Goal: Information Seeking & Learning: Learn about a topic

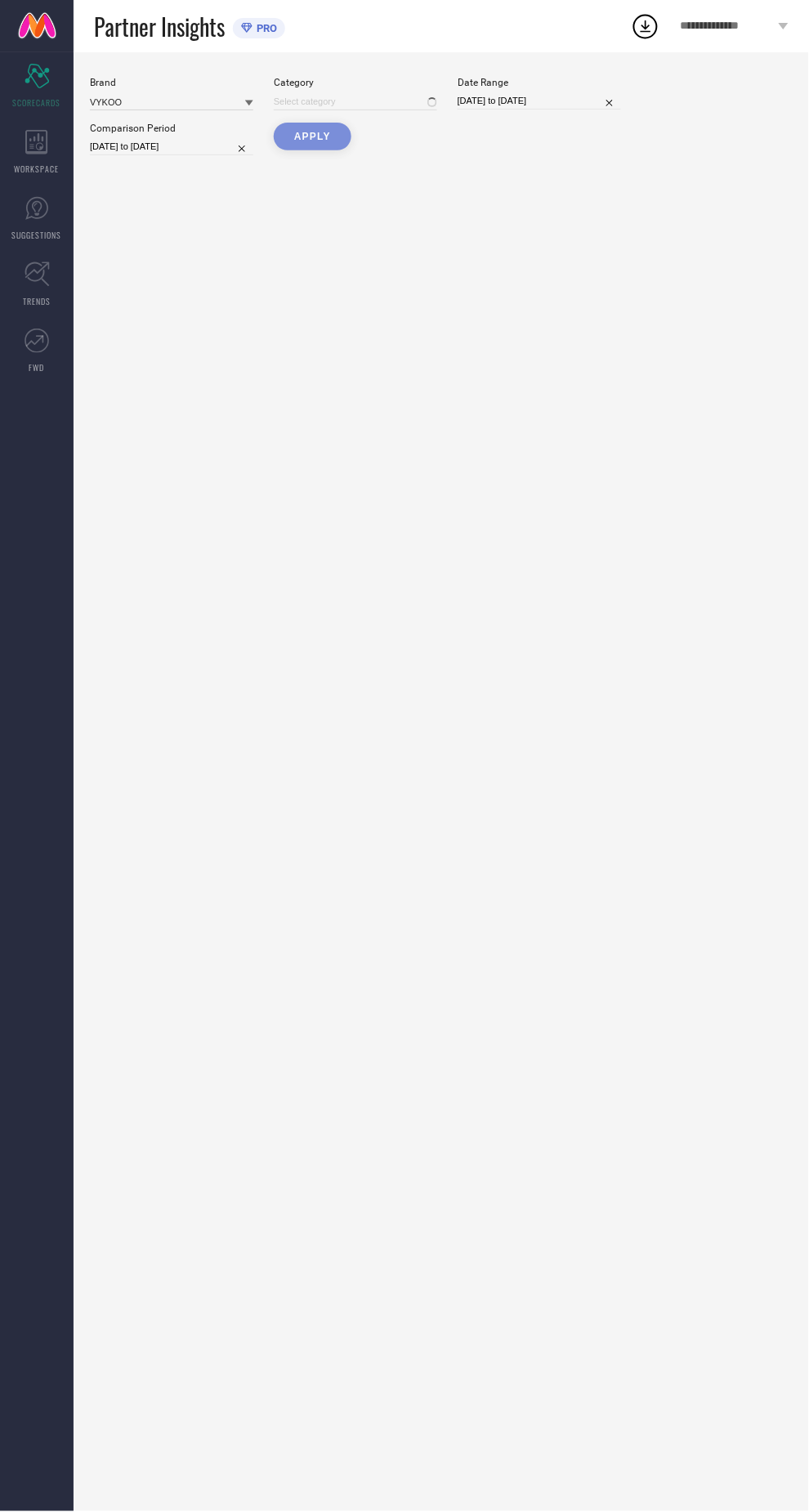
type input "All"
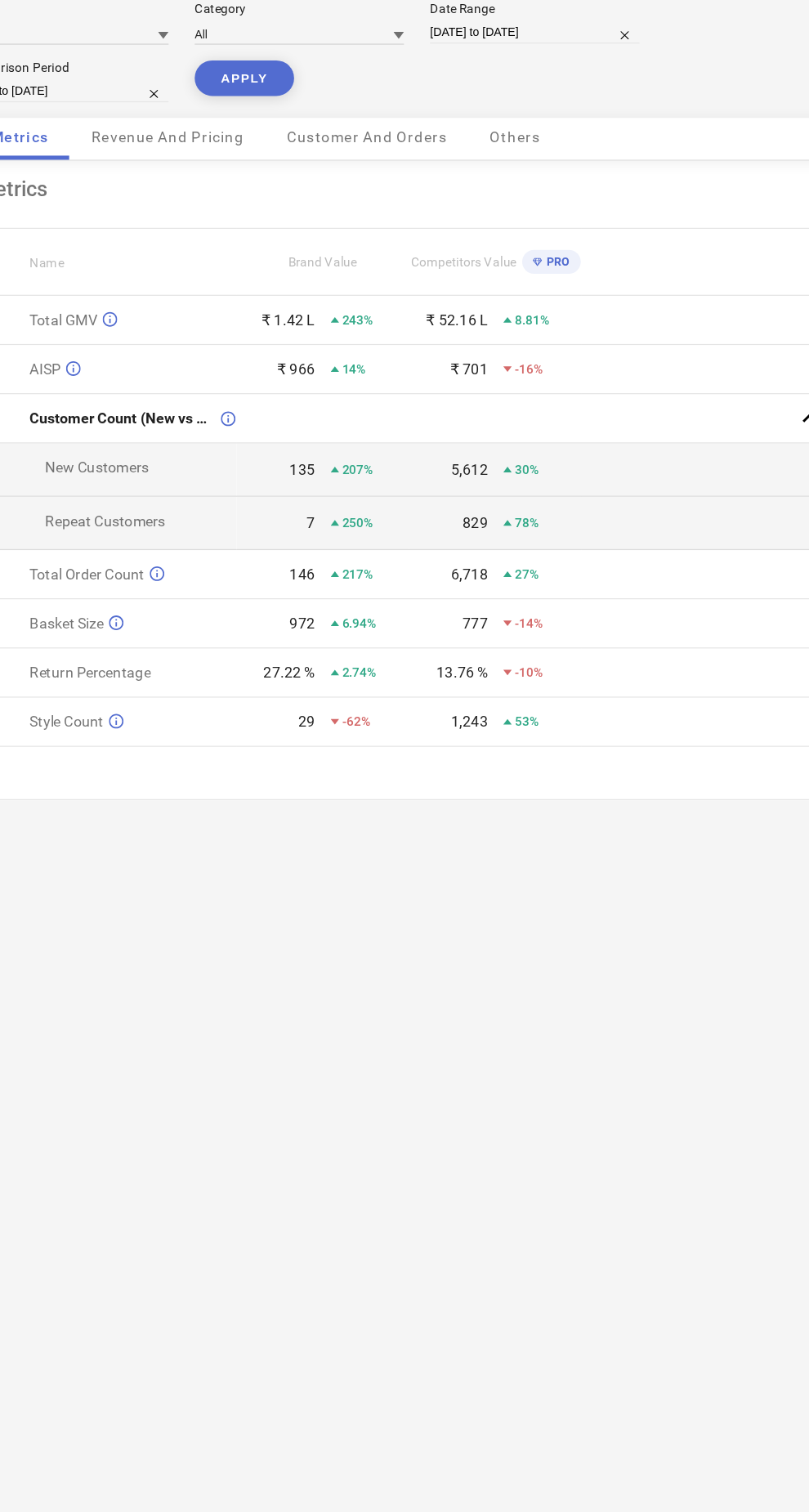
click at [290, 184] on span "Revenue And Pricing" at bounding box center [252, 182] width 120 height 14
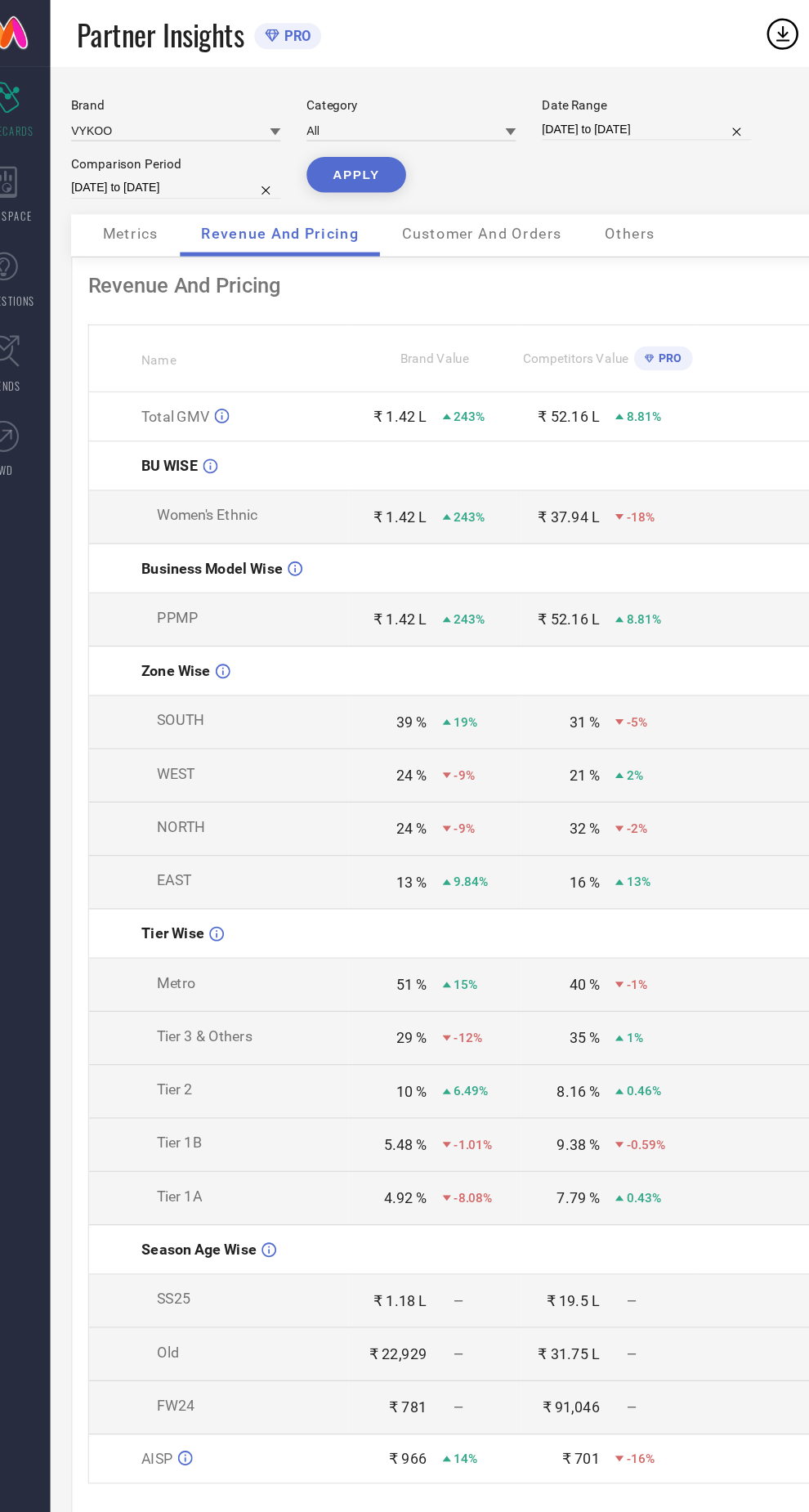
click at [565, 271] on div "PRO" at bounding box center [549, 280] width 38 height 19
click at [447, 200] on div "Customer And Orders" at bounding box center [410, 184] width 157 height 32
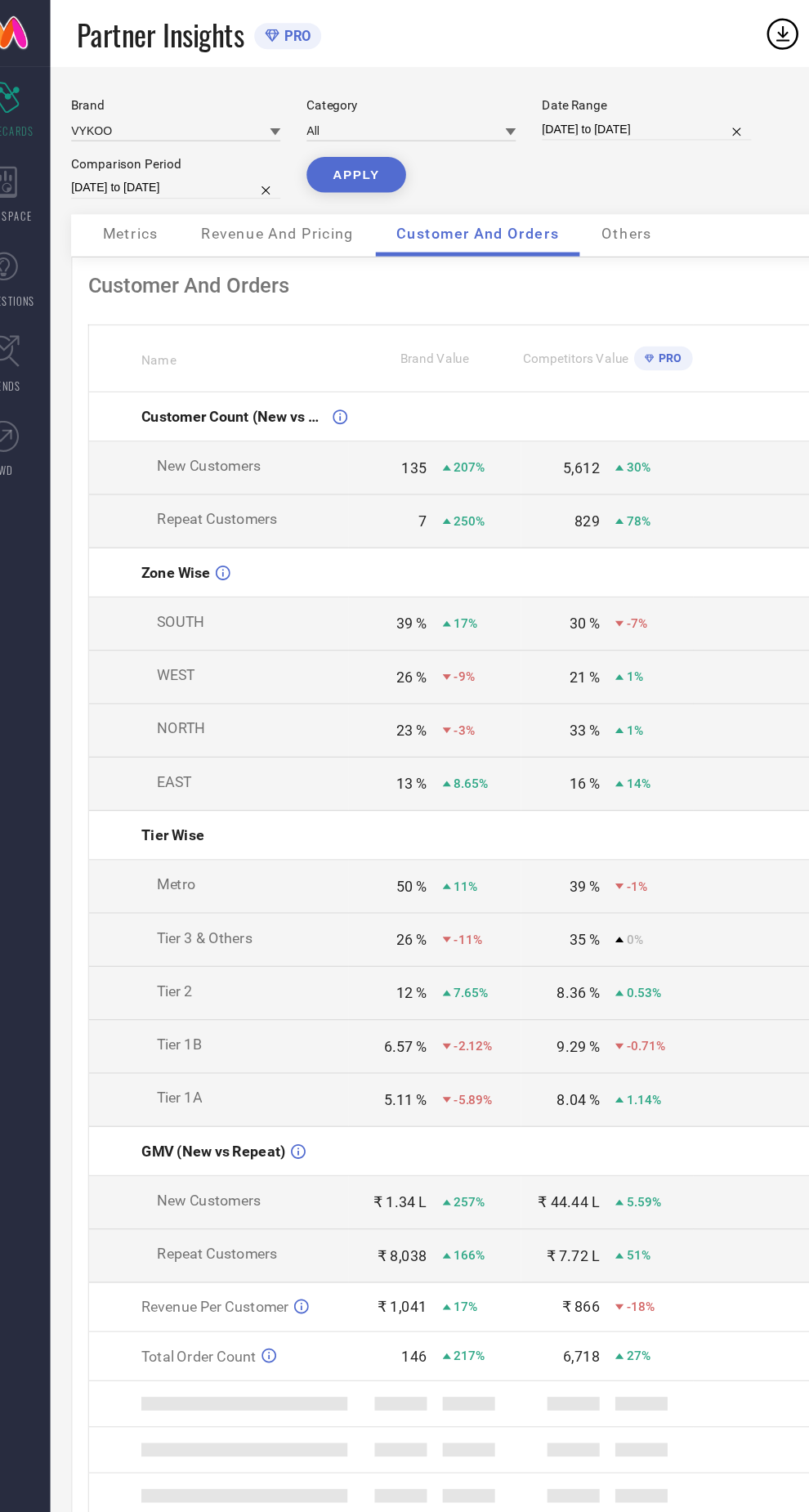
click at [603, 502] on td at bounding box center [677, 488] width 202 height 41
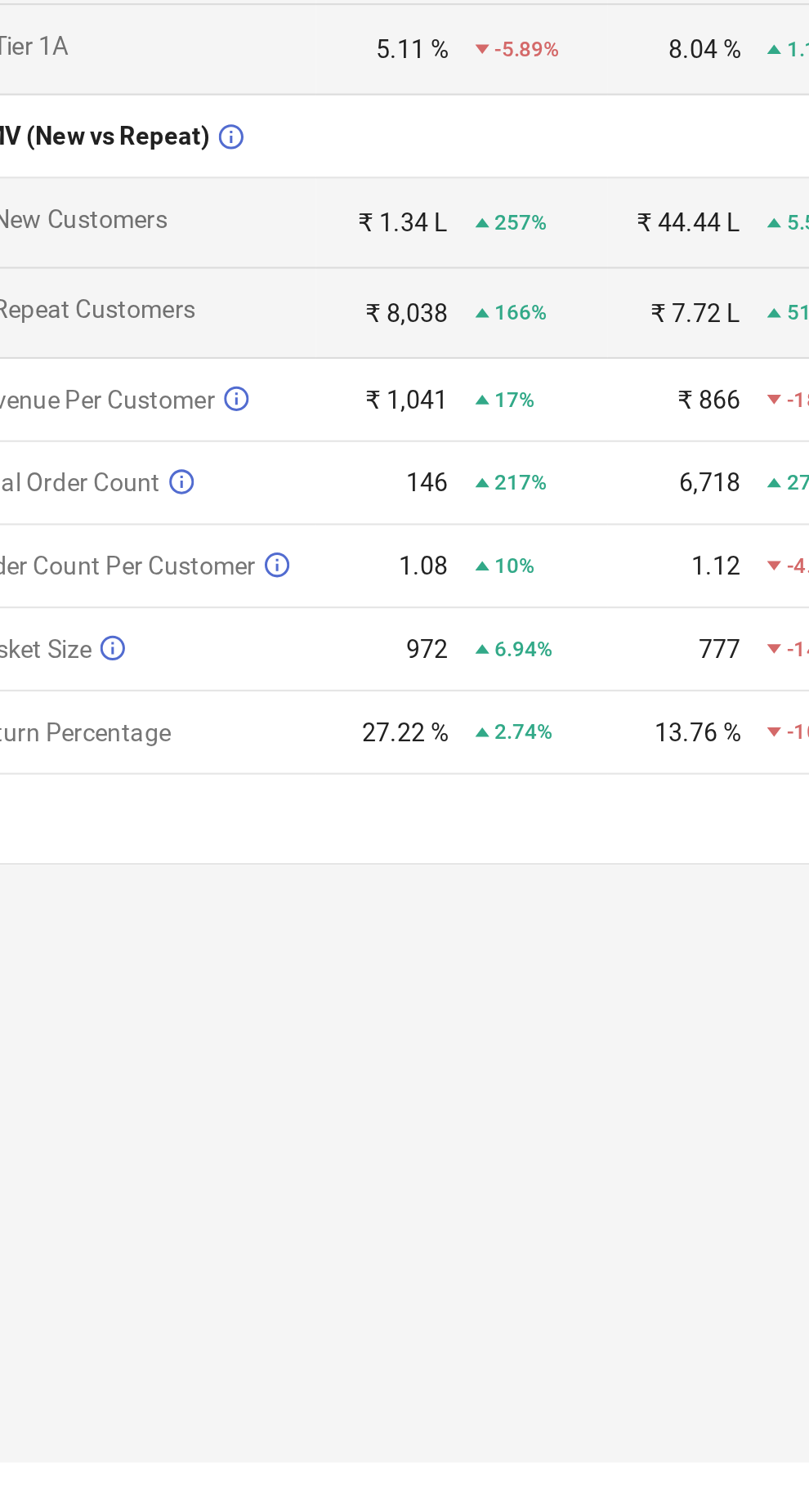
click at [399, 1172] on span "2.74%" at bounding box center [402, 1174] width 27 height 12
click at [358, 1171] on div "27.22 %" at bounding box center [347, 1174] width 40 height 14
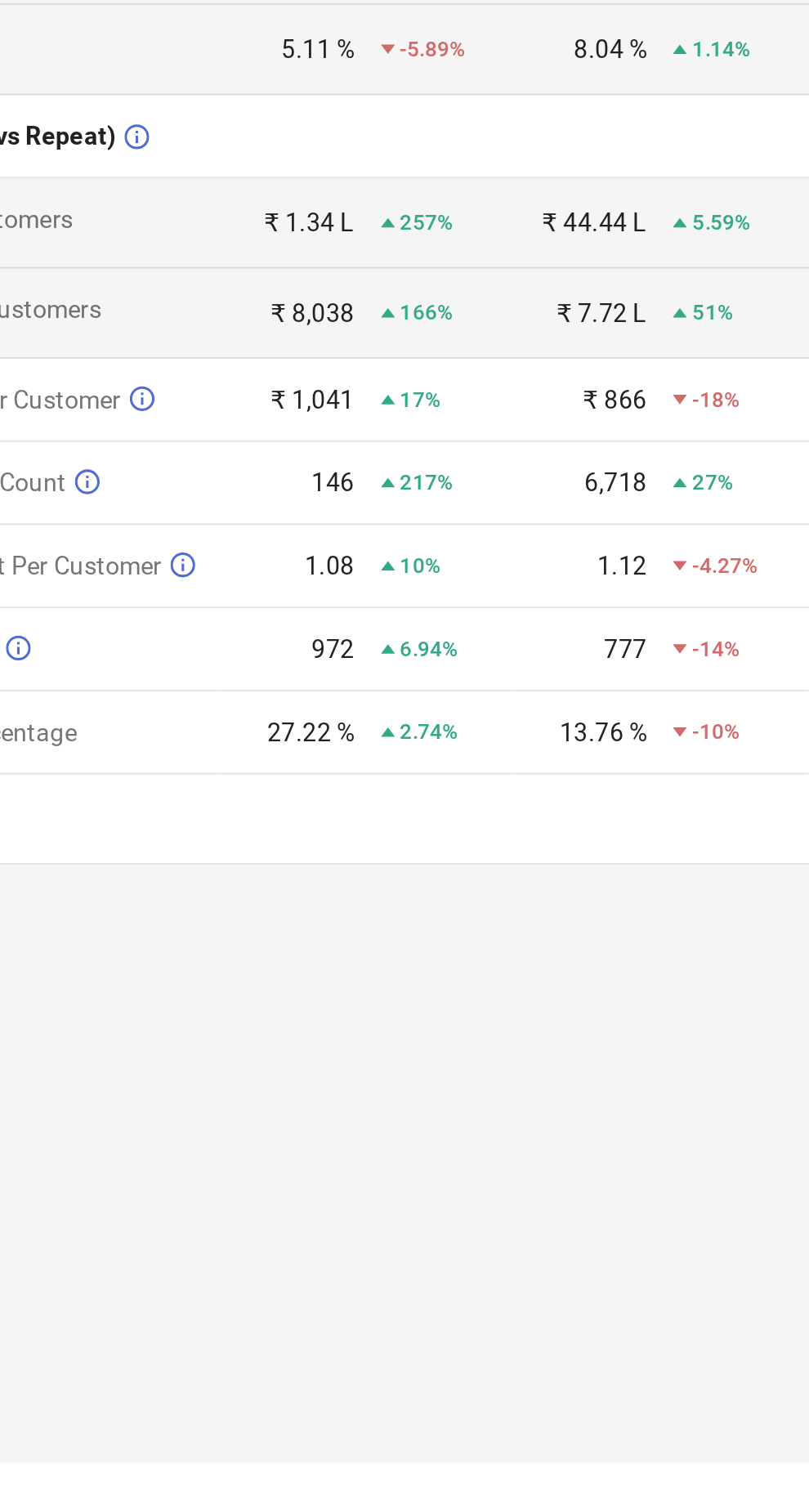
click at [503, 1172] on div "13.76 % -10%" at bounding box center [508, 1174] width 133 height 14
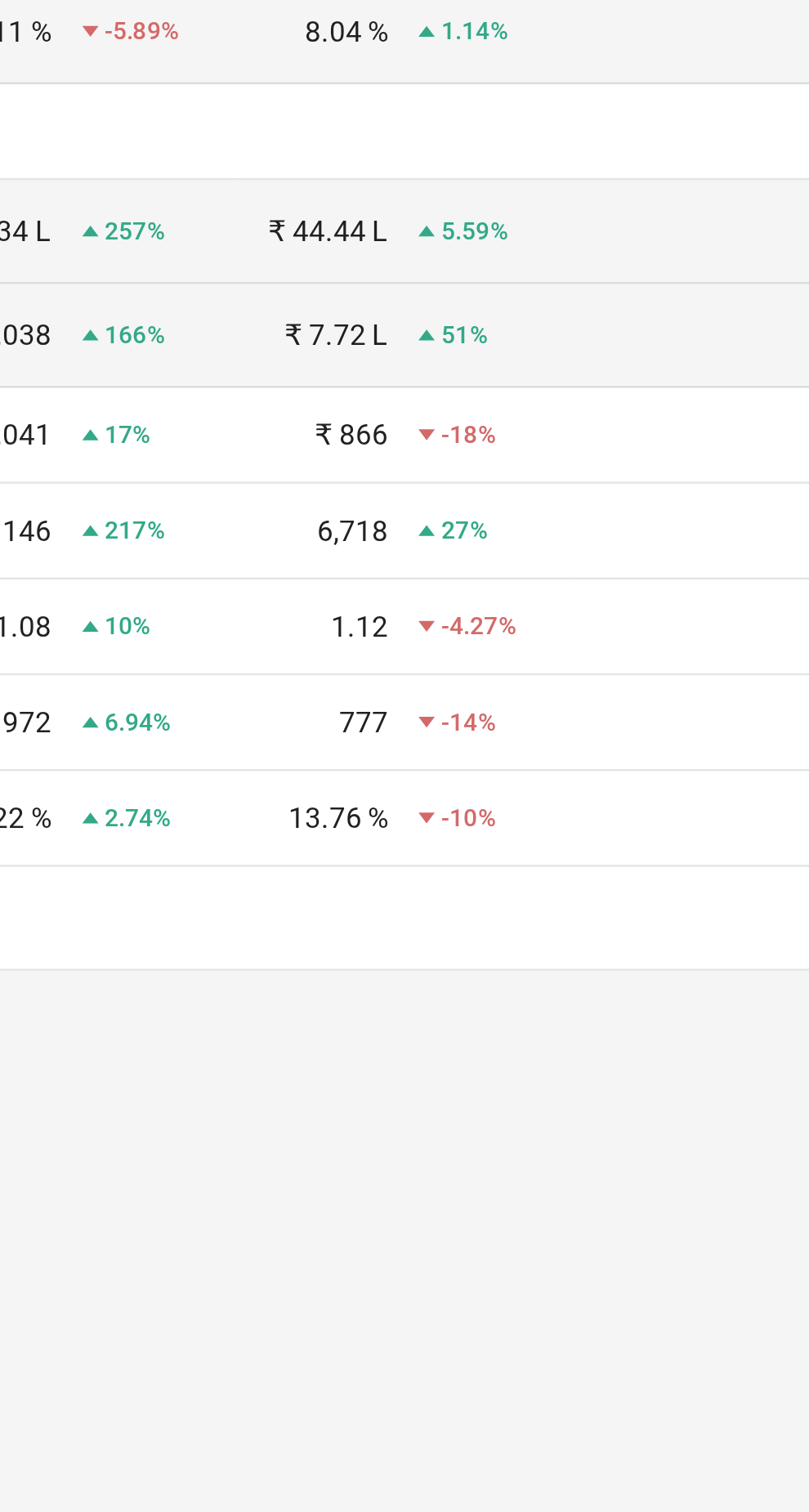
click at [634, 1138] on td at bounding box center [677, 1137] width 202 height 39
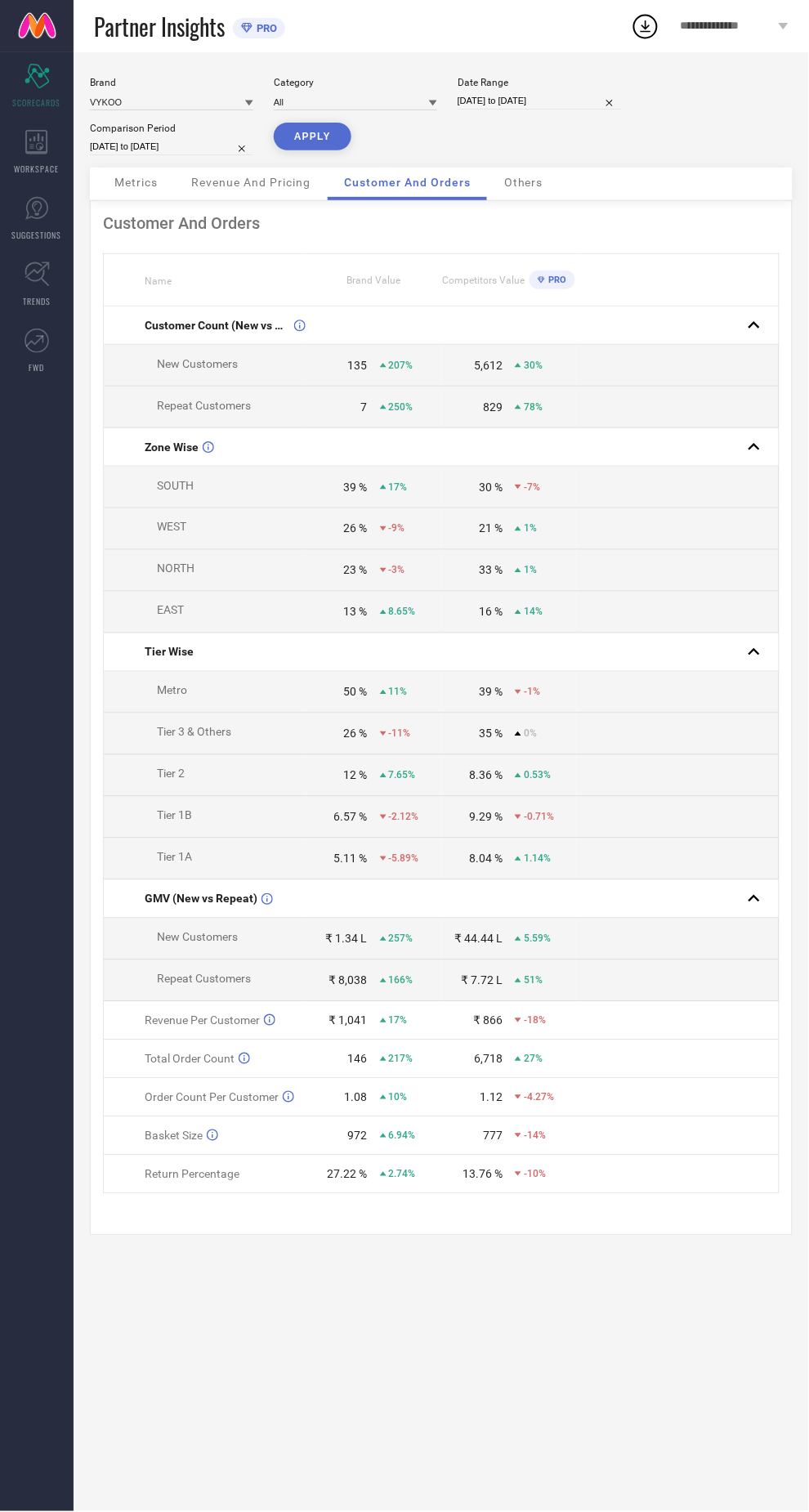
click at [538, 187] on span "Others" at bounding box center [524, 182] width 40 height 14
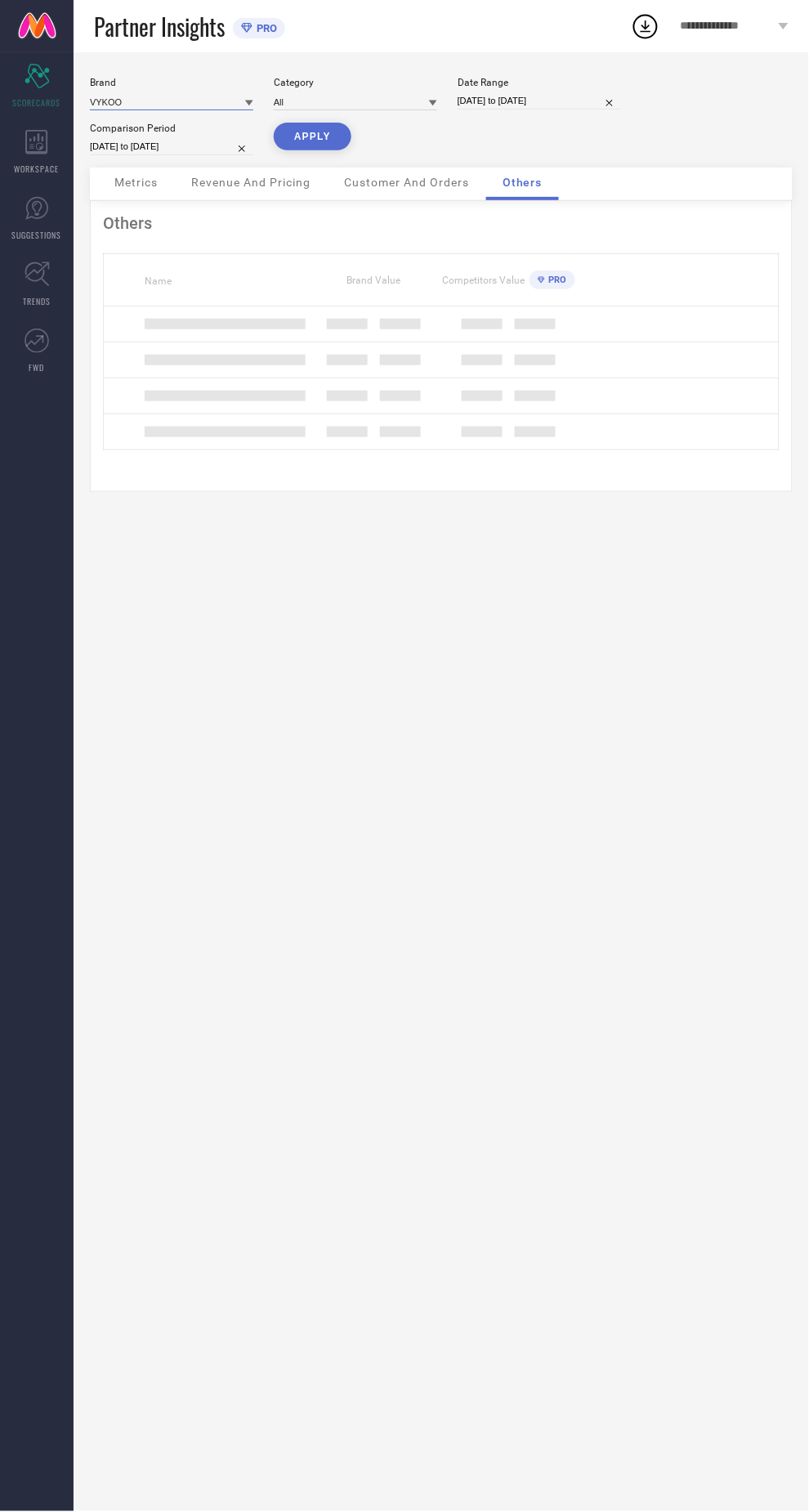
click at [175, 102] on input at bounding box center [172, 102] width 164 height 17
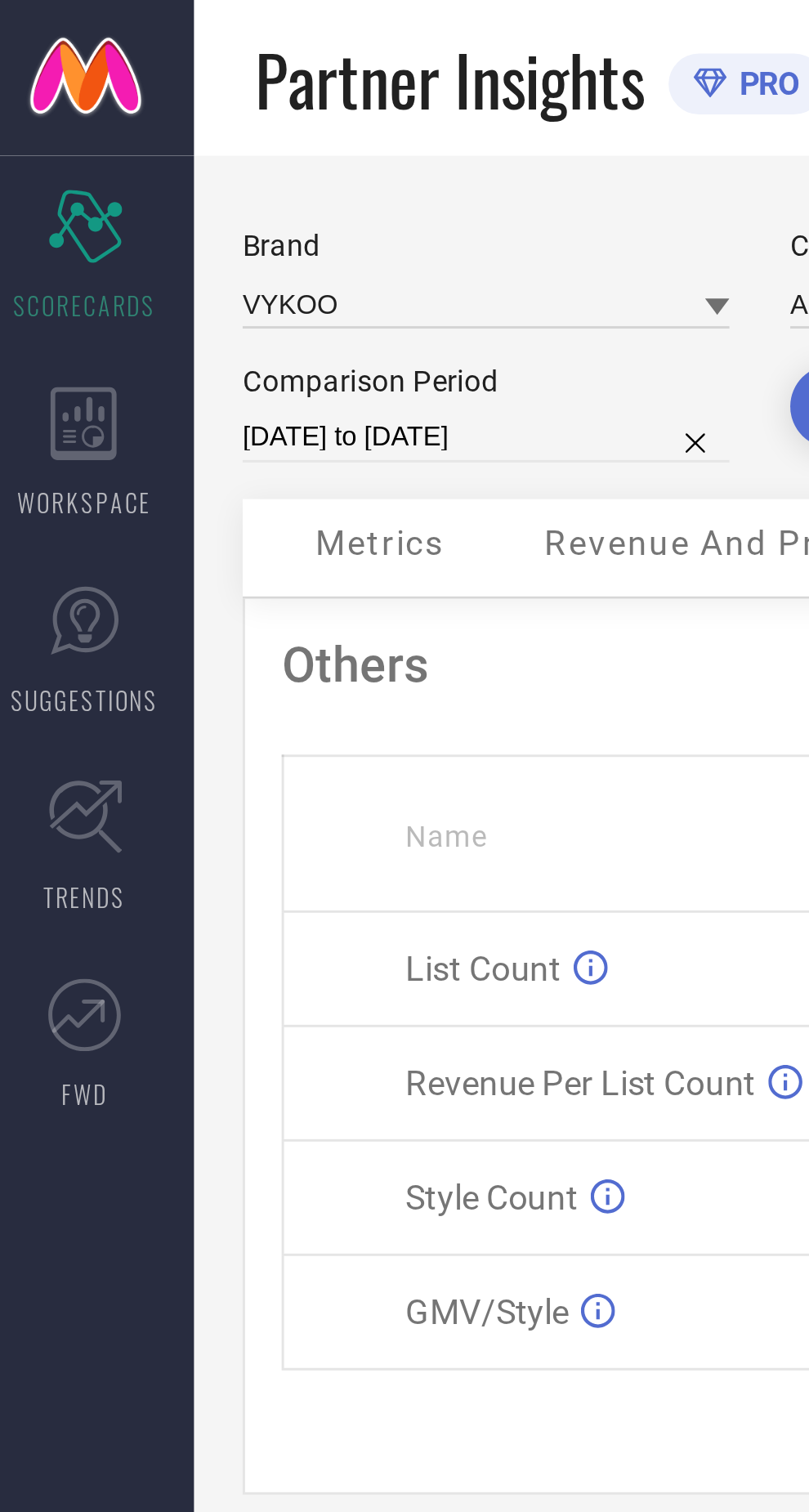
click at [189, 127] on div "Comparison Period" at bounding box center [172, 128] width 164 height 12
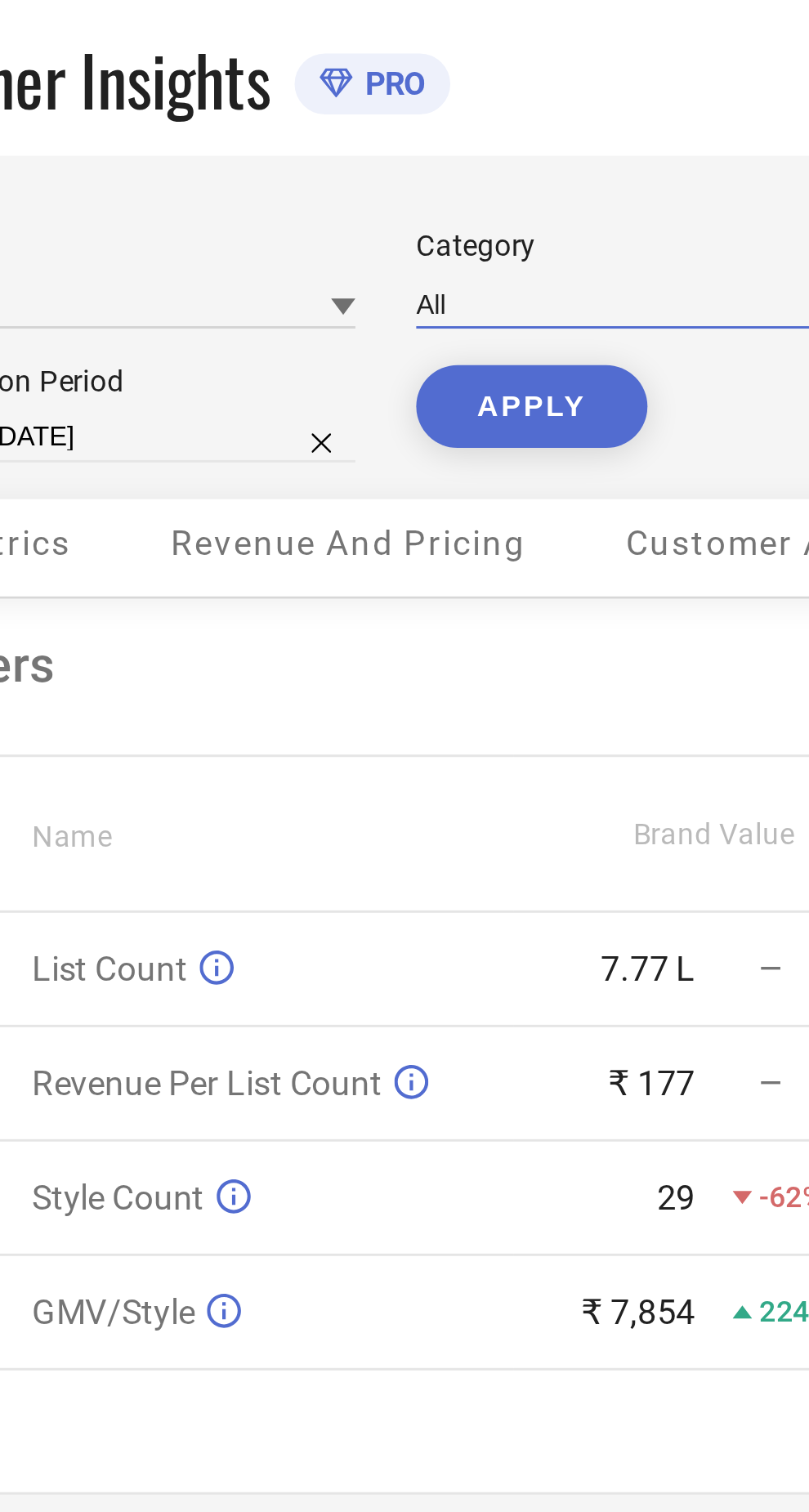
click at [326, 96] on input at bounding box center [355, 102] width 164 height 17
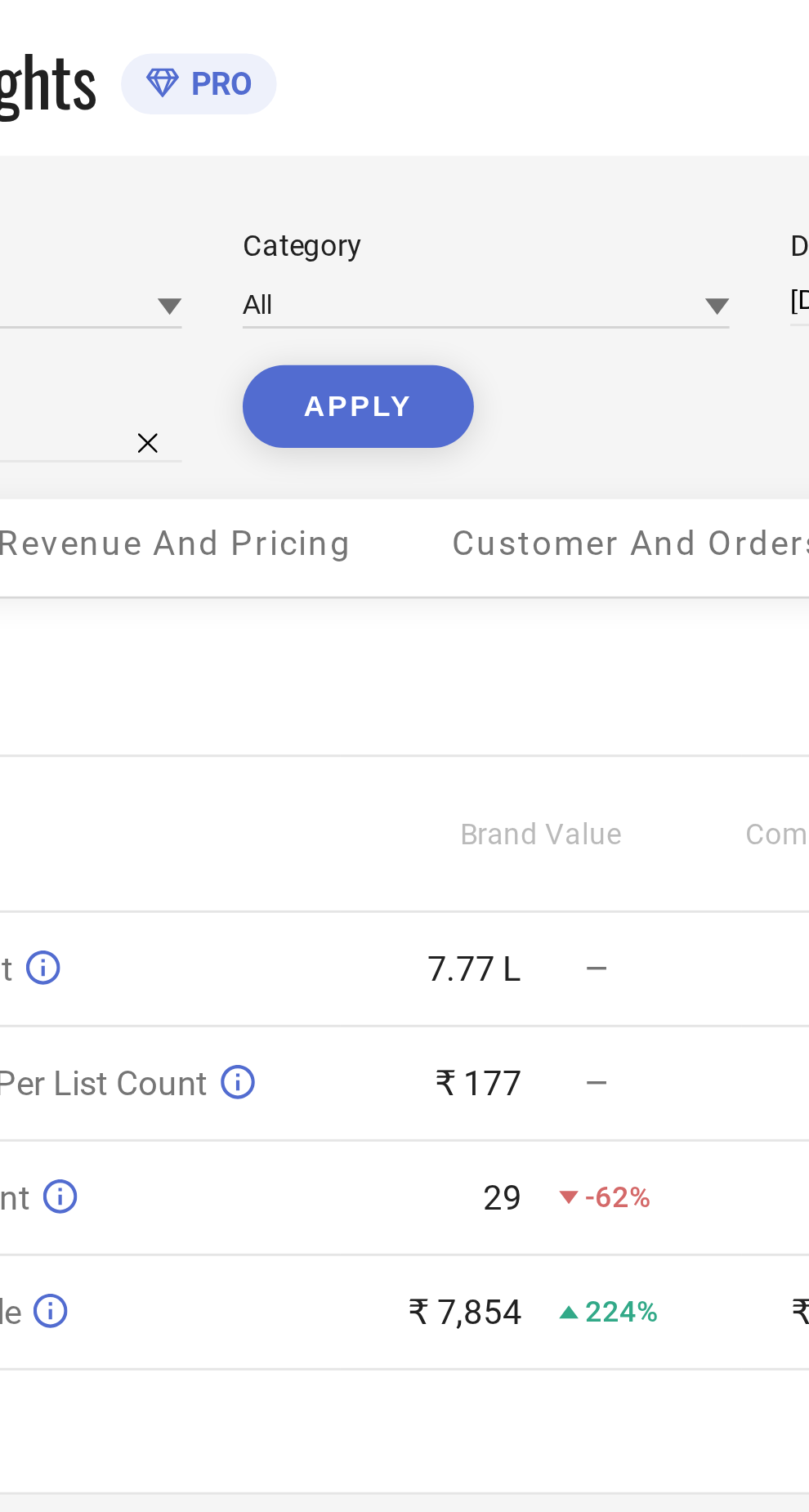
click at [381, 123] on div "Brand VYKOO Category All Date Range [DATE] to [DATE] Comparison Period [DATE] t…" at bounding box center [441, 122] width 703 height 91
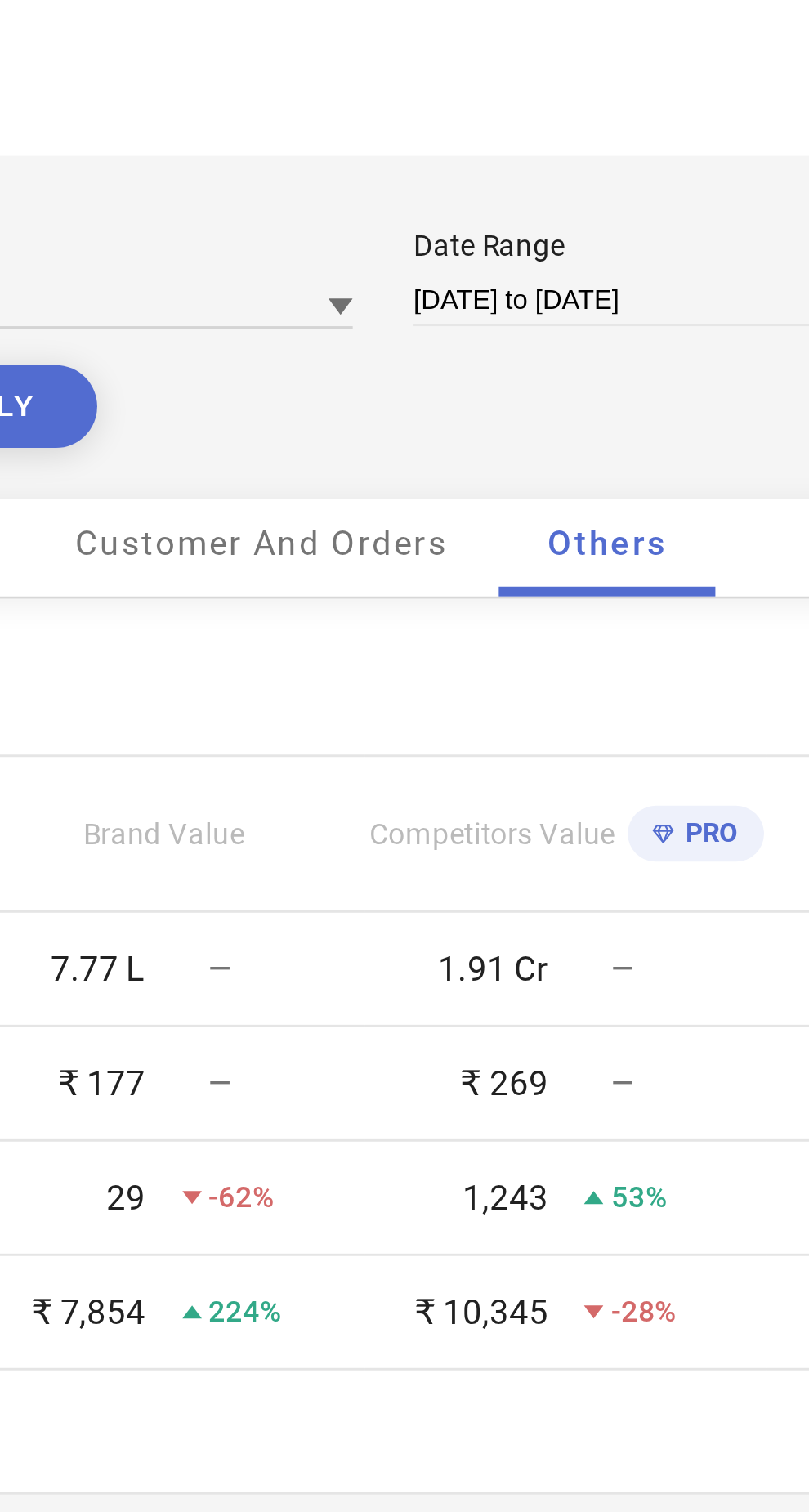
select select "7"
select select "2025"
select select "8"
select select "2025"
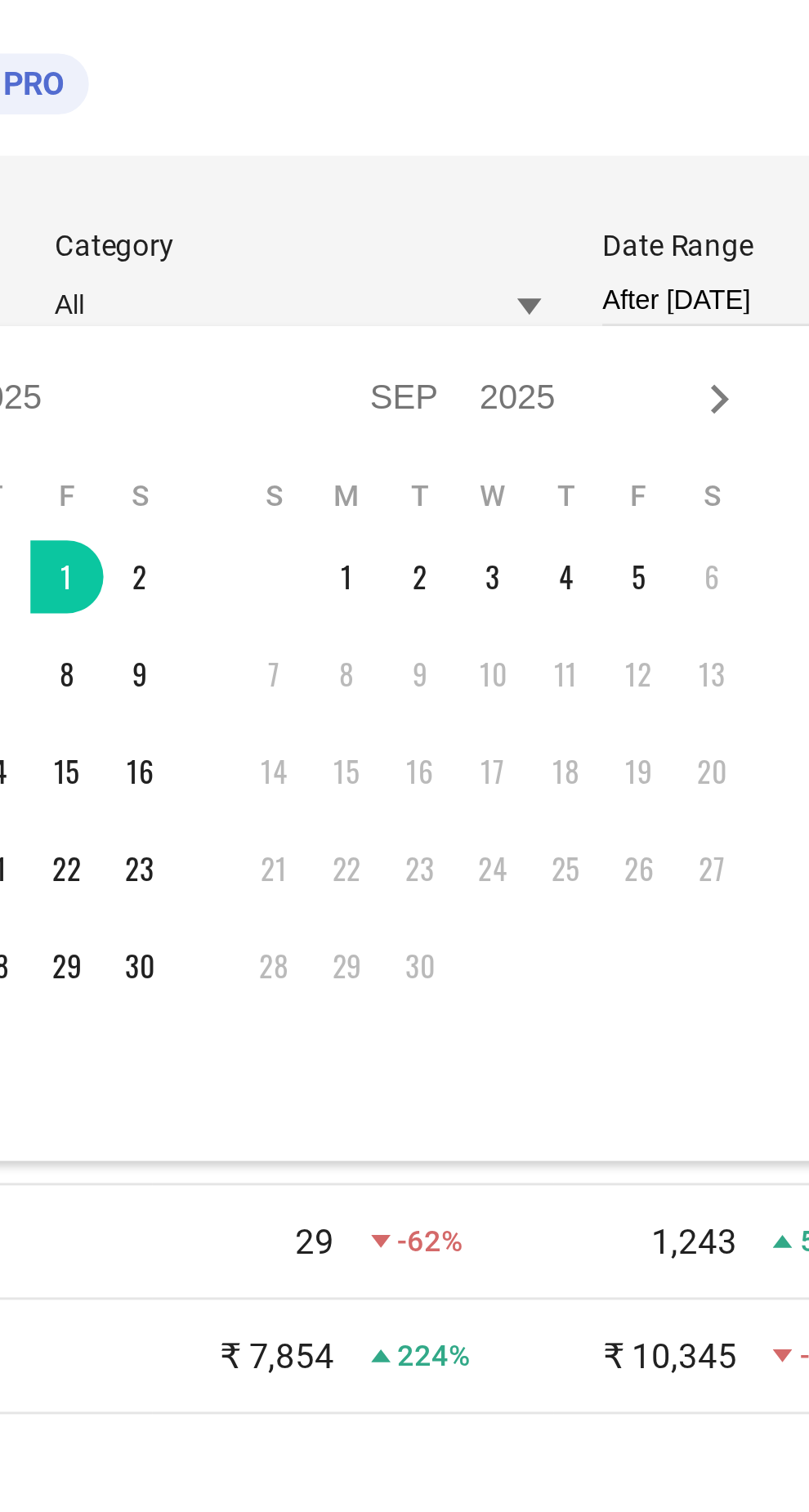
type input "[DATE] to [DATE]"
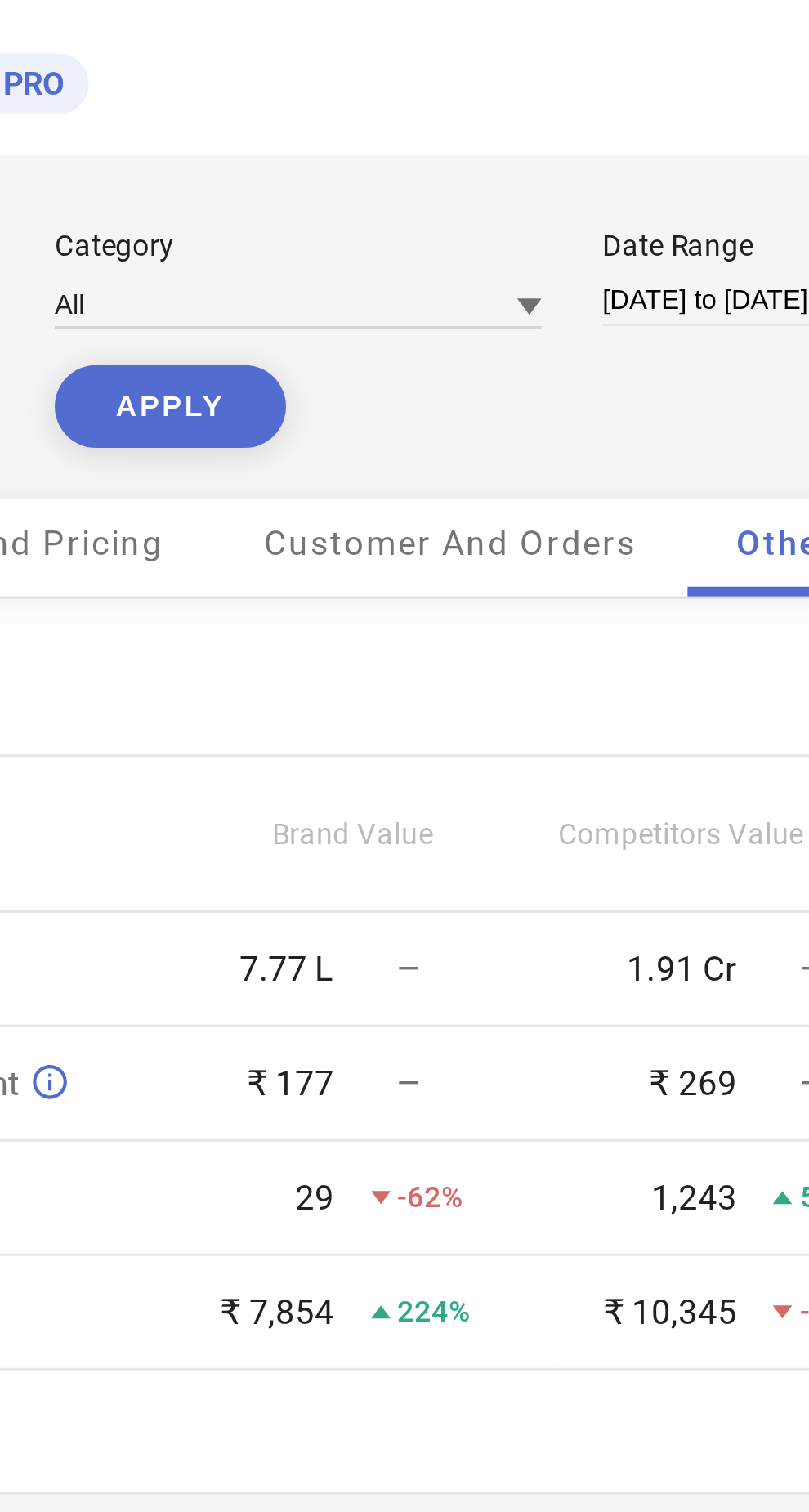
click at [323, 139] on button "APPLY" at bounding box center [312, 136] width 77 height 28
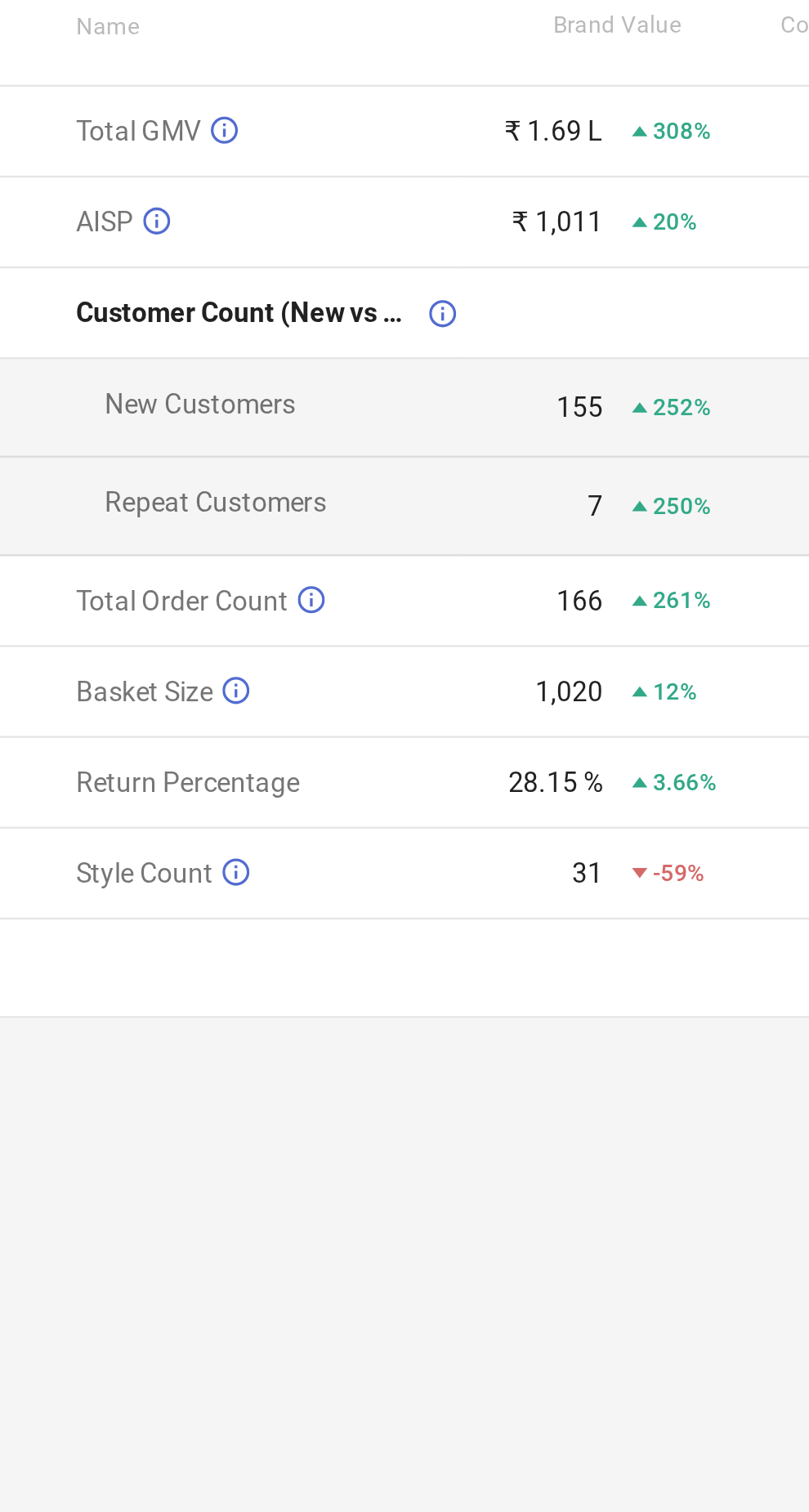
click at [375, 603] on div "28.15 % 3.66%" at bounding box center [373, 600] width 133 height 14
click at [235, 597] on span "Return Percentage" at bounding box center [192, 600] width 94 height 14
click at [213, 560] on icon at bounding box center [212, 562] width 12 height 13
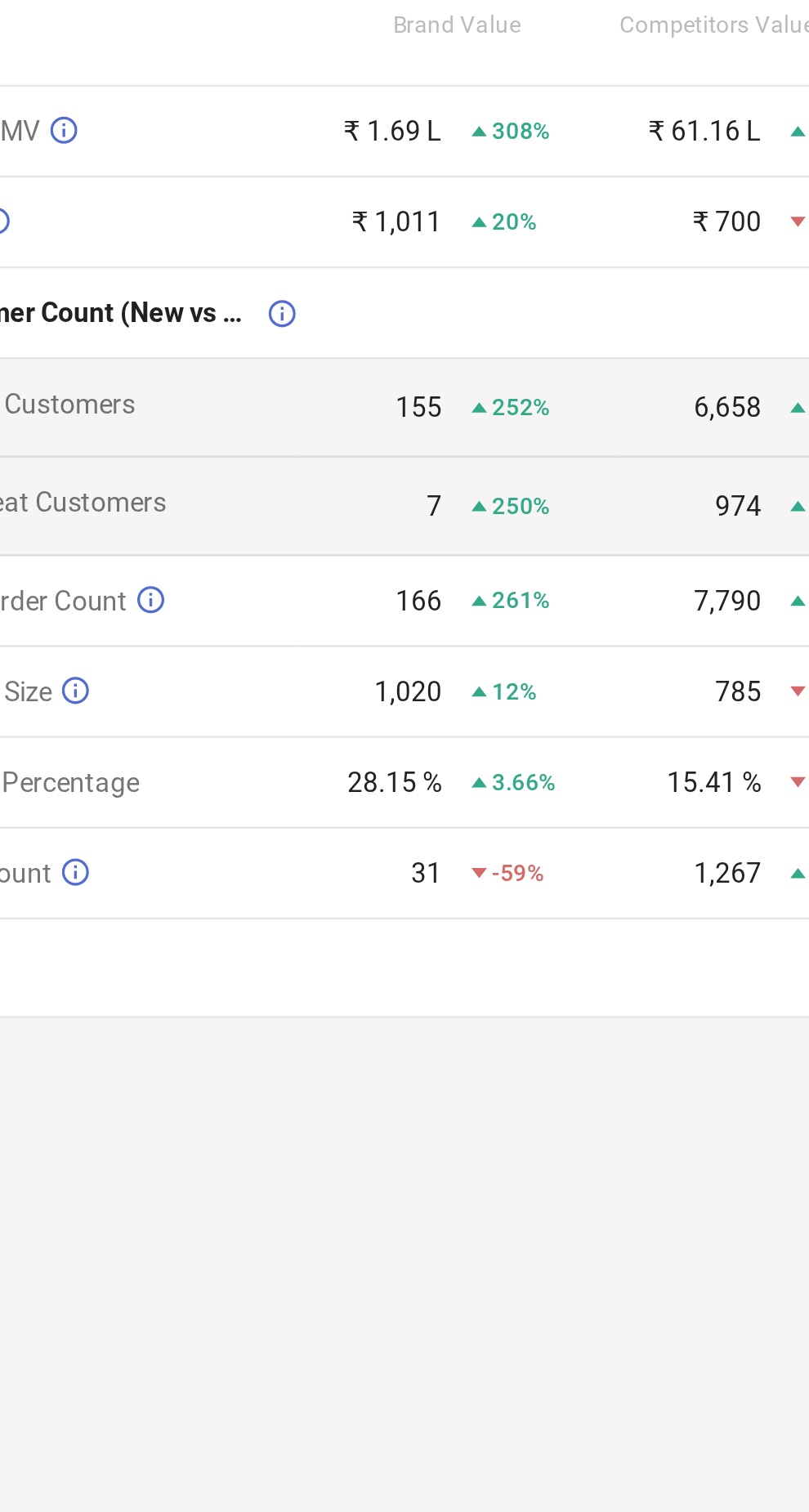
click at [434, 647] on td "31 -59%" at bounding box center [374, 639] width 135 height 39
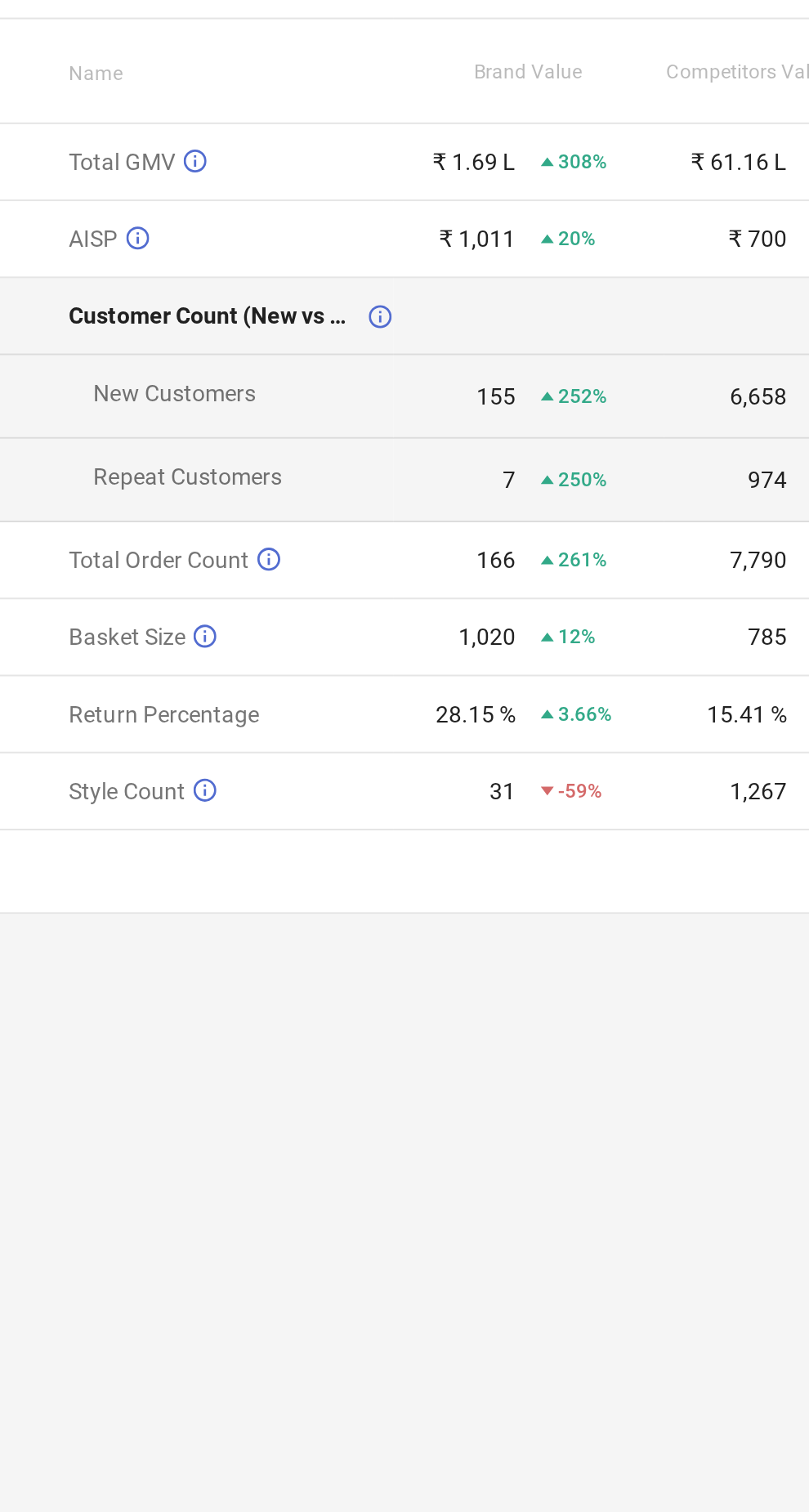
click at [295, 400] on icon at bounding box center [300, 402] width 12 height 13
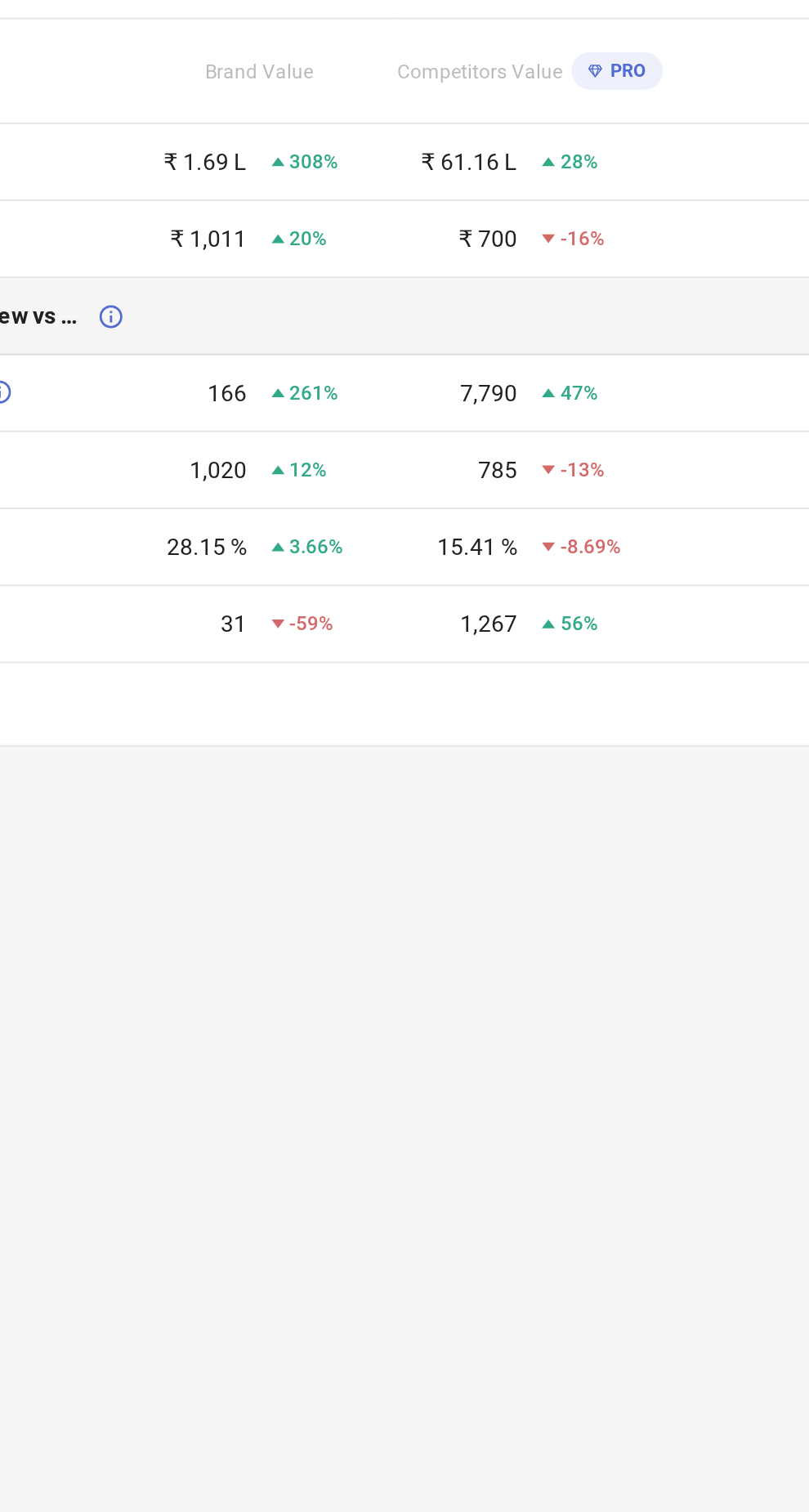
click at [295, 400] on icon at bounding box center [300, 401] width 12 height 12
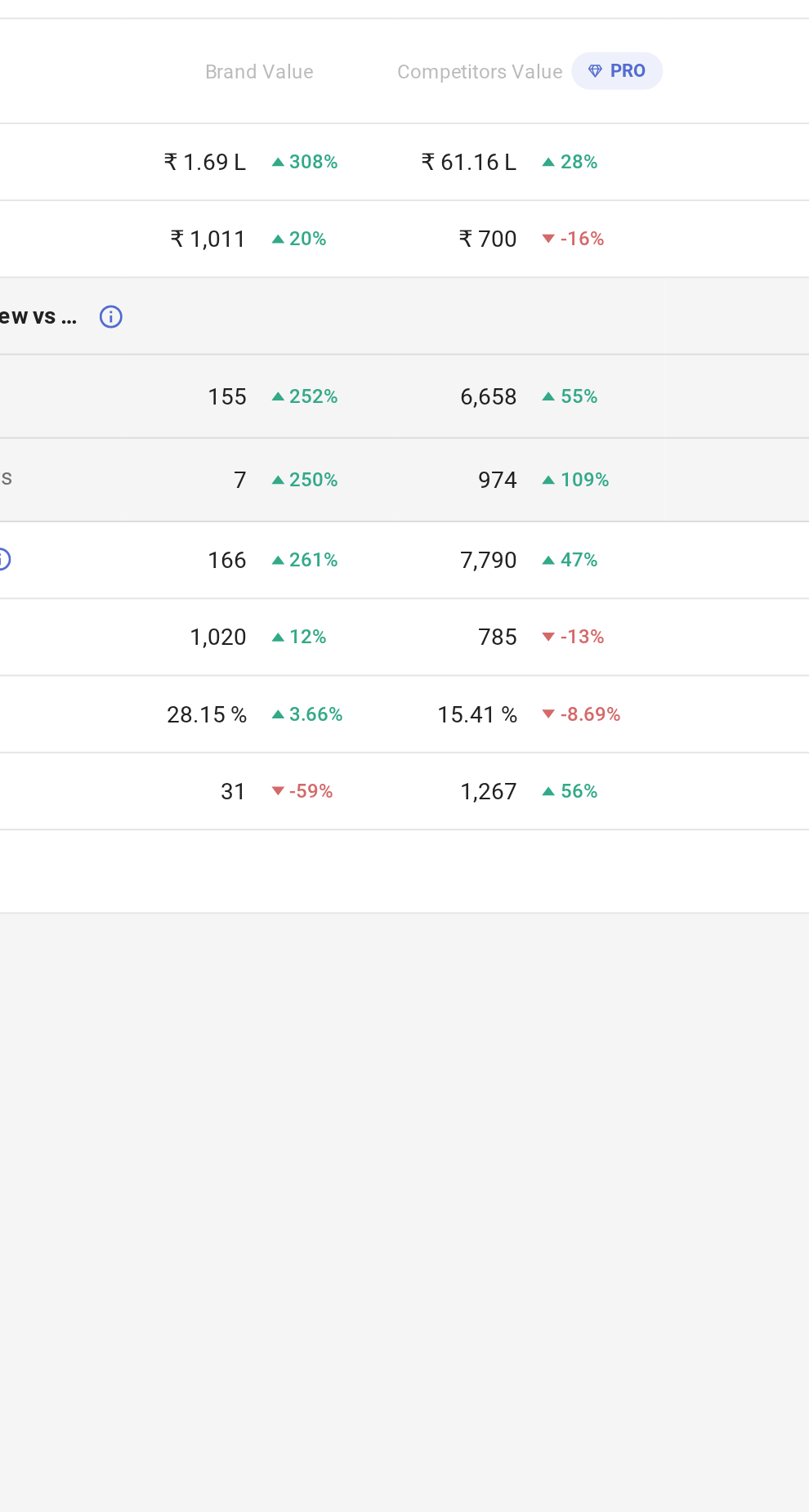
click at [299, 404] on icon at bounding box center [300, 402] width 12 height 13
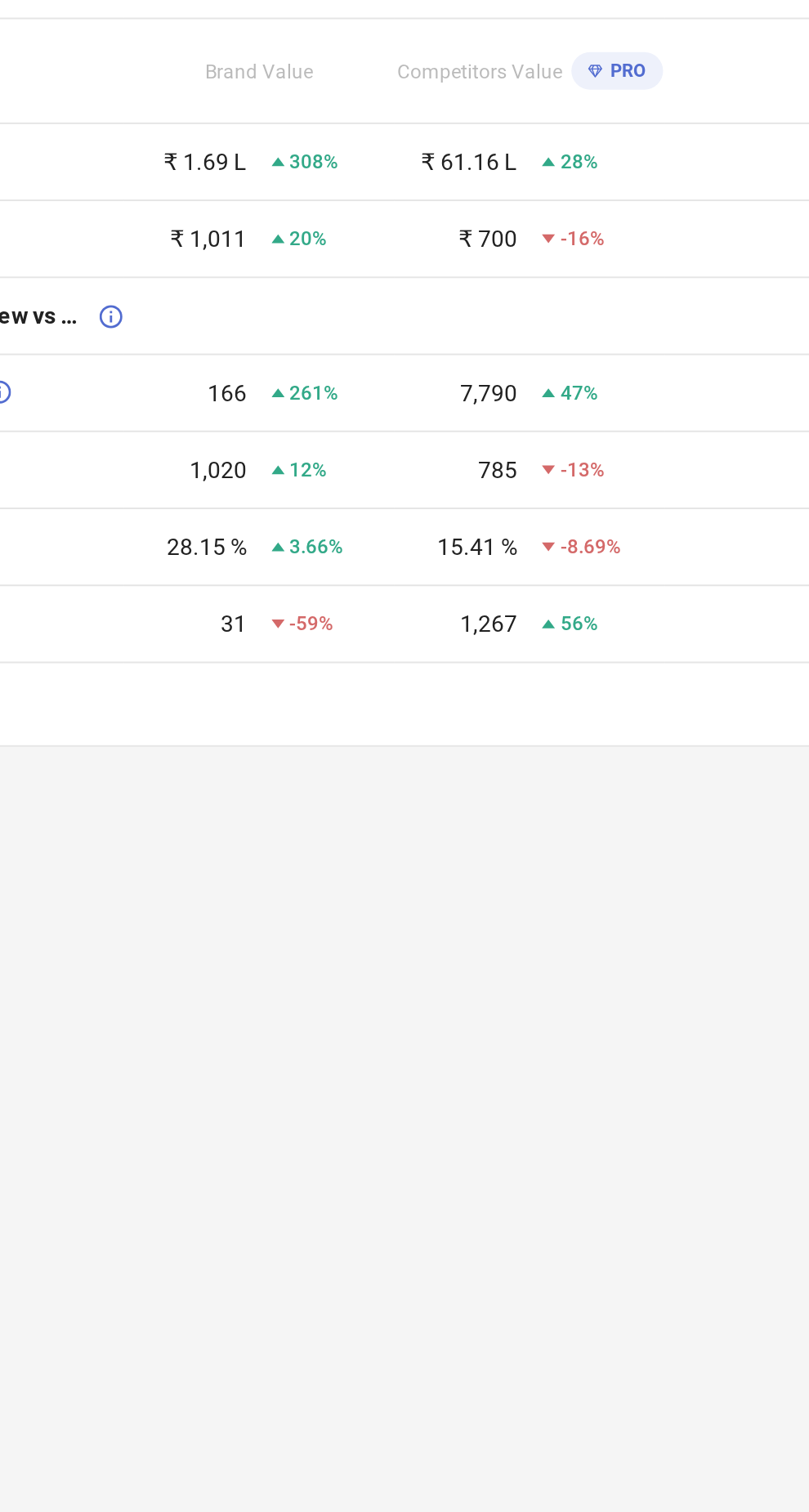
click at [399, 447] on td "166 261%" at bounding box center [374, 441] width 135 height 39
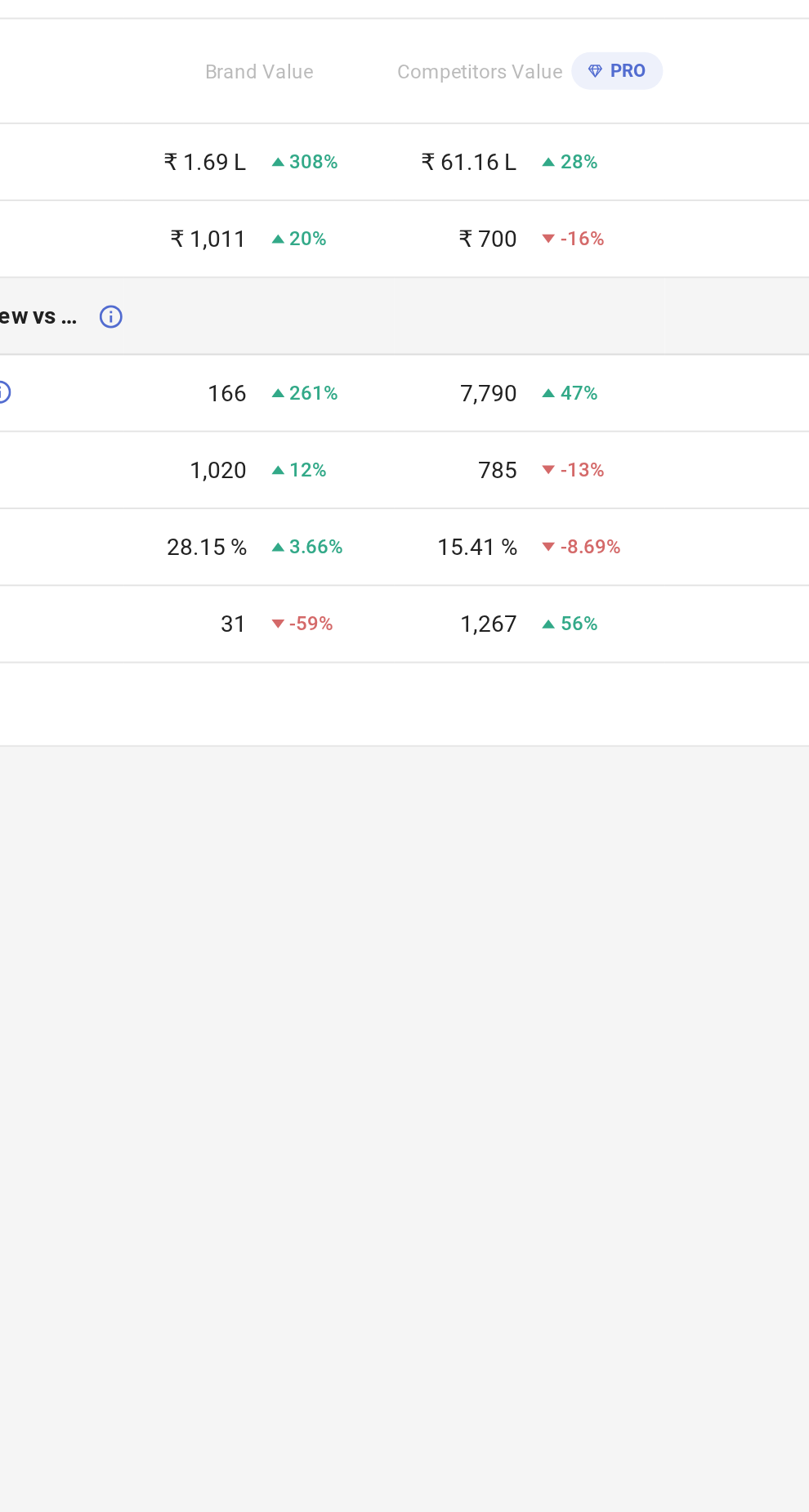
click at [301, 400] on icon at bounding box center [300, 402] width 12 height 13
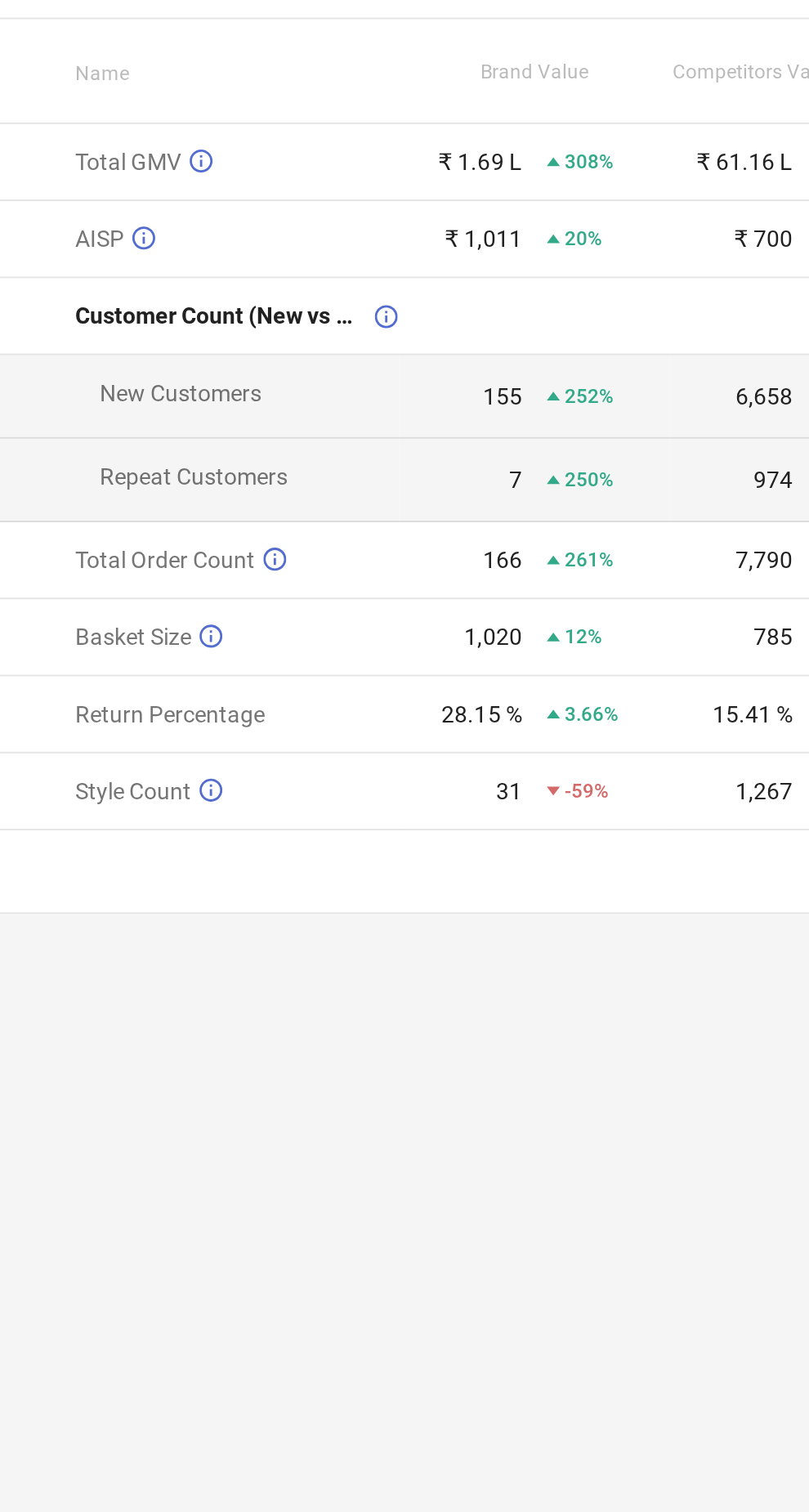
click at [259, 524] on div "Total Order Count" at bounding box center [225, 524] width 161 height 14
click at [301, 541] on td "Total Order Count" at bounding box center [204, 524] width 202 height 39
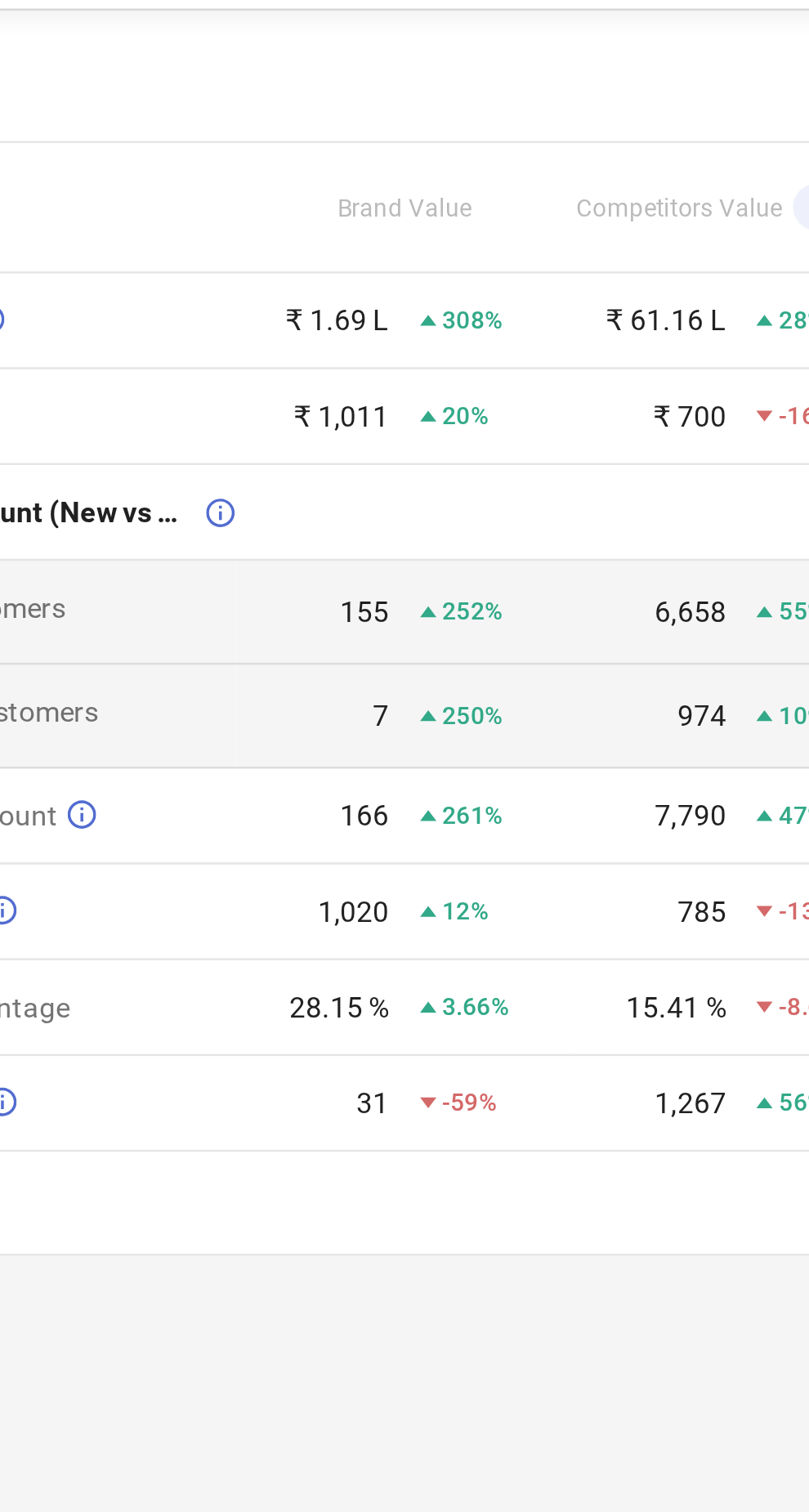
click at [393, 432] on td "155 252%" at bounding box center [374, 443] width 135 height 41
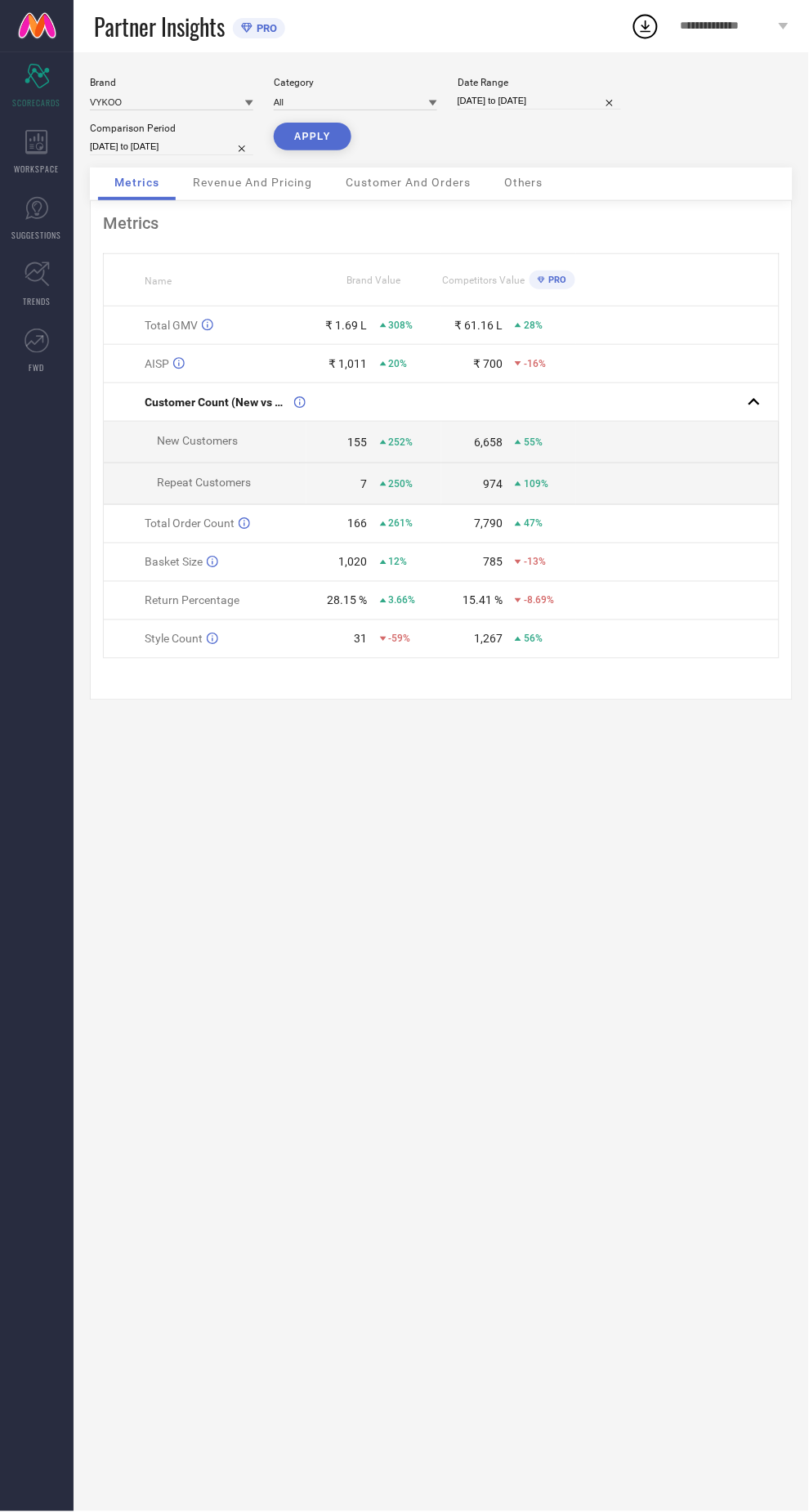
click at [427, 553] on td "1,020 12%" at bounding box center [374, 562] width 135 height 39
click at [433, 576] on td "1,020 12%" at bounding box center [374, 562] width 135 height 39
click at [436, 617] on td "28.15 % 3.66%" at bounding box center [374, 601] width 135 height 39
click at [436, 706] on div "Brand VYKOO Category All Date Range [DATE] to [DATE] Comparison Period [DATE] t…" at bounding box center [441, 782] width 735 height 1460
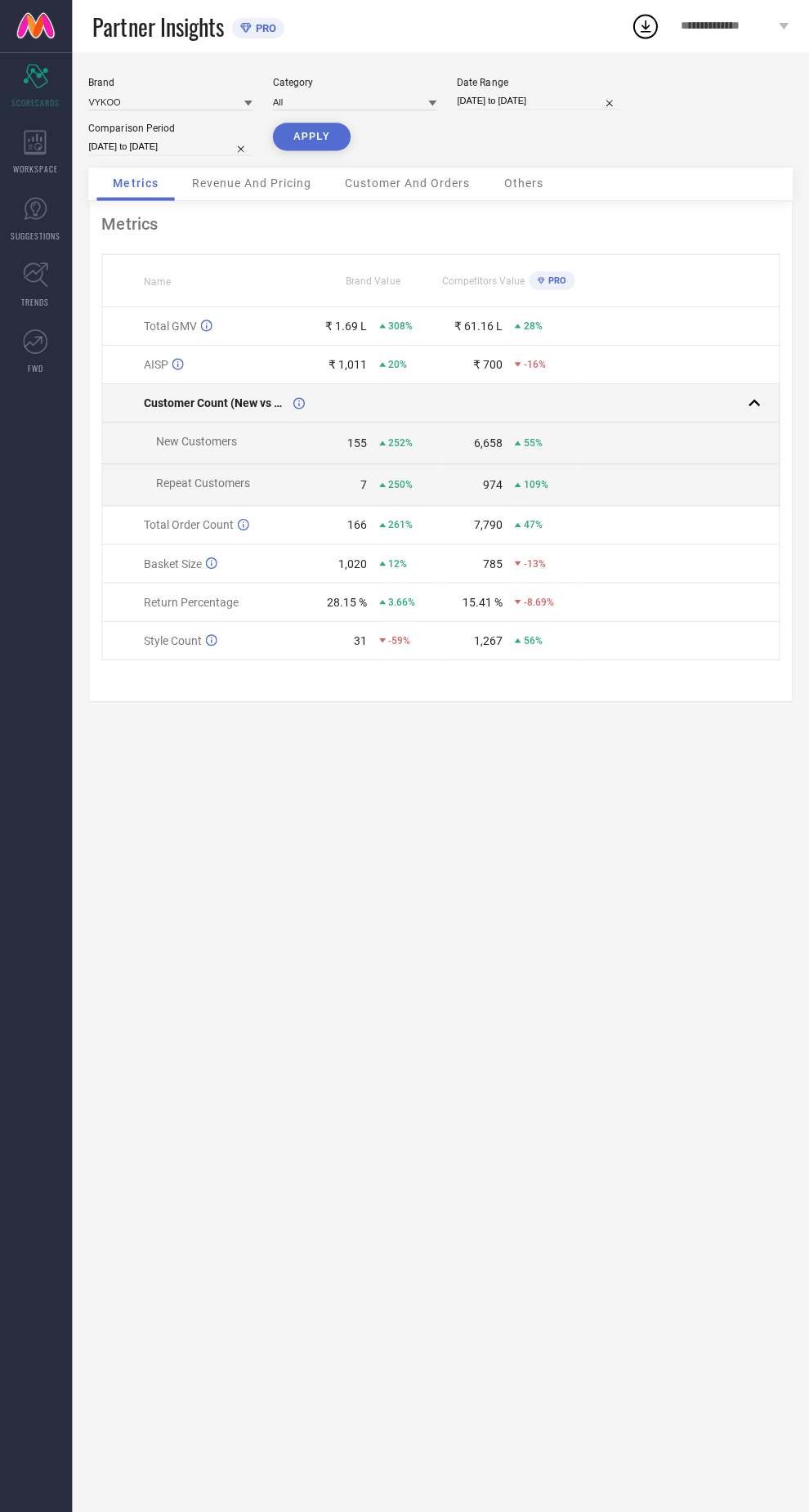
click at [509, 391] on td at bounding box center [508, 402] width 135 height 39
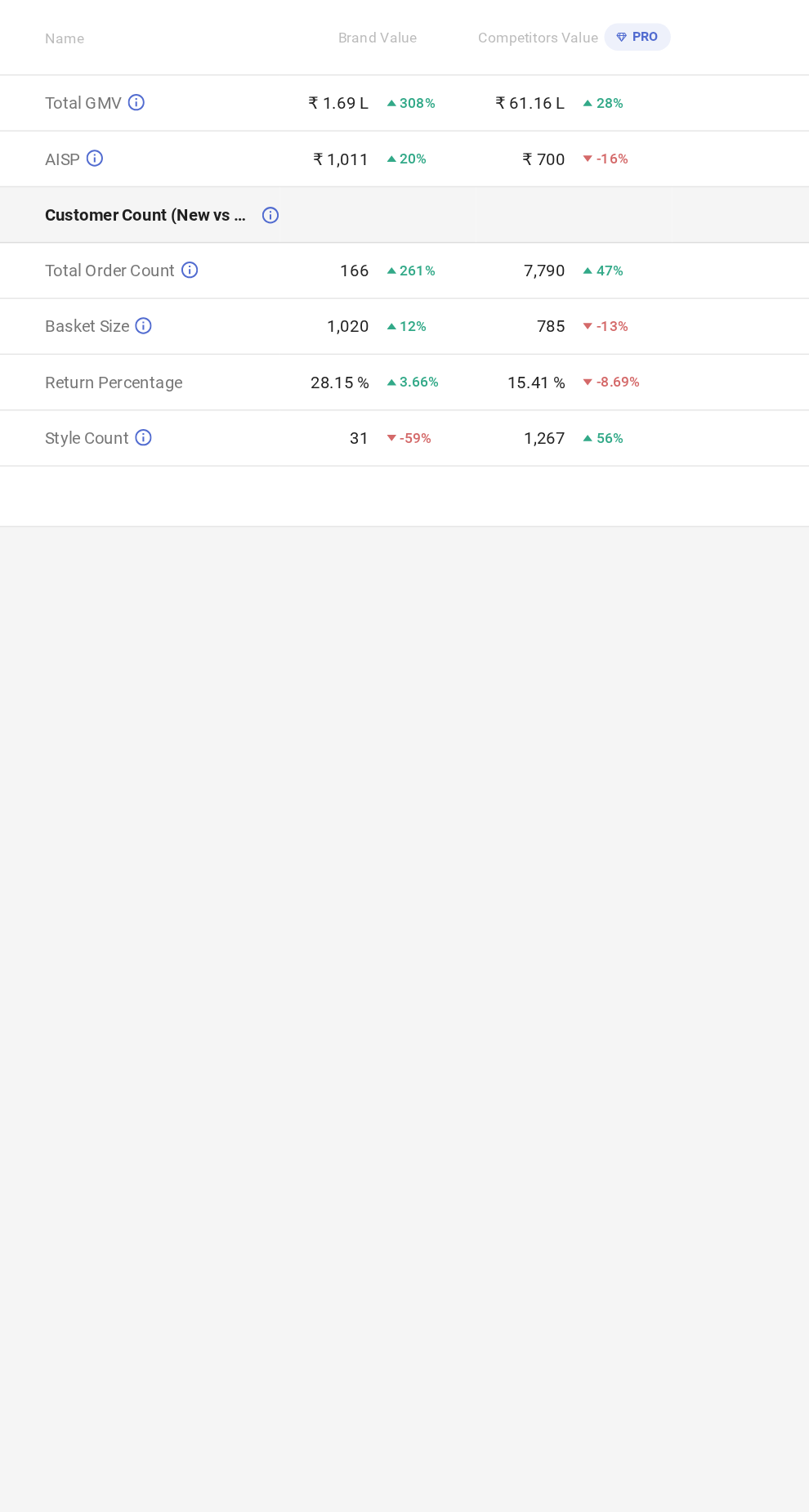
click at [375, 412] on td at bounding box center [374, 402] width 135 height 39
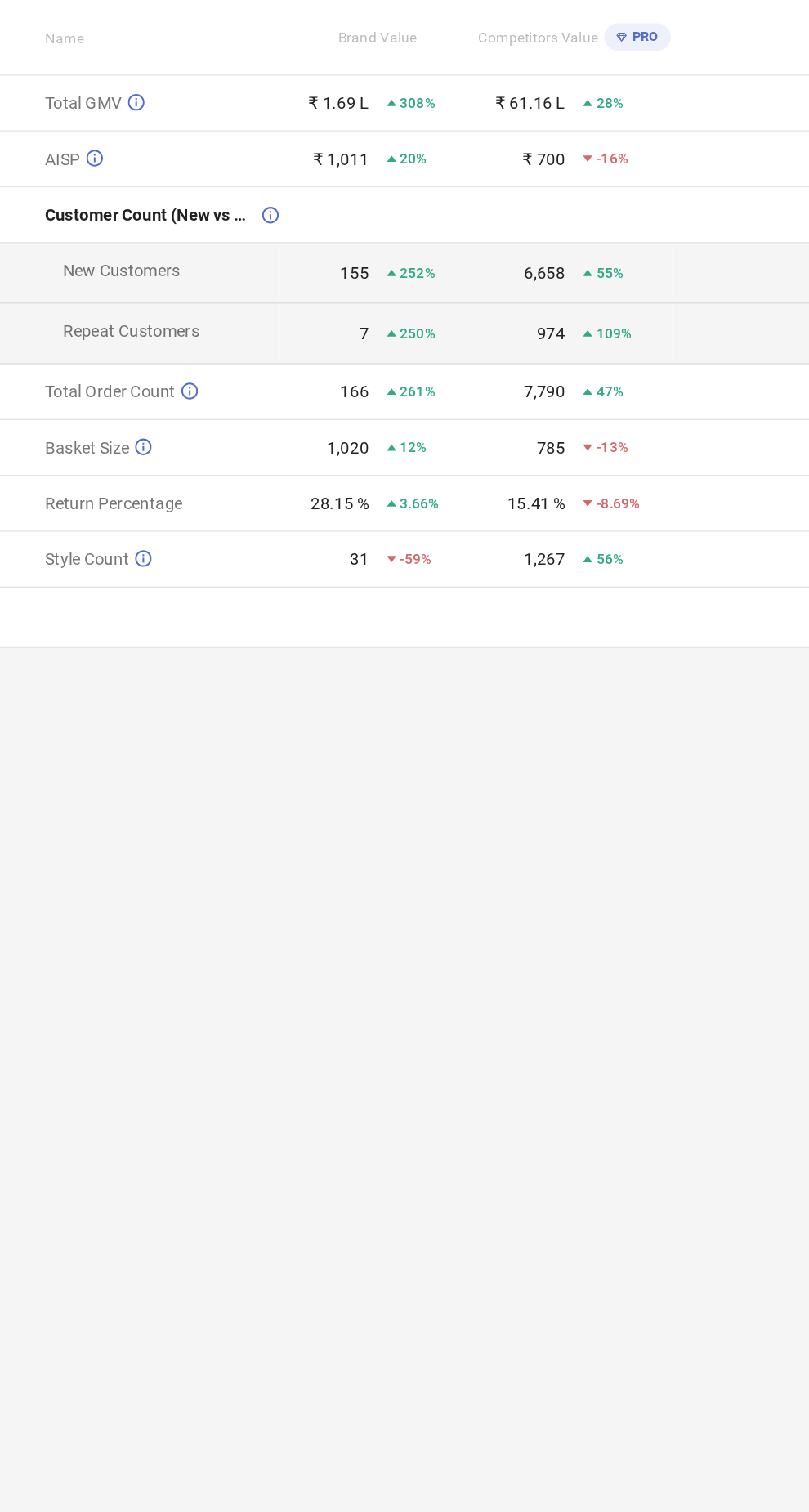
click at [445, 673] on div "Metrics Name Brand Value Competitors Value PRO Total GMV ₹ 1.69 L 308% ₹ 61.16 …" at bounding box center [441, 450] width 703 height 500
click at [425, 634] on div "-59%" at bounding box center [409, 639] width 60 height 12
click at [468, 594] on div "15.41 %" at bounding box center [482, 600] width 40 height 14
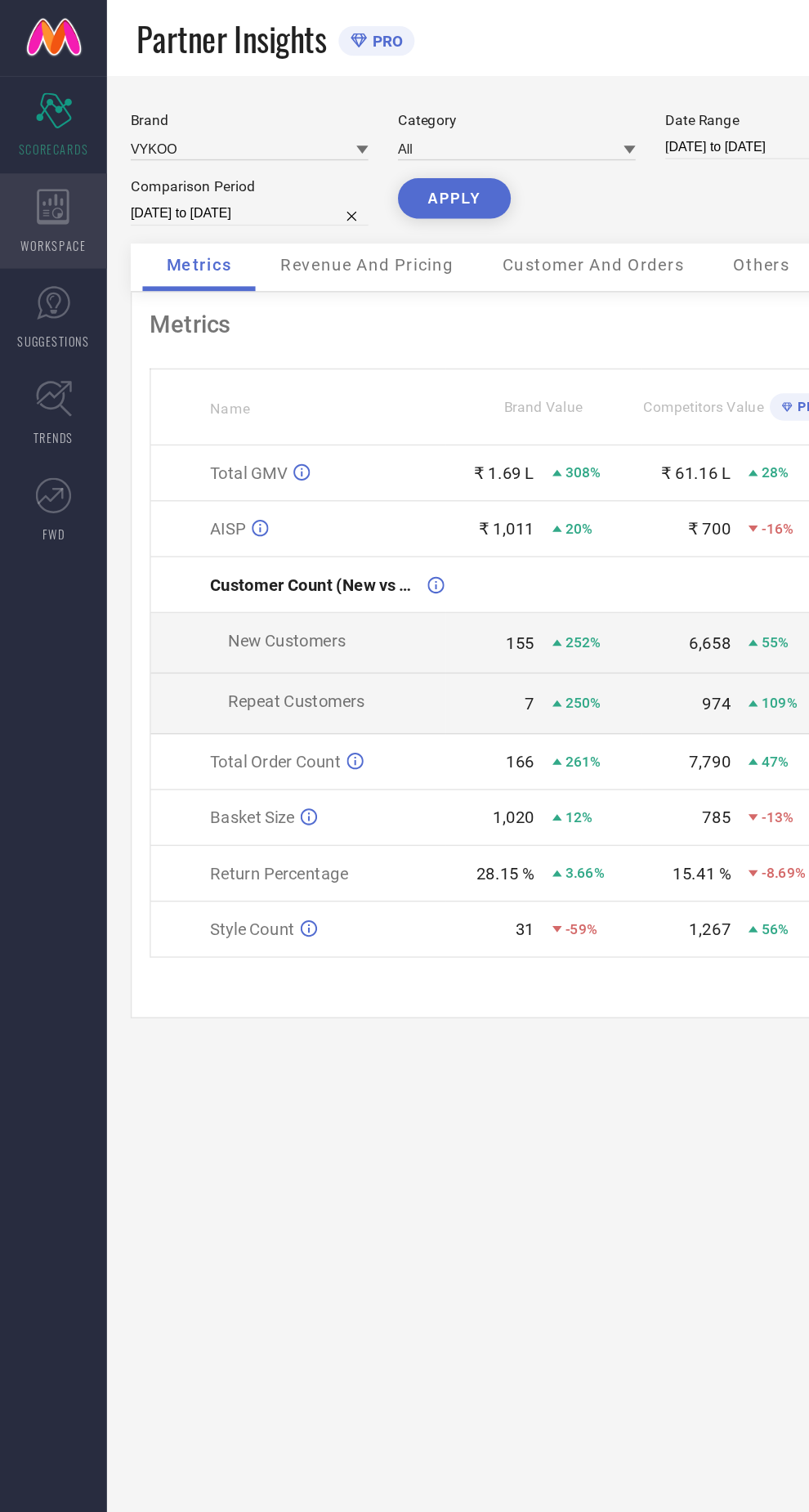
click at [56, 161] on div "WORKSPACE" at bounding box center [37, 152] width 74 height 66
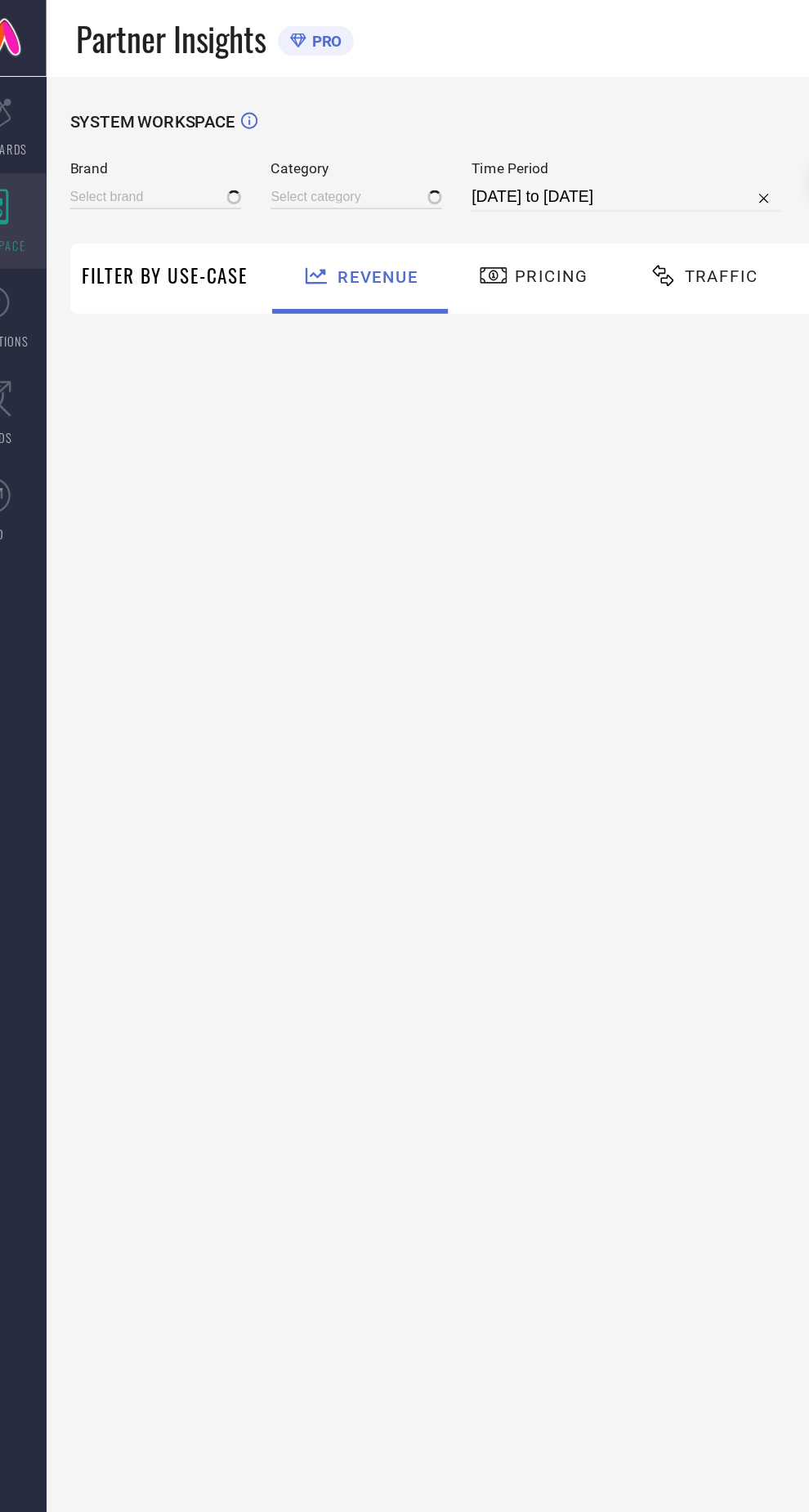
type input "VYKOO"
type input "All"
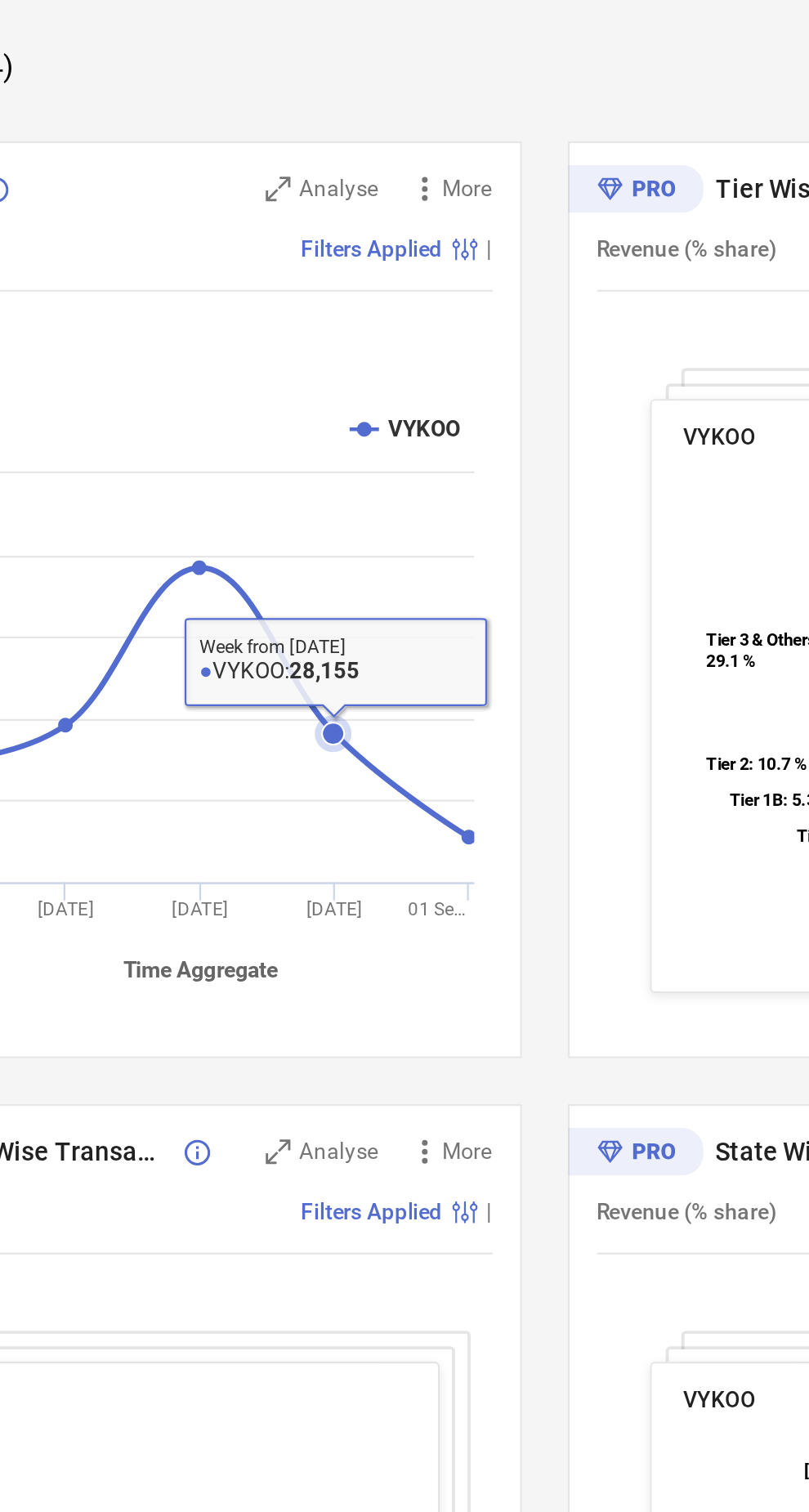
click at [346, 544] on icon at bounding box center [347, 544] width 10 height 10
click at [409, 591] on icon at bounding box center [408, 590] width 6 height 6
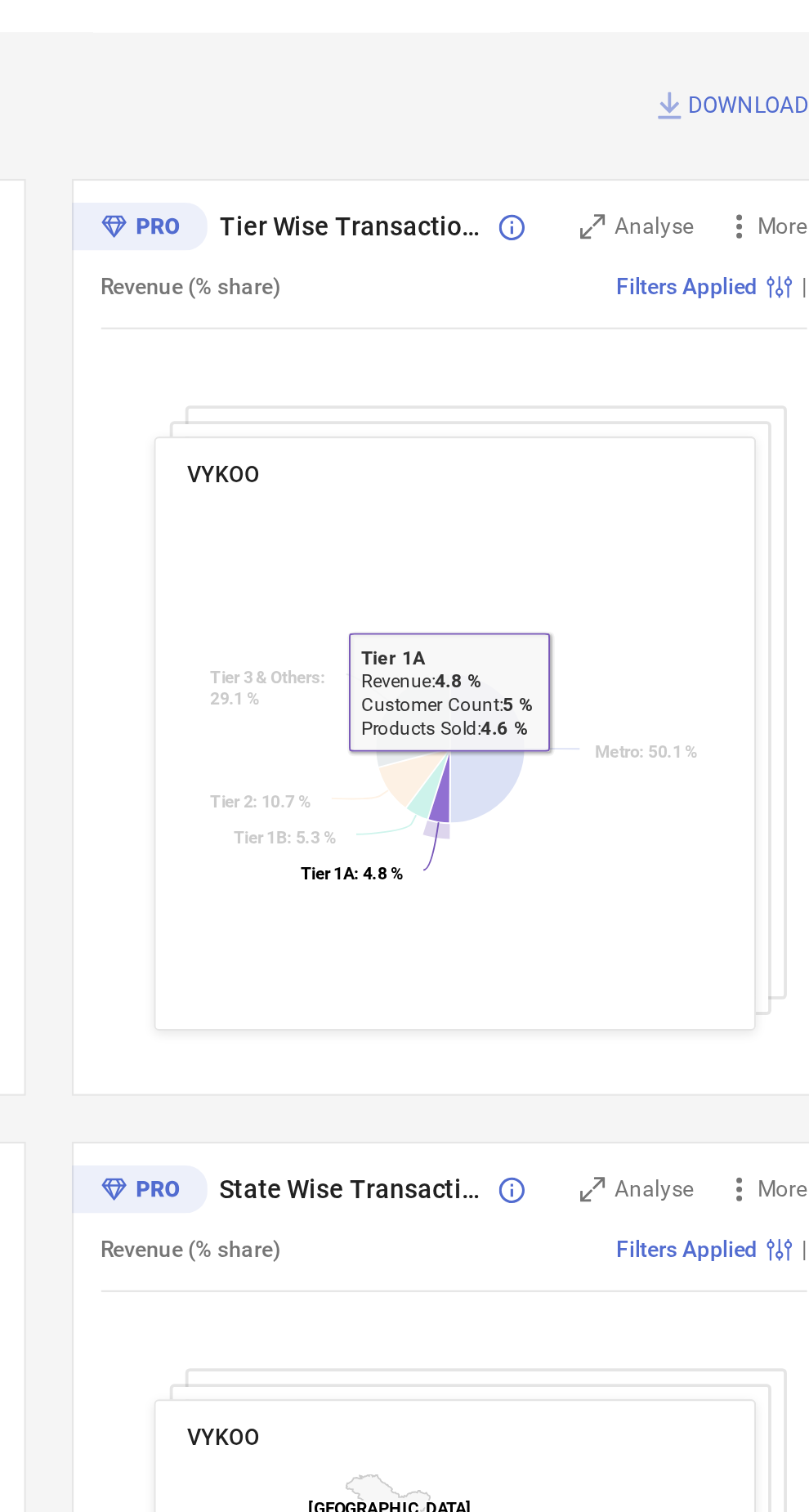
click at [619, 546] on icon at bounding box center [615, 552] width 10 height 33
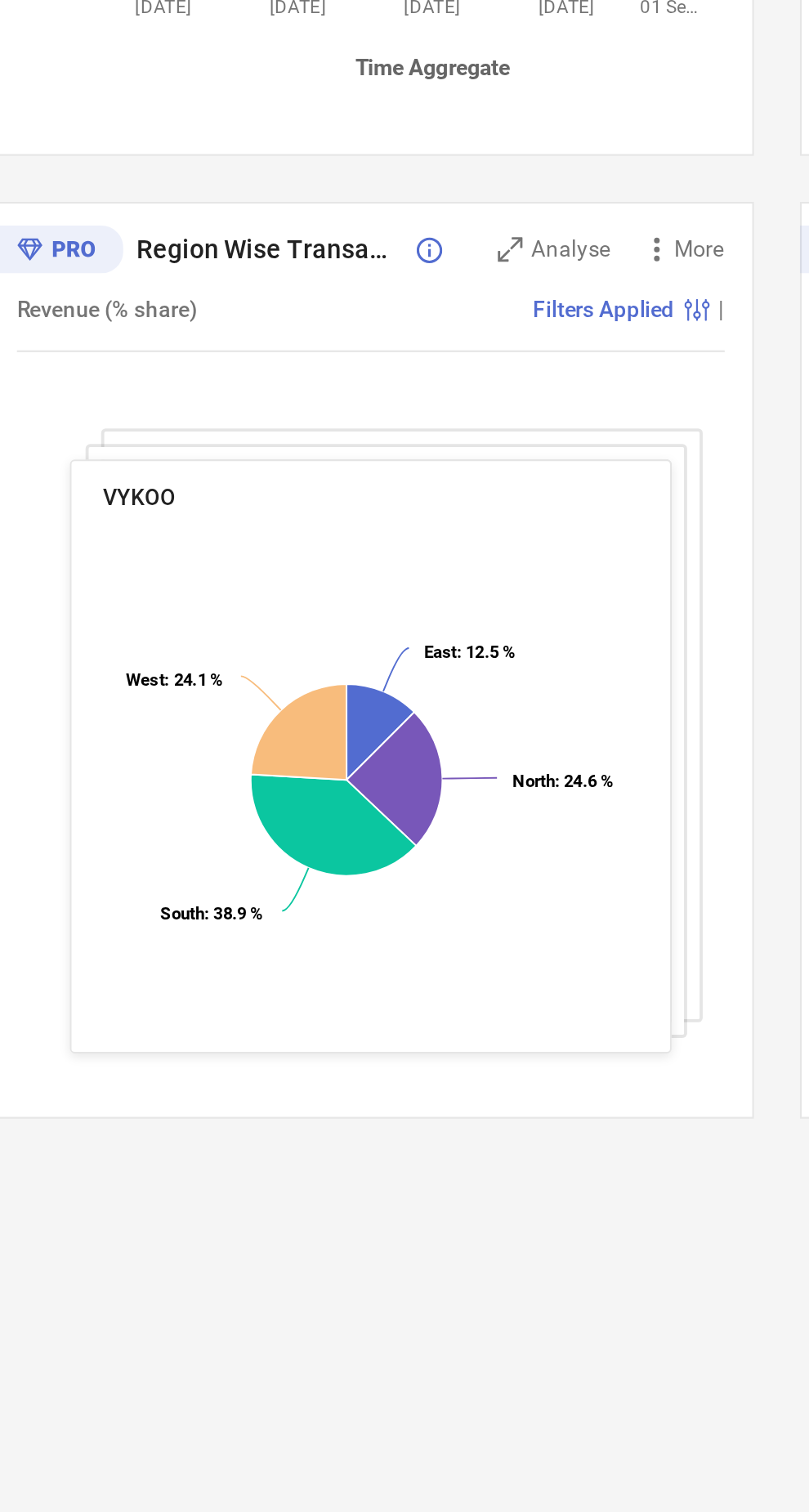
click at [248, 972] on icon at bounding box center [245, 988] width 74 height 45
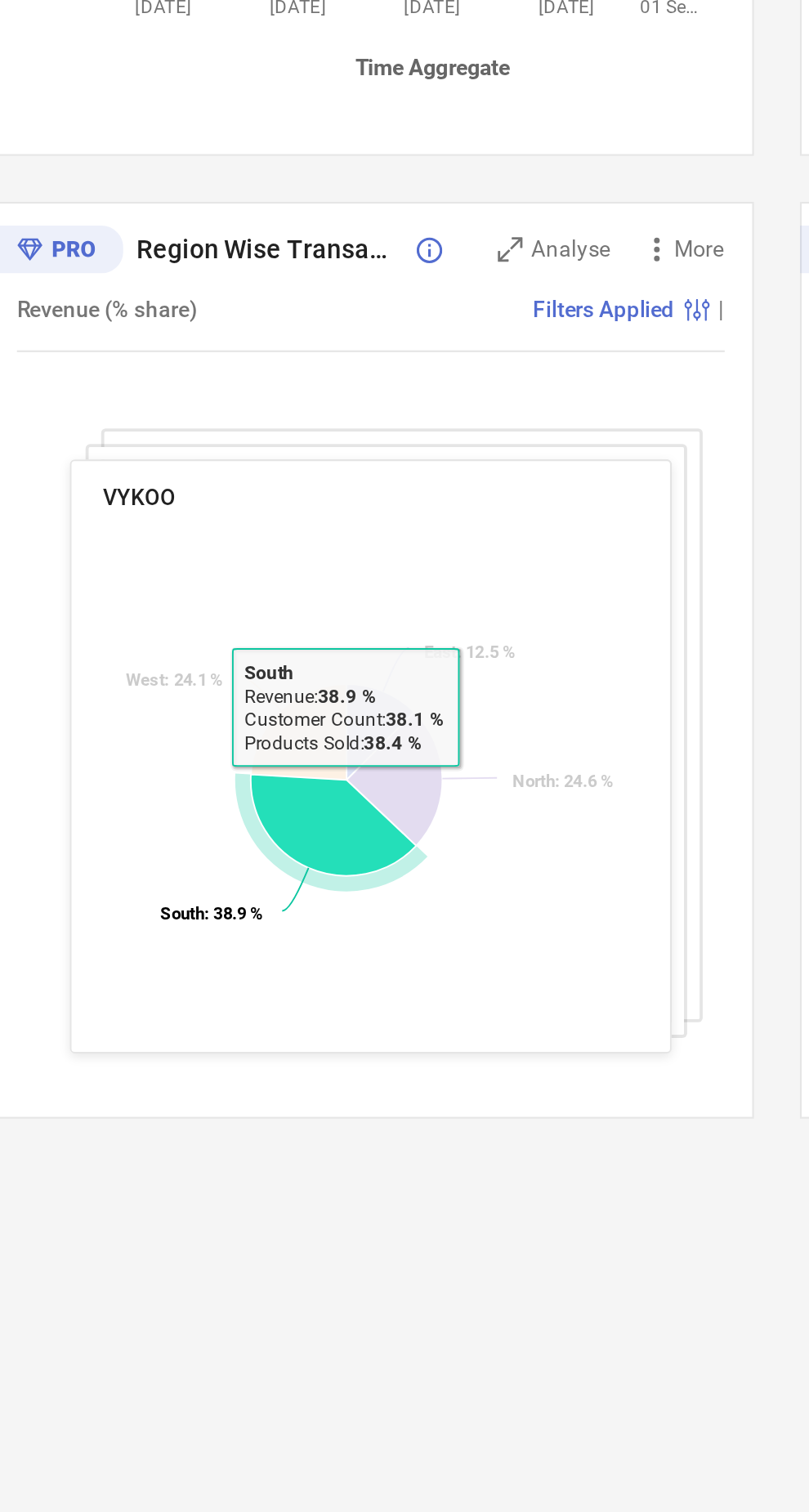
click at [283, 984] on icon at bounding box center [271, 968] width 42 height 59
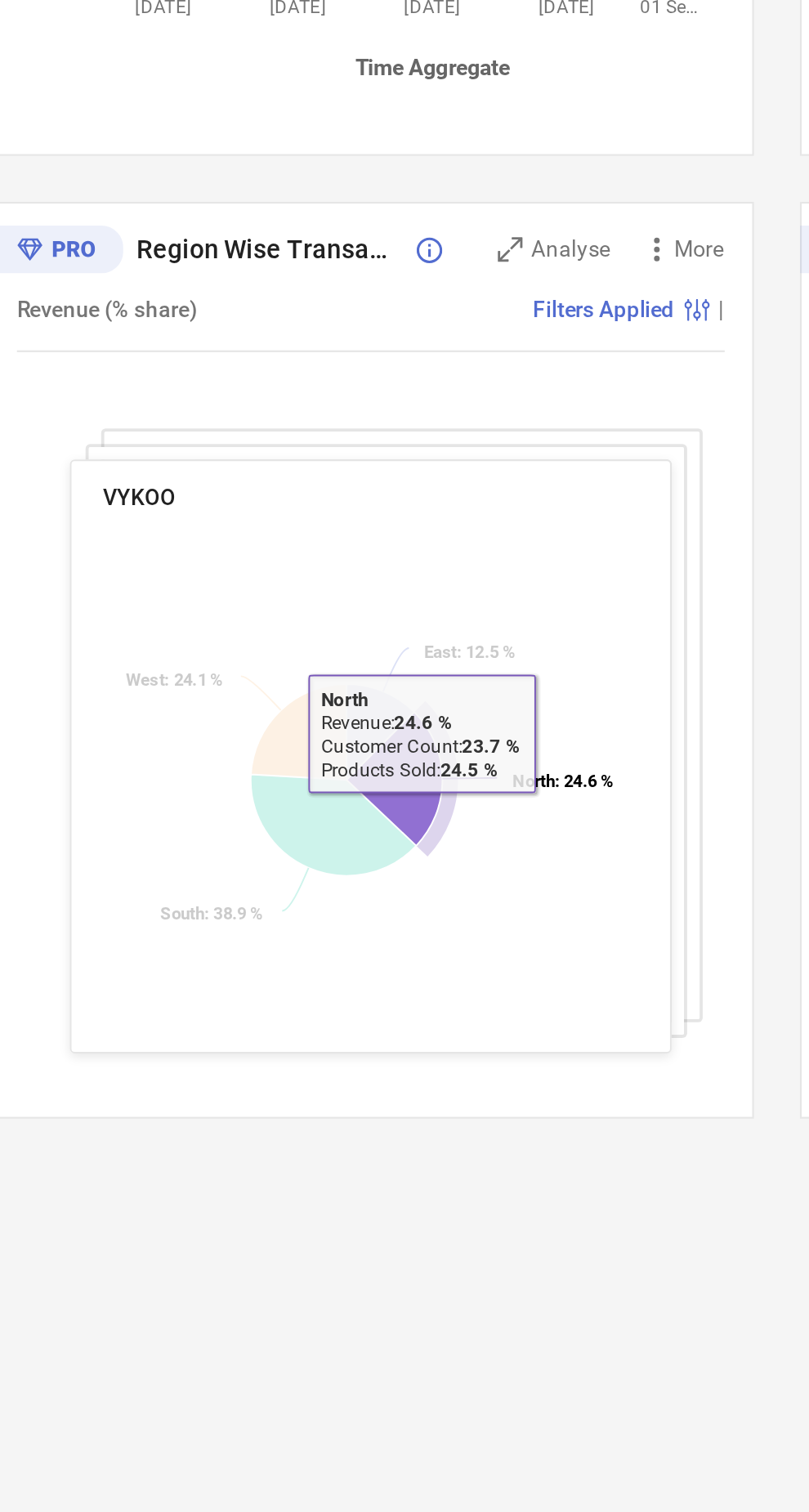
click at [250, 997] on icon at bounding box center [245, 988] width 74 height 45
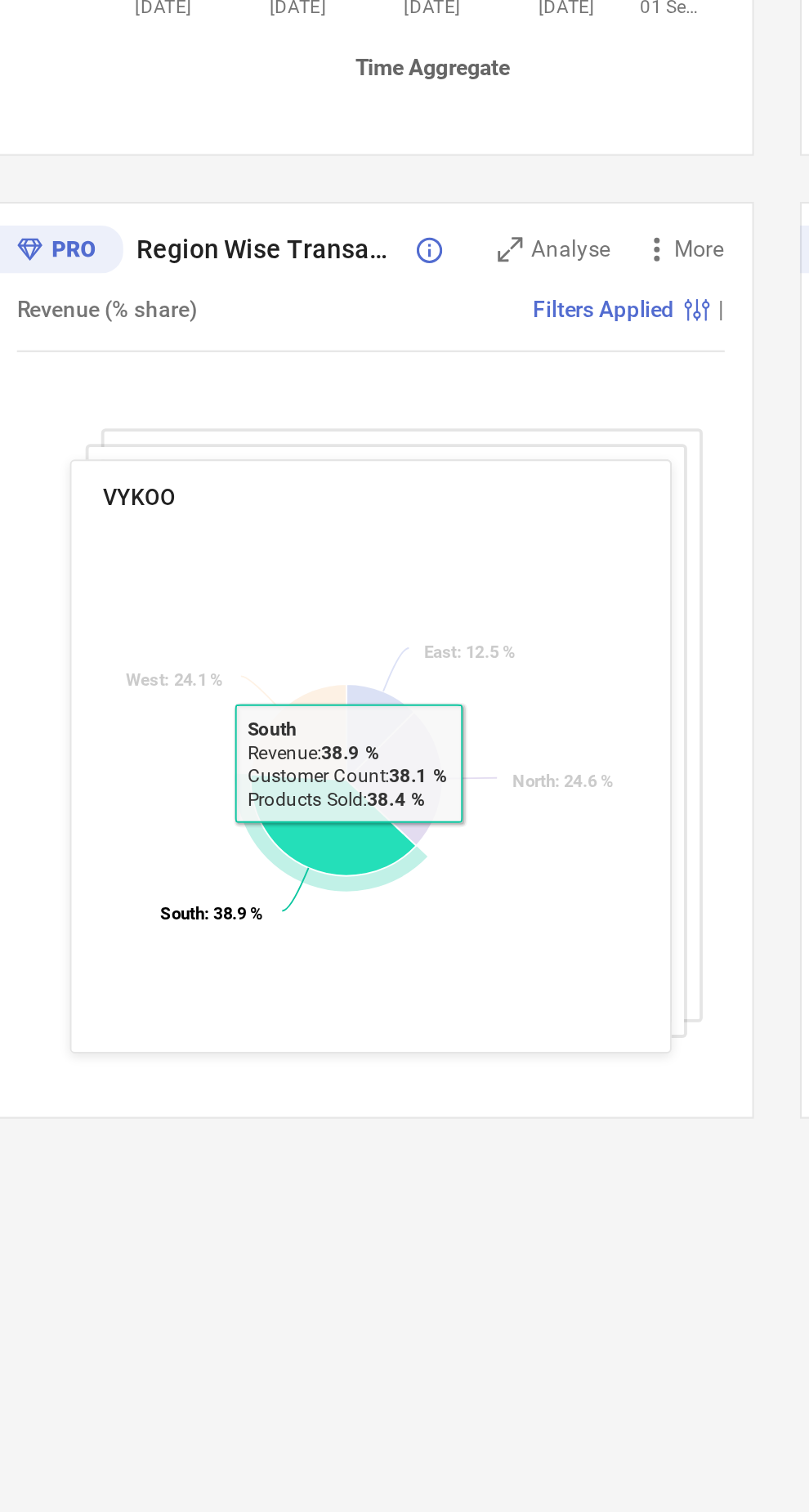
click at [278, 932] on rect at bounding box center [261, 969] width 239 height 236
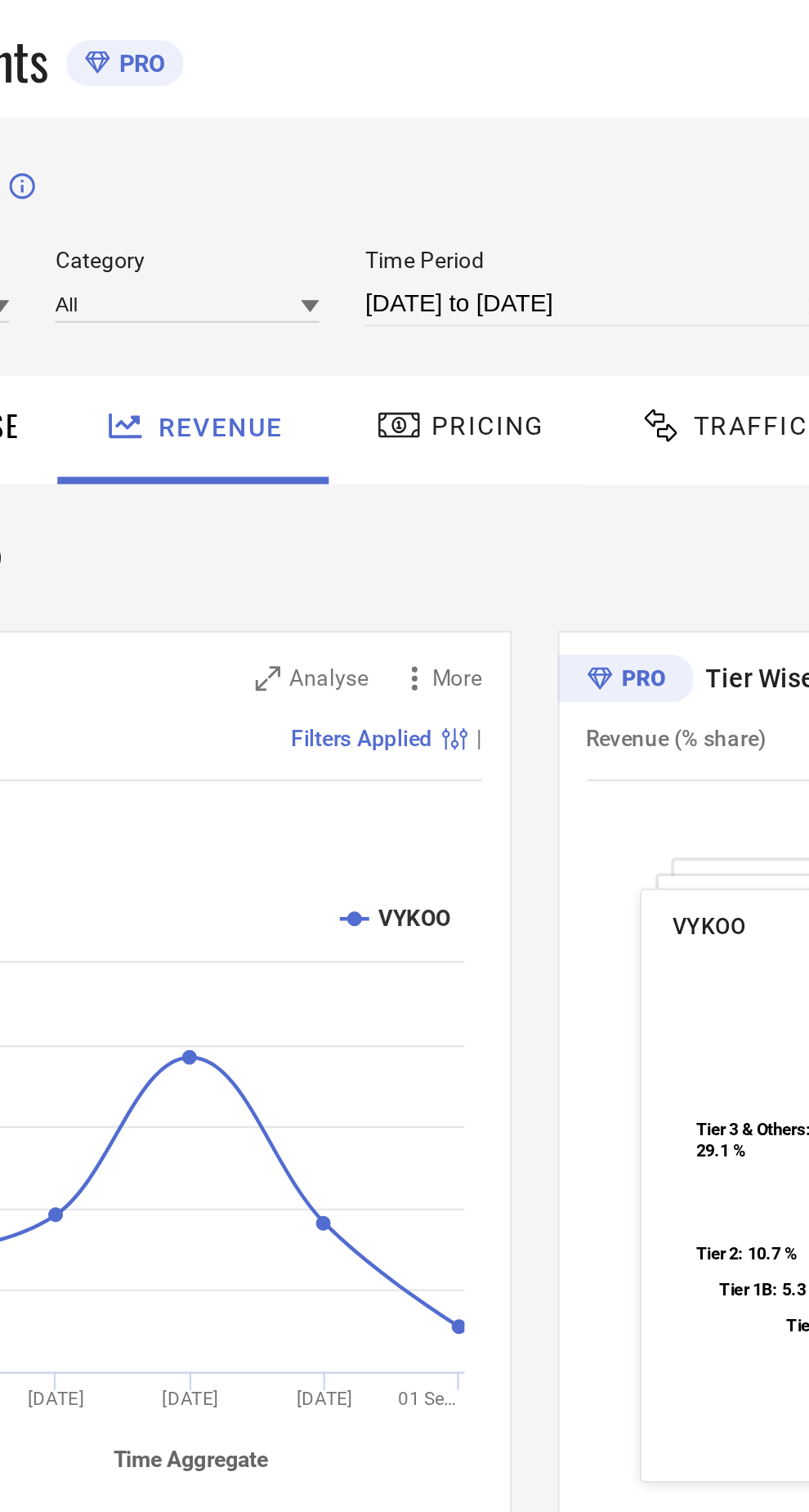
click at [414, 200] on div "Pricing" at bounding box center [409, 189] width 84 height 28
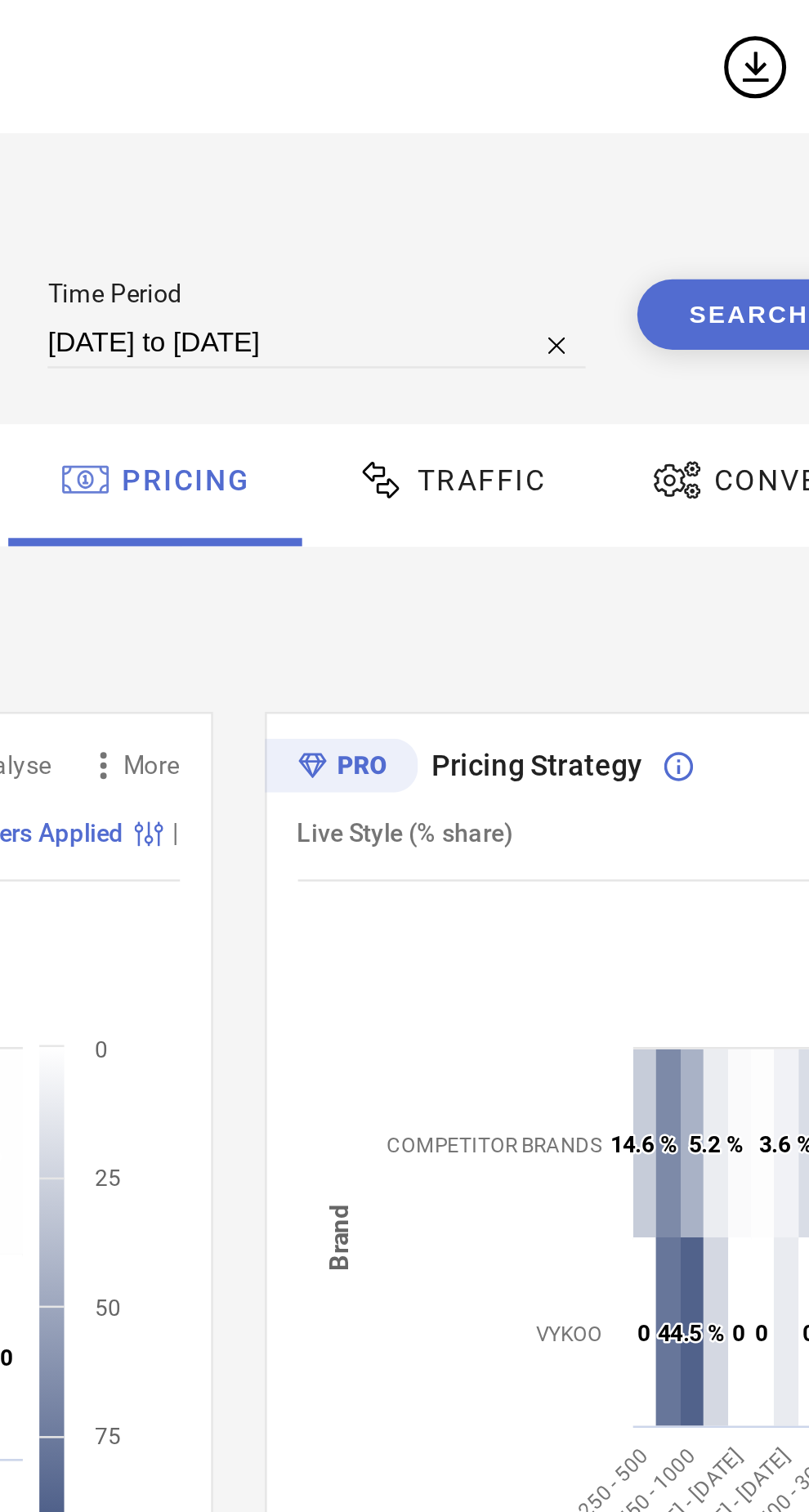
click at [536, 173] on div "Traffic" at bounding box center [526, 192] width 116 height 49
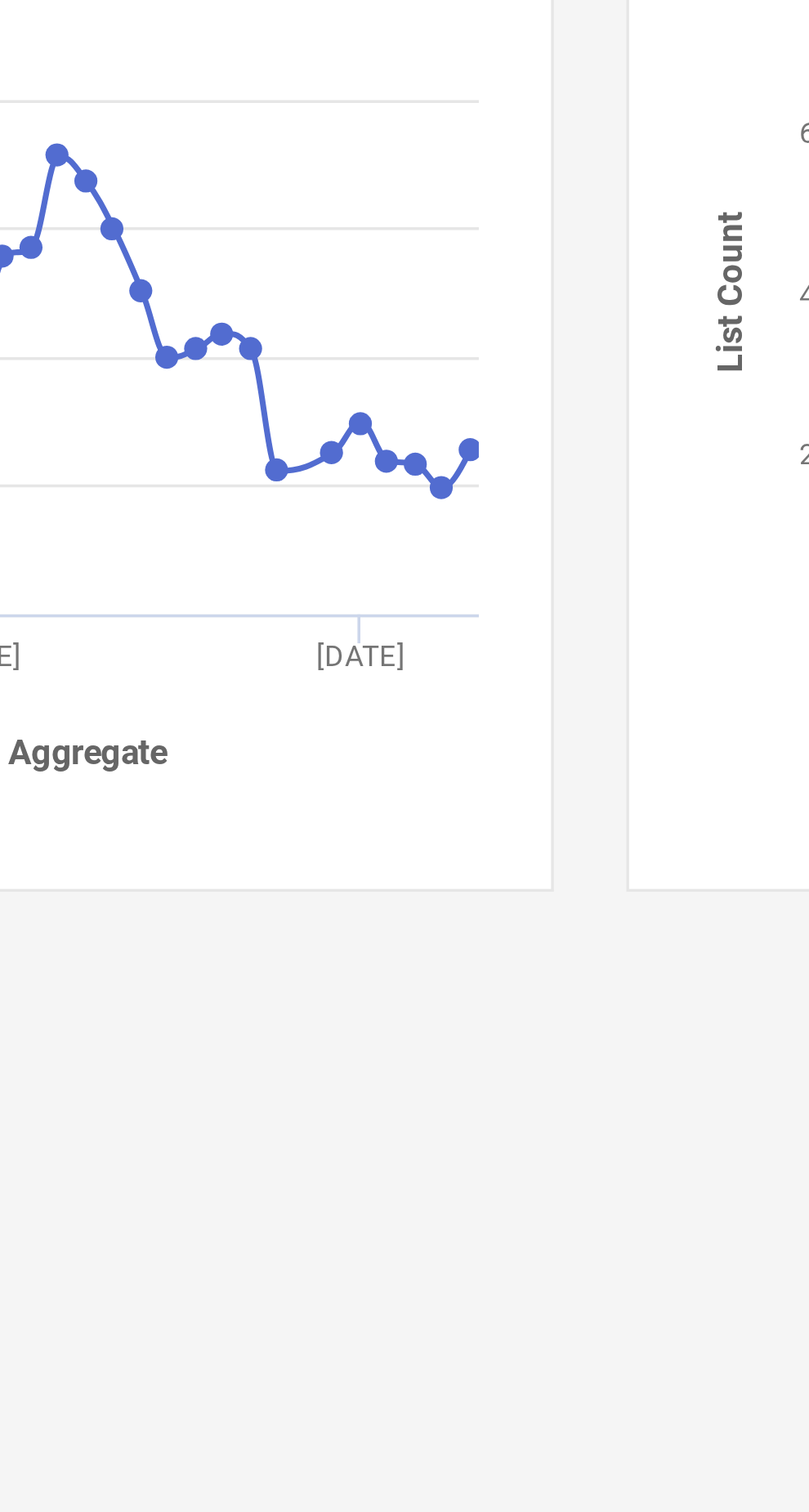
click at [411, 567] on rect at bounding box center [260, 528] width 316 height 278
click at [400, 575] on icon at bounding box center [400, 575] width 0 height 0
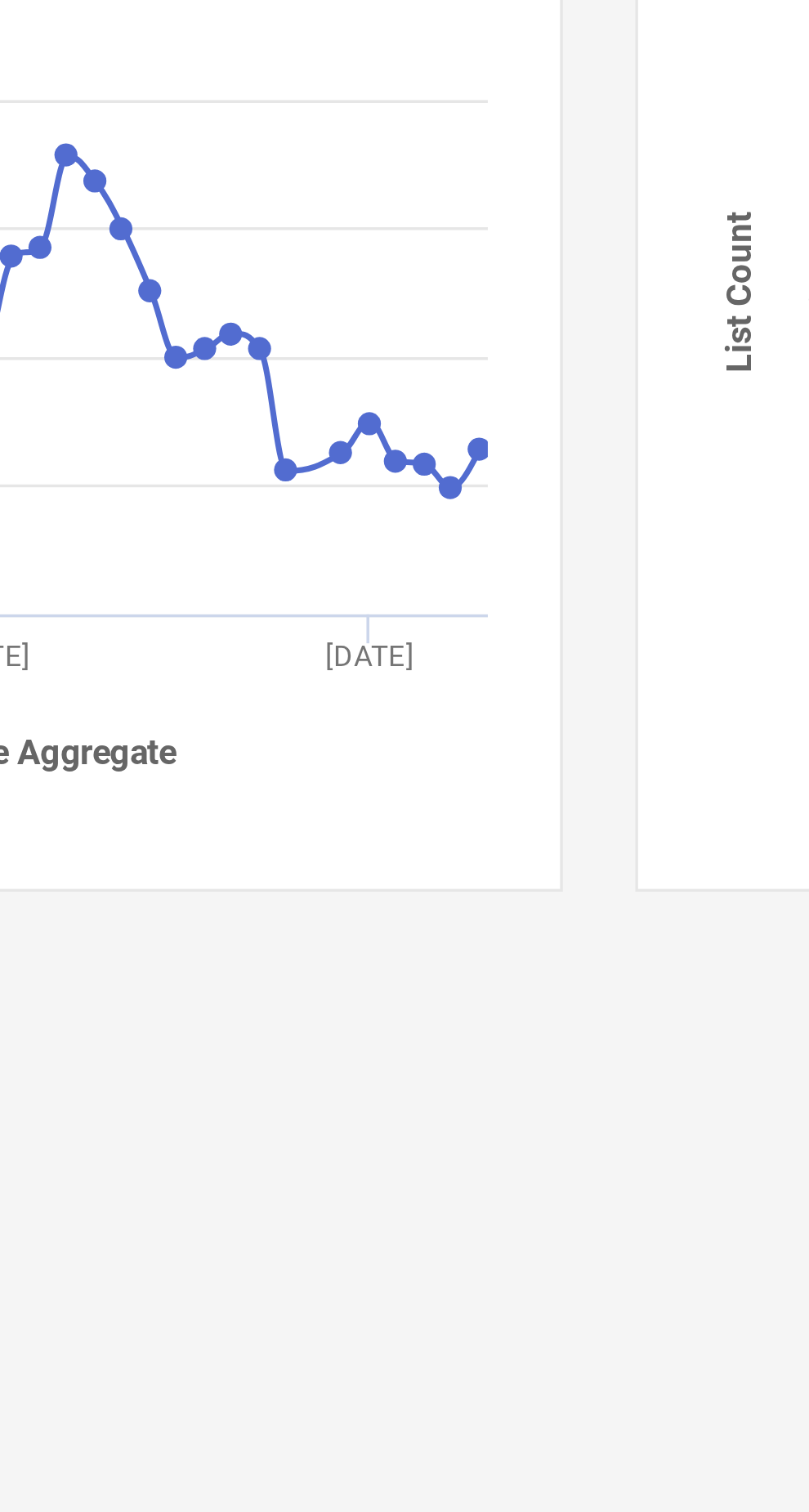
click at [408, 564] on icon at bounding box center [408, 564] width 0 height 0
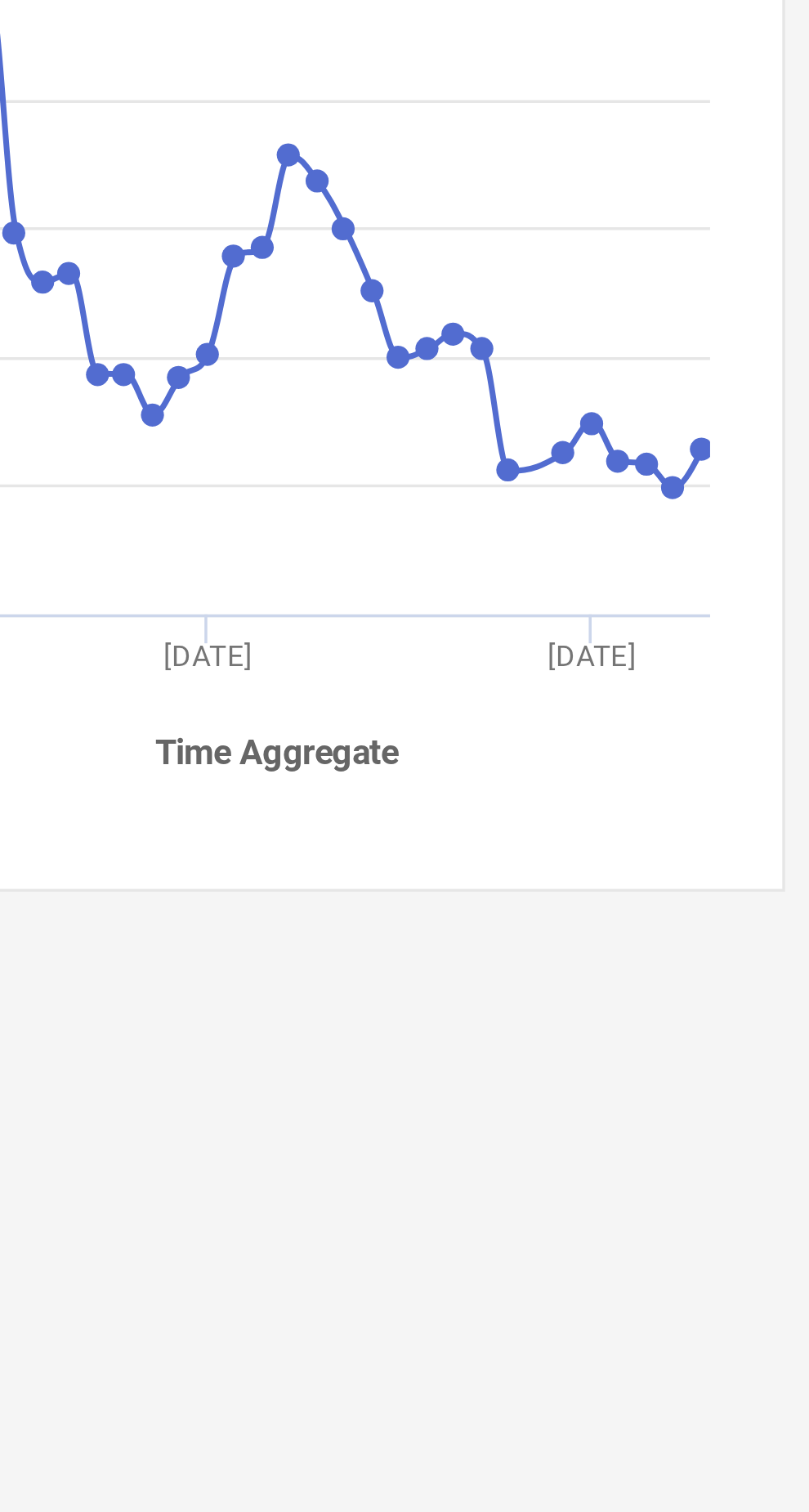
click at [287, 479] on icon at bounding box center [287, 505] width 240 height 140
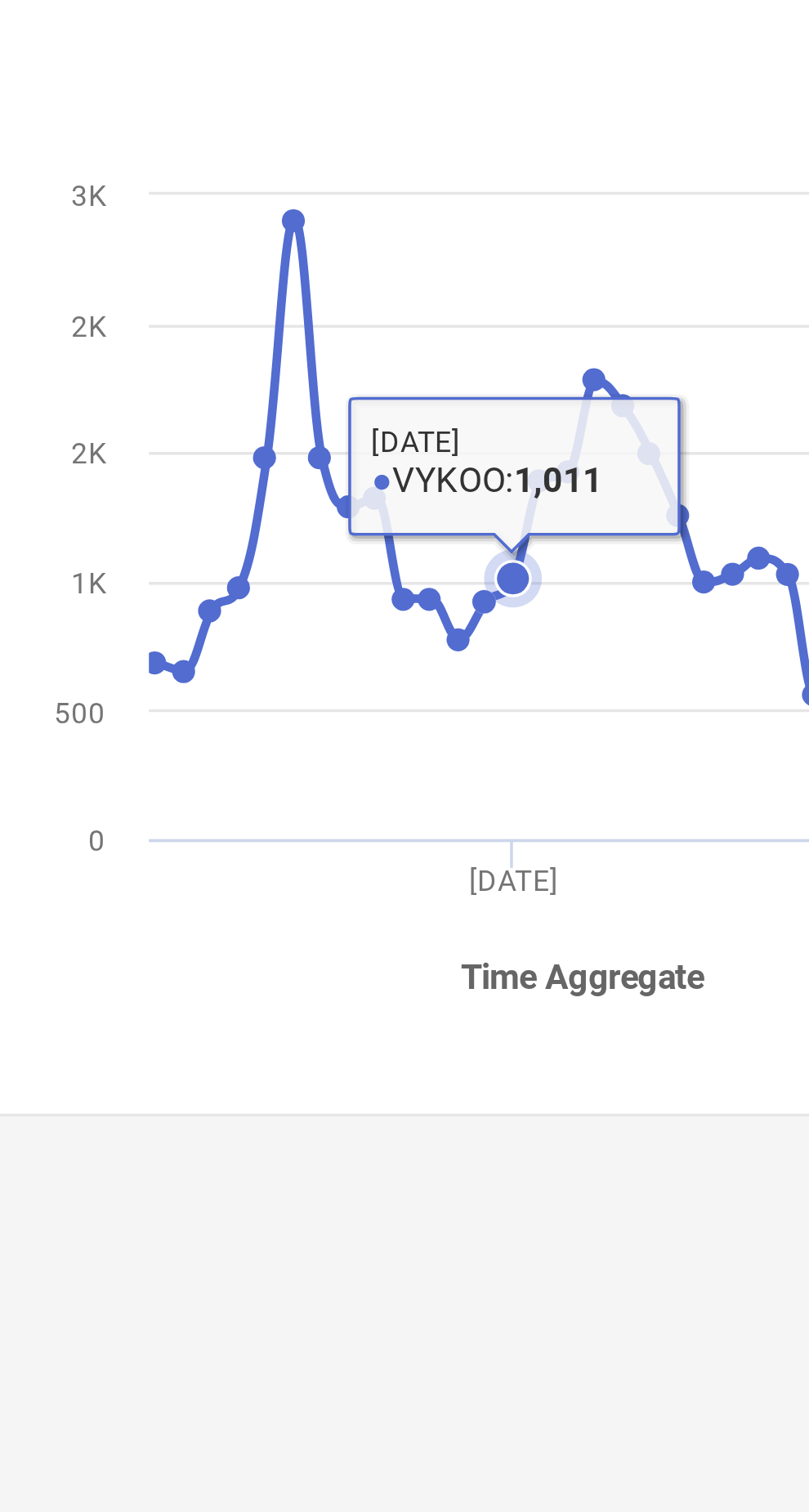
click at [206, 440] on icon at bounding box center [205, 436] width 6 height 6
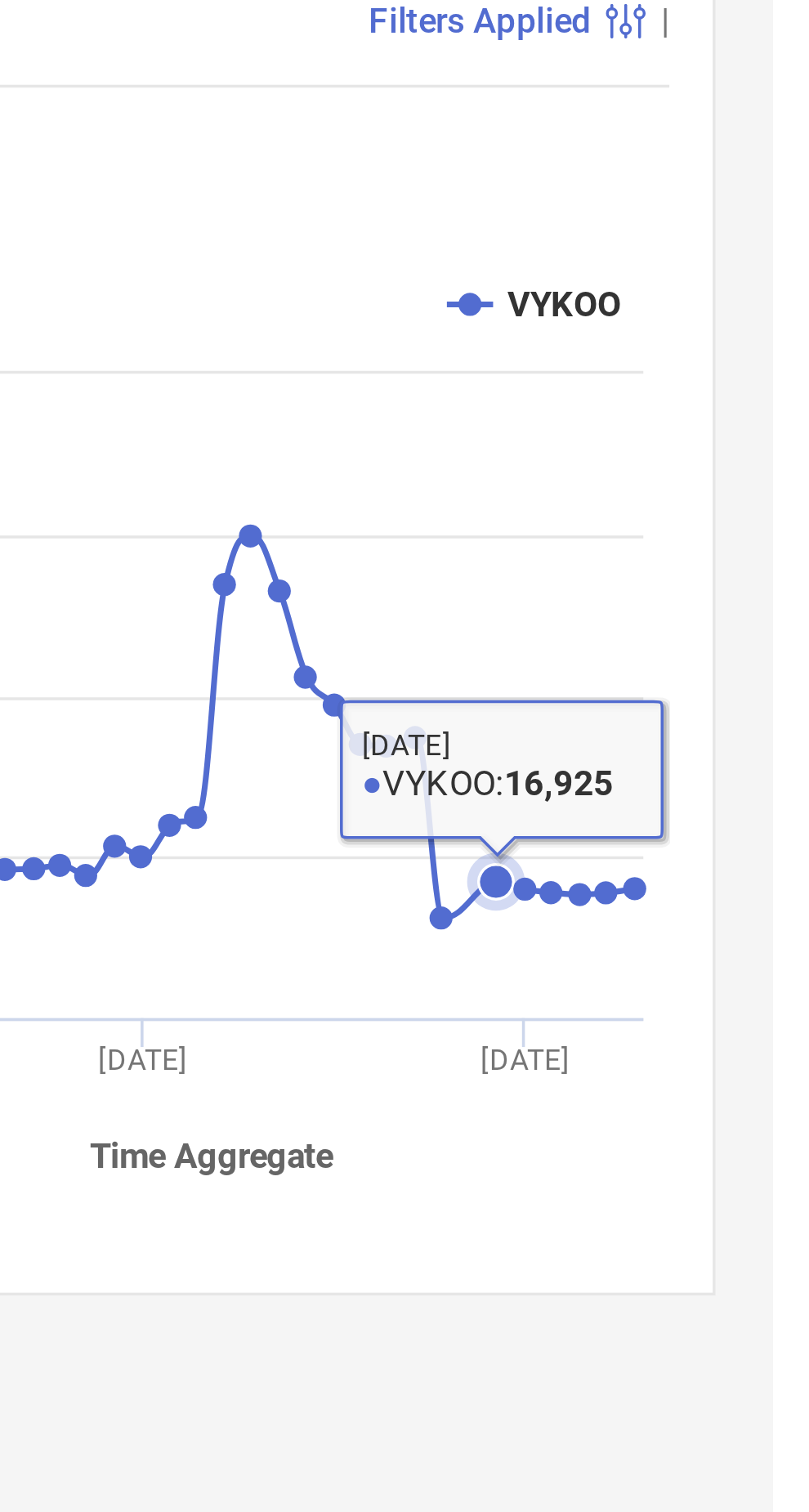
click at [769, 572] on icon at bounding box center [769, 574] width 6 height 6
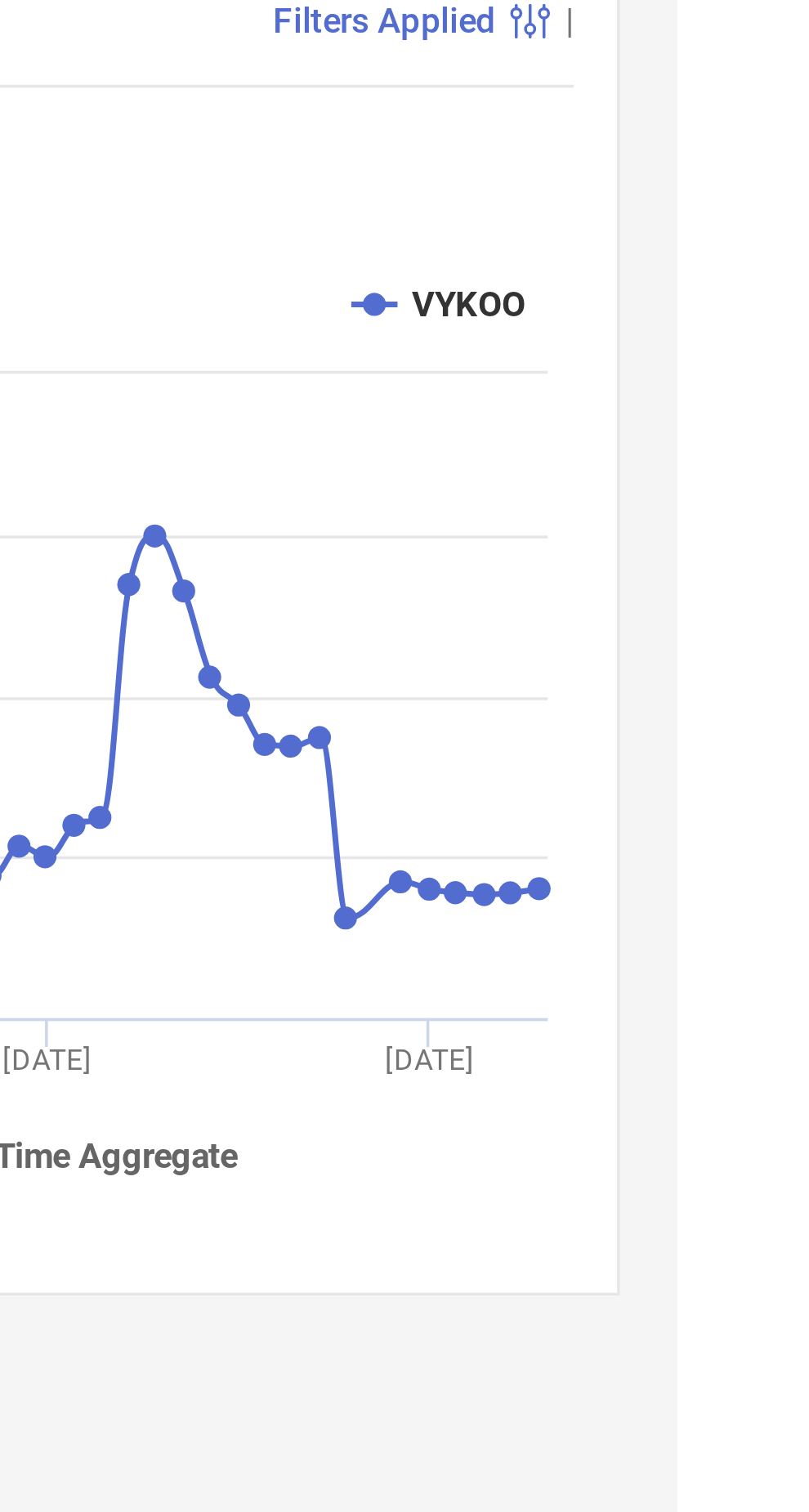
click at [770, 574] on icon at bounding box center [770, 574] width 0 height 0
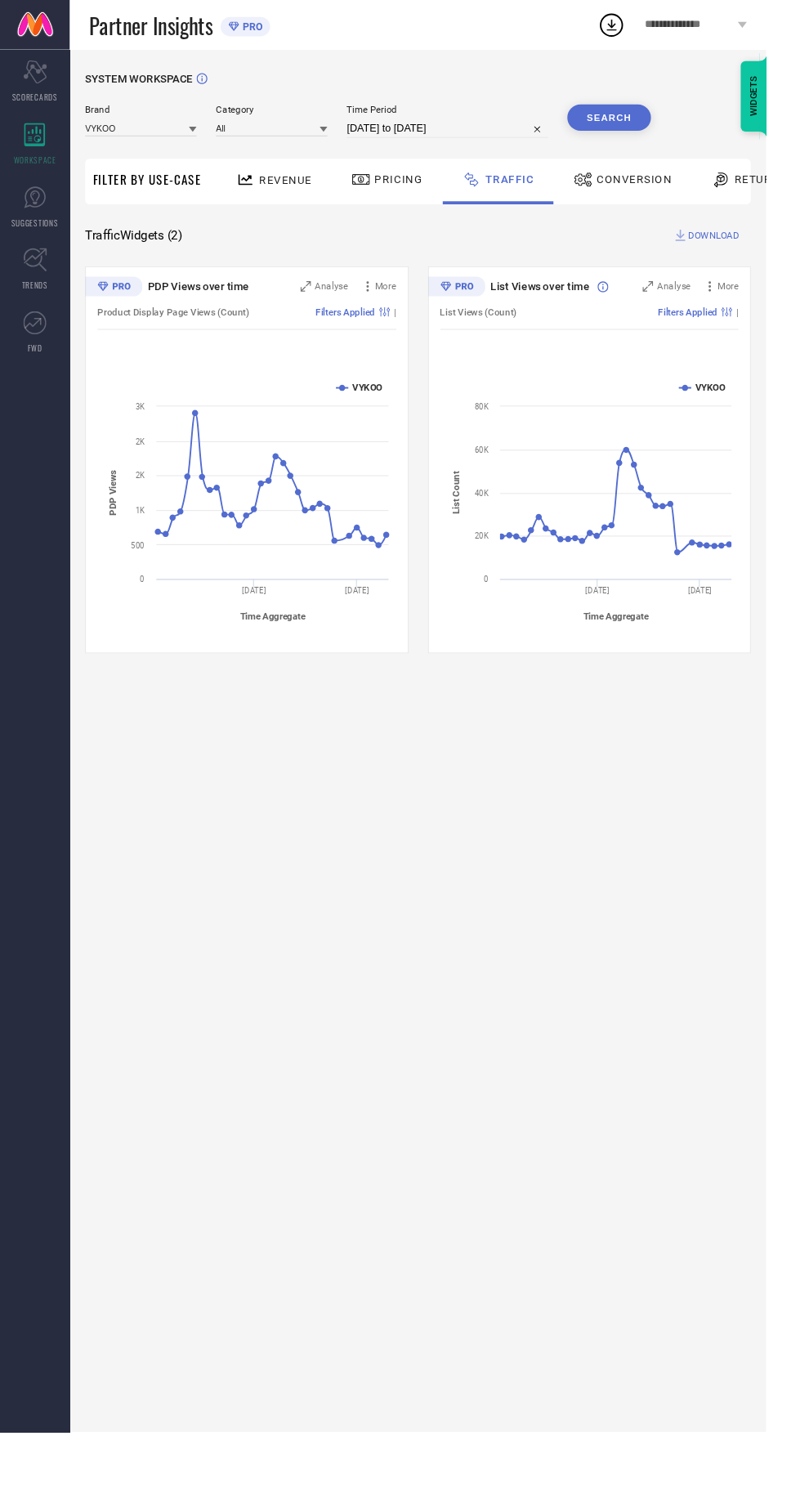
click at [684, 468] on rect at bounding box center [623, 528] width 316 height 278
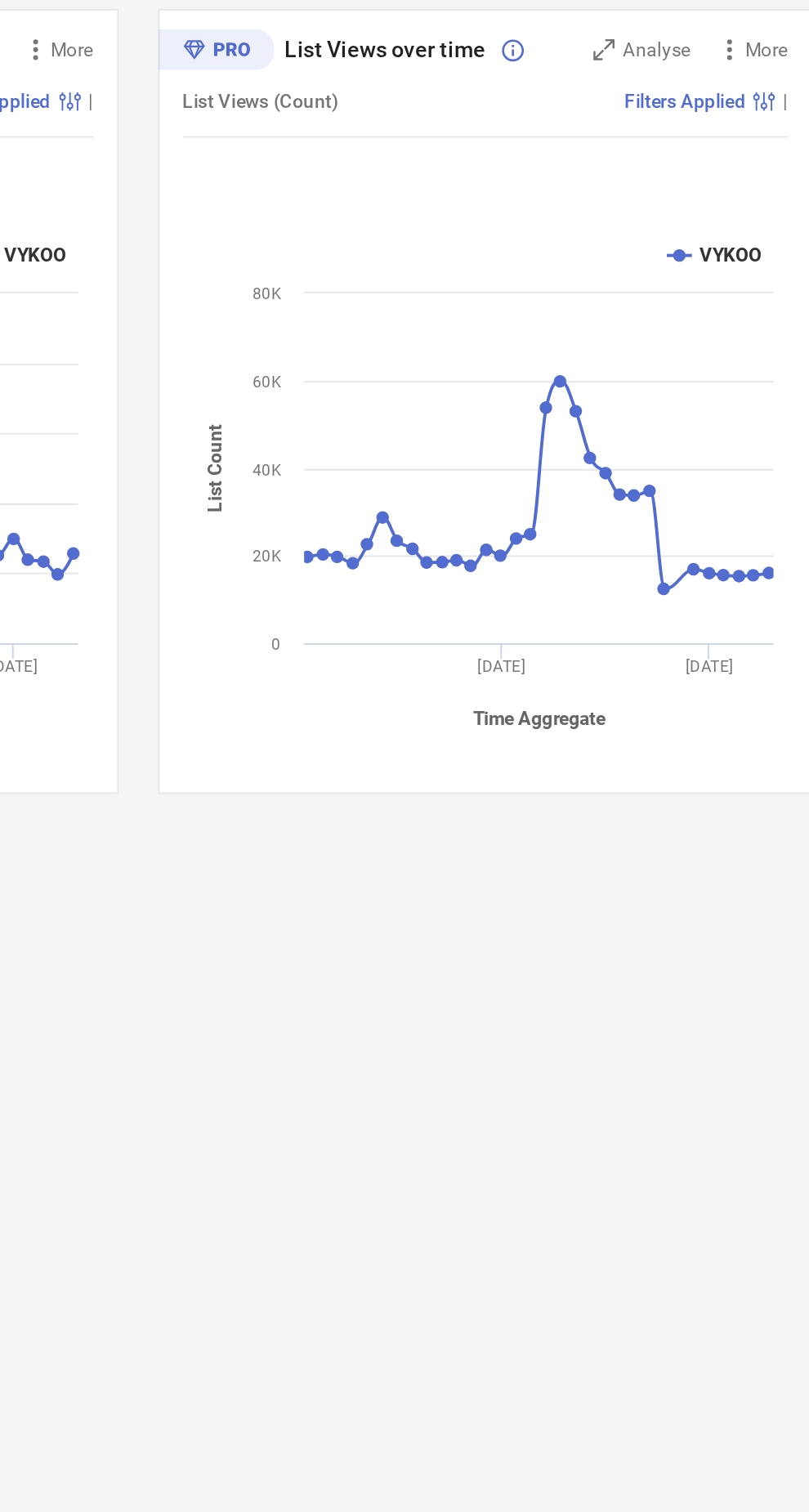
click at [668, 476] on icon at bounding box center [650, 529] width 239 height 108
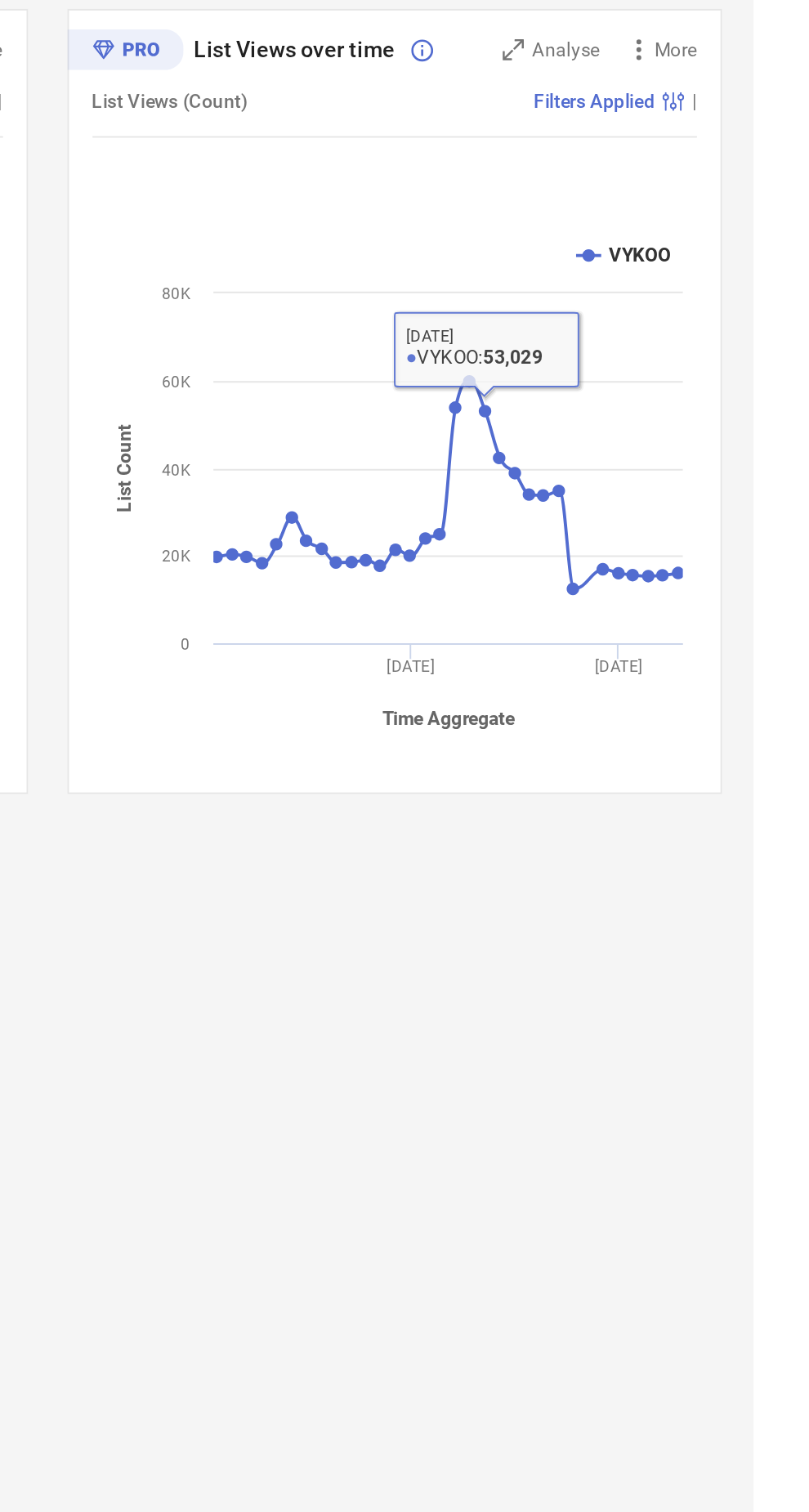
click at [767, 576] on icon at bounding box center [769, 574] width 6 height 6
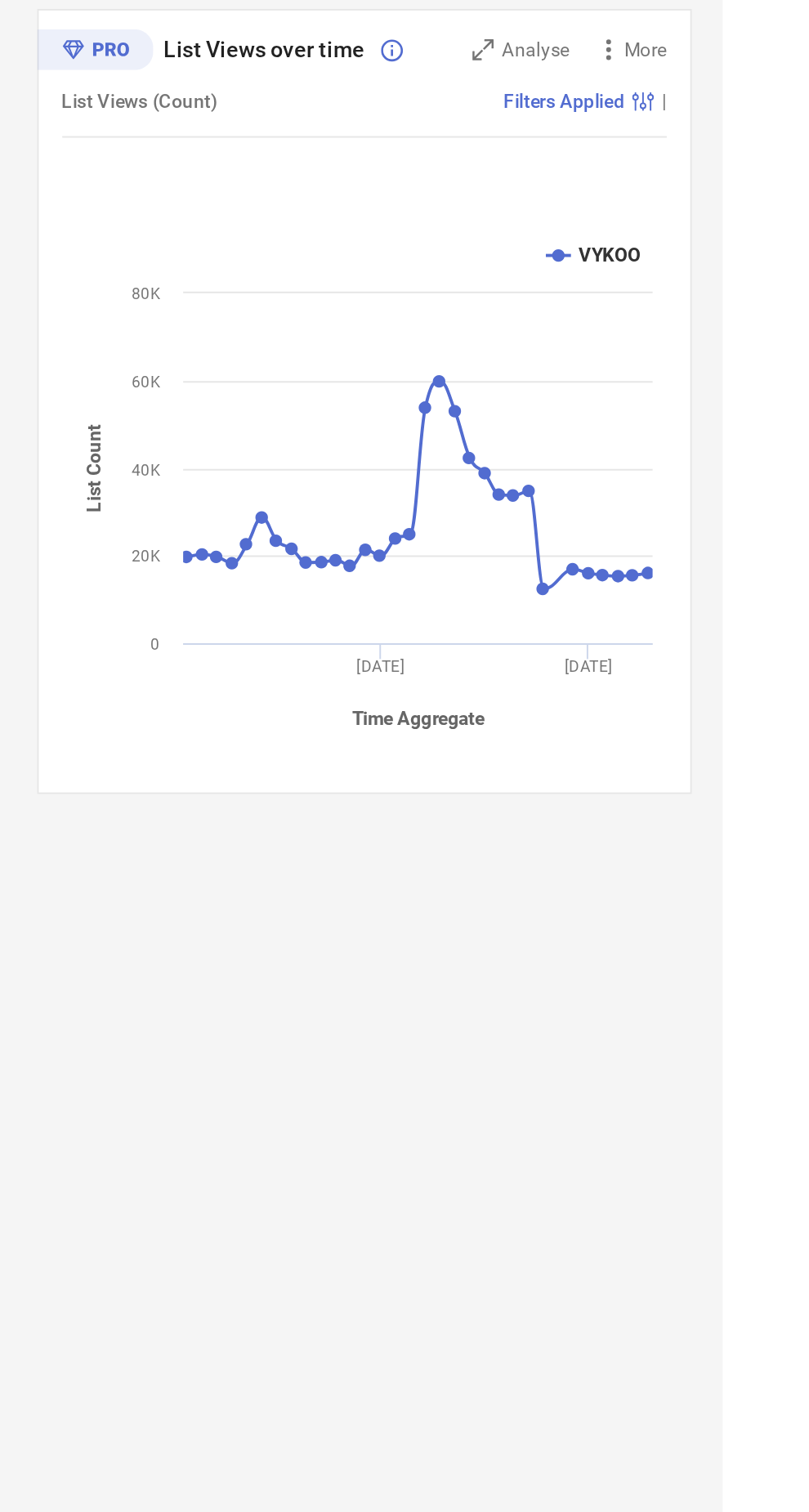
click at [769, 574] on icon at bounding box center [769, 574] width 6 height 6
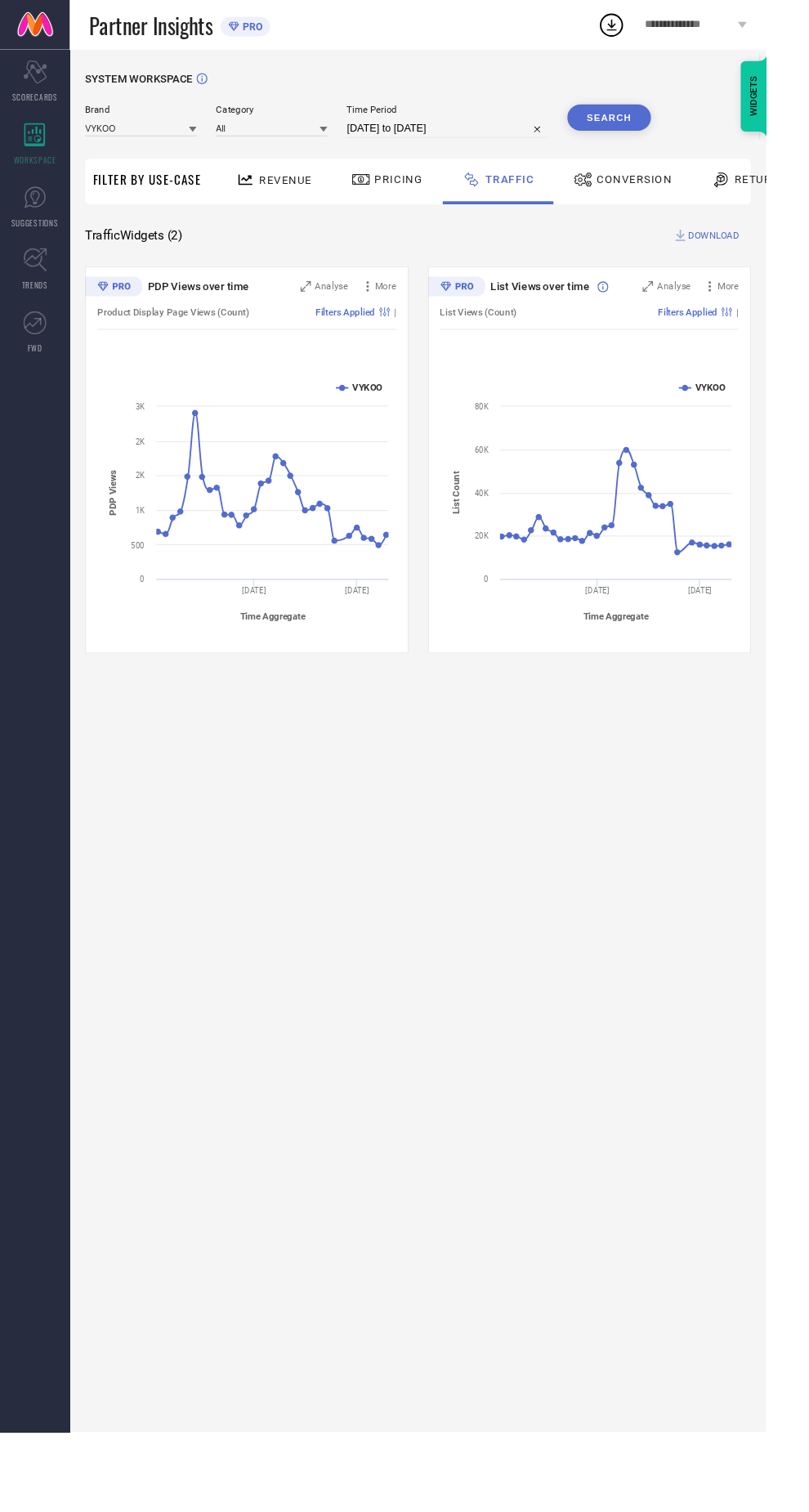
click at [679, 210] on div "Conversion" at bounding box center [657, 192] width 145 height 49
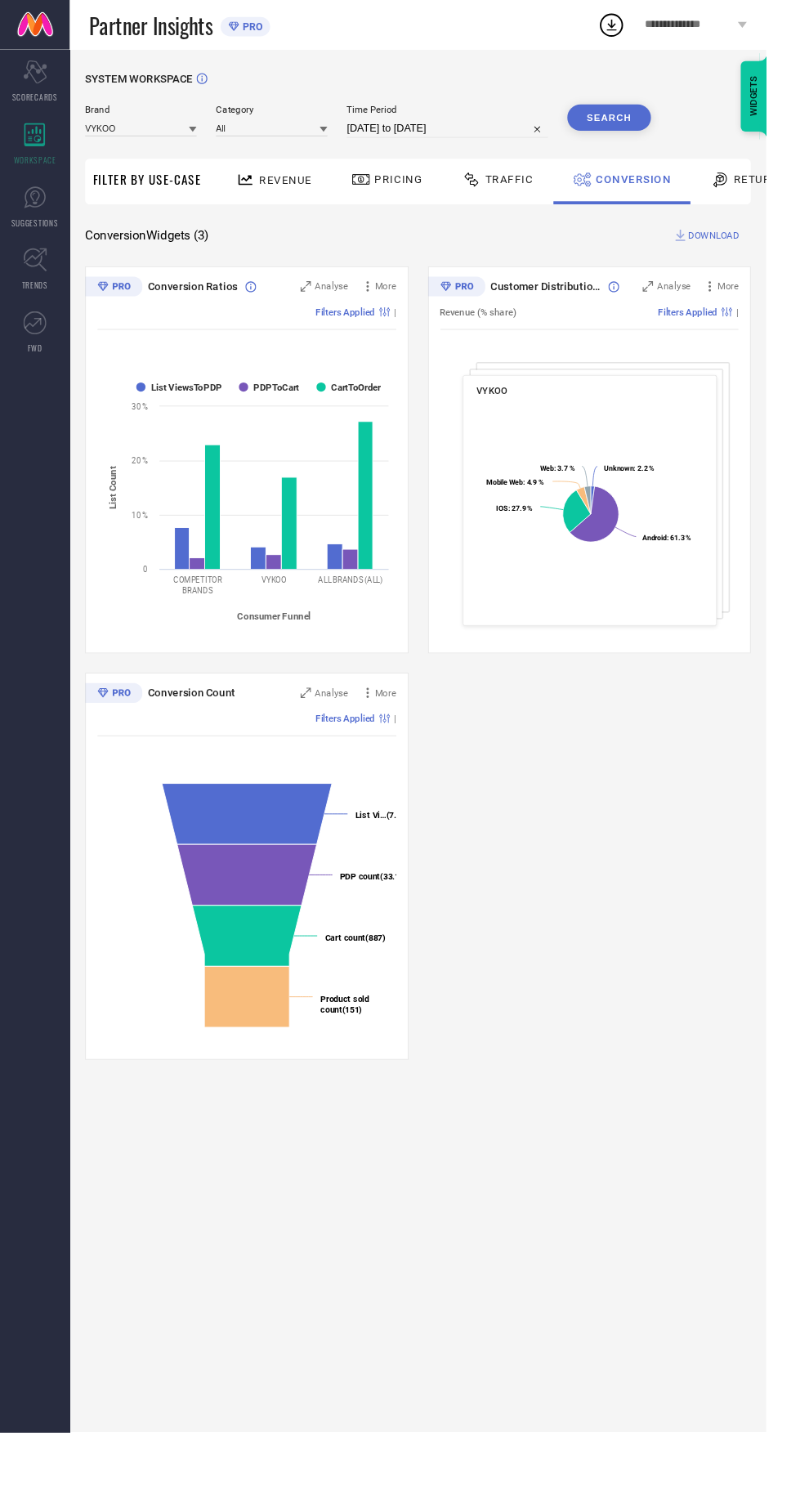
click at [778, 208] on div "Returns" at bounding box center [790, 192] width 121 height 49
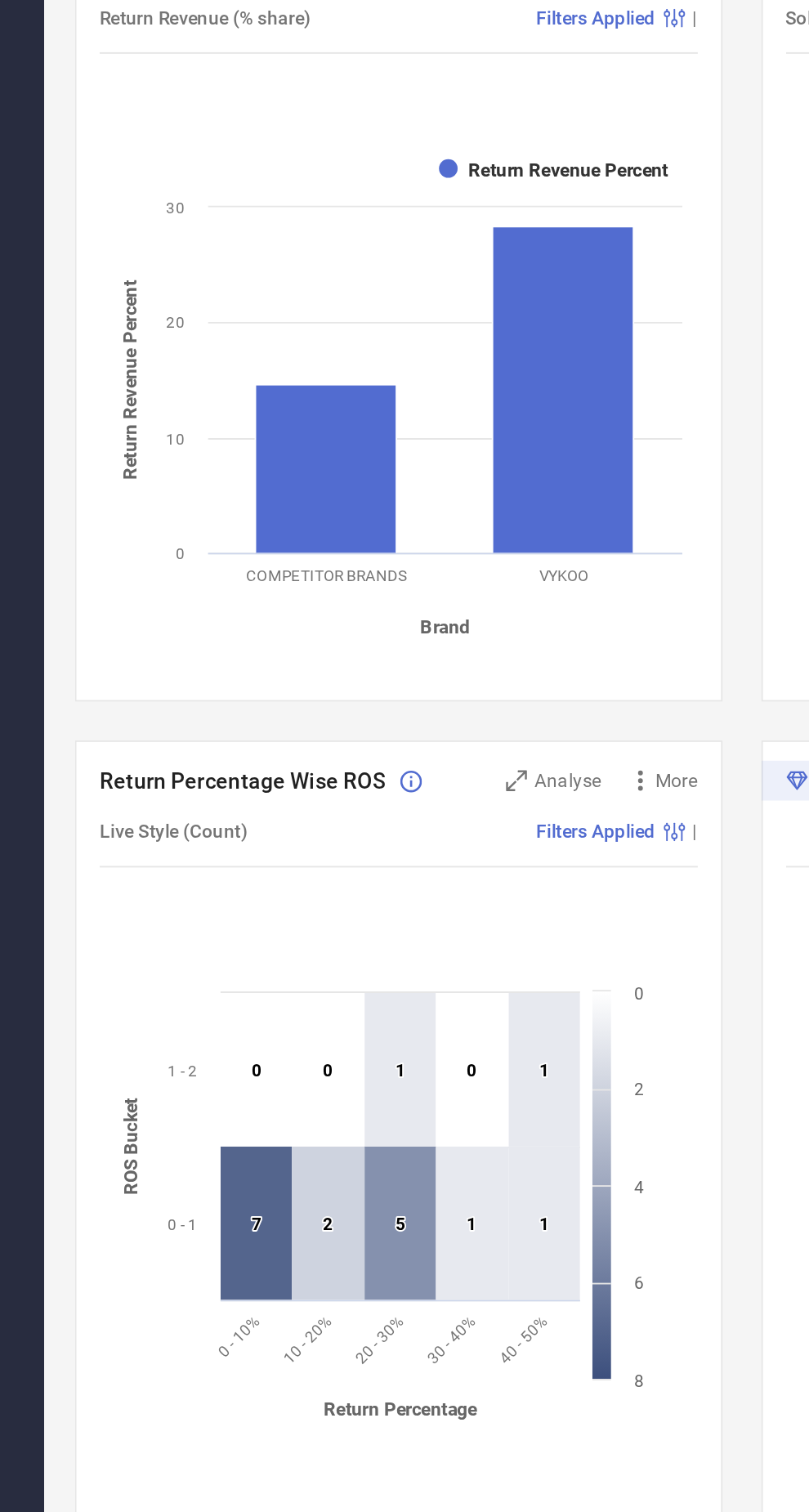
click at [343, 456] on rect at bounding box center [347, 526] width 75 height 173
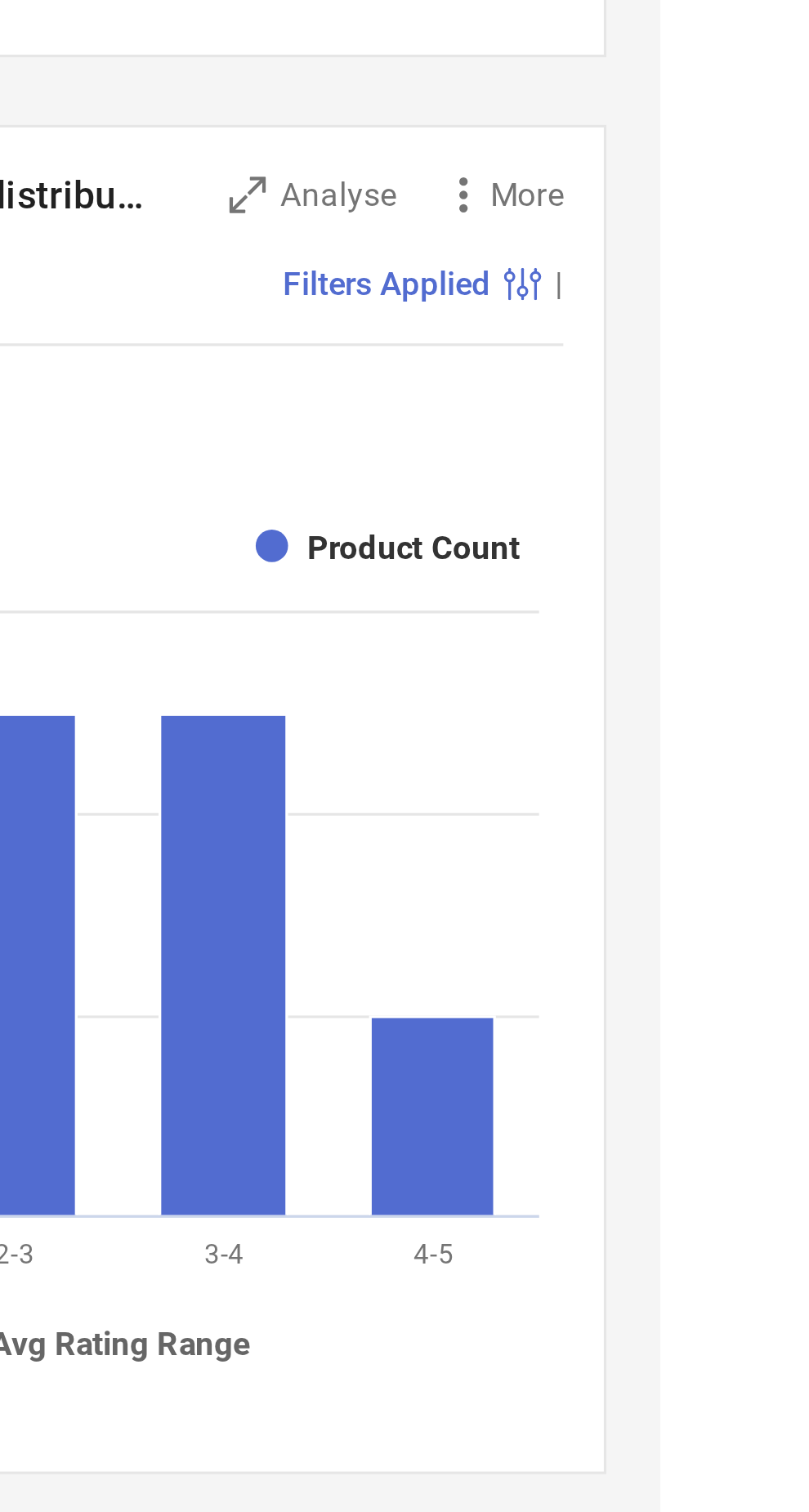
click at [736, 985] on rect at bounding box center [740, 1010] width 38 height 60
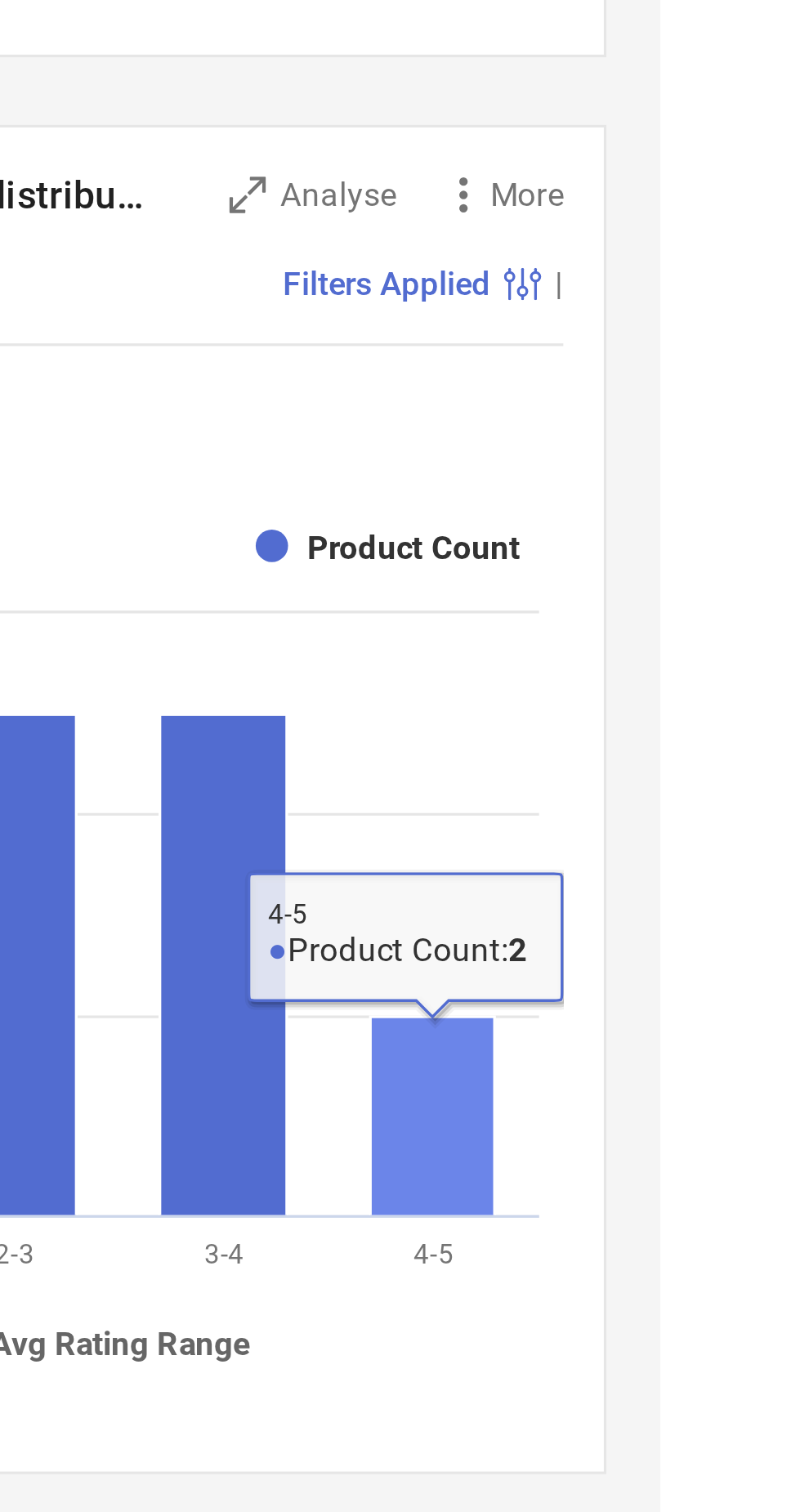
click at [676, 894] on rect at bounding box center [676, 964] width 39 height 152
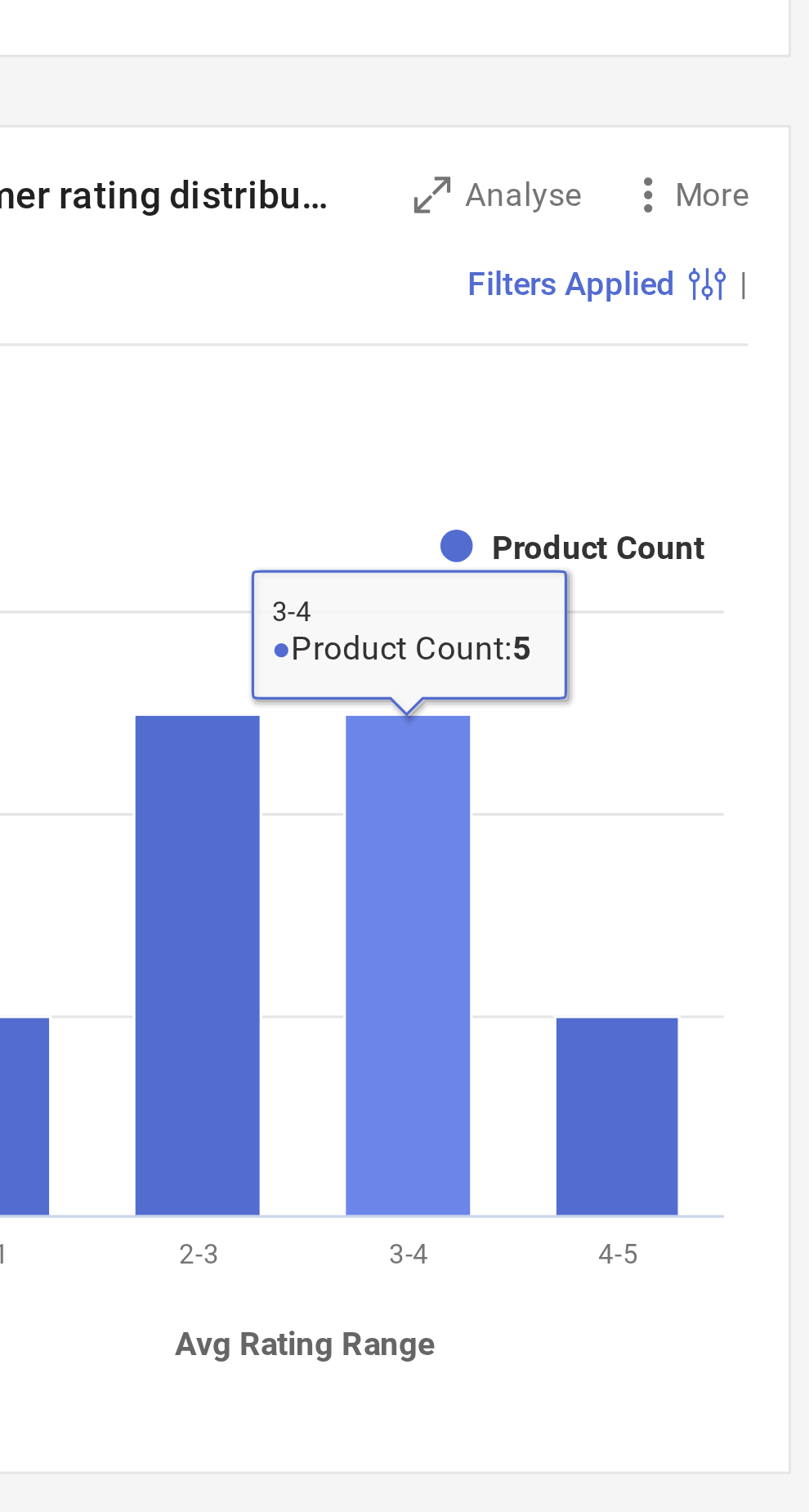
click at [598, 888] on rect at bounding box center [612, 964] width 39 height 152
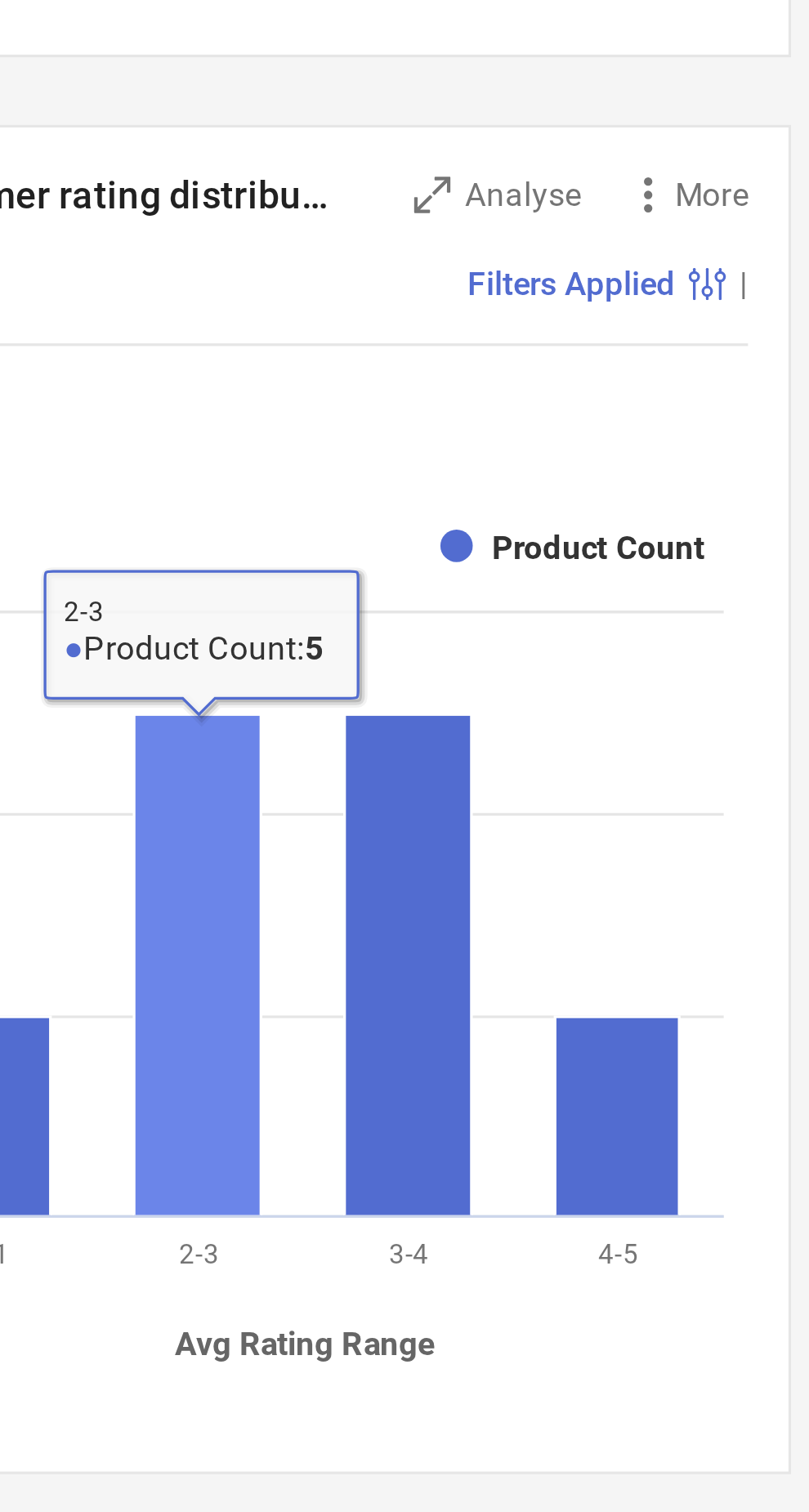
click at [743, 760] on span "Filters Applied" at bounding box center [726, 758] width 63 height 12
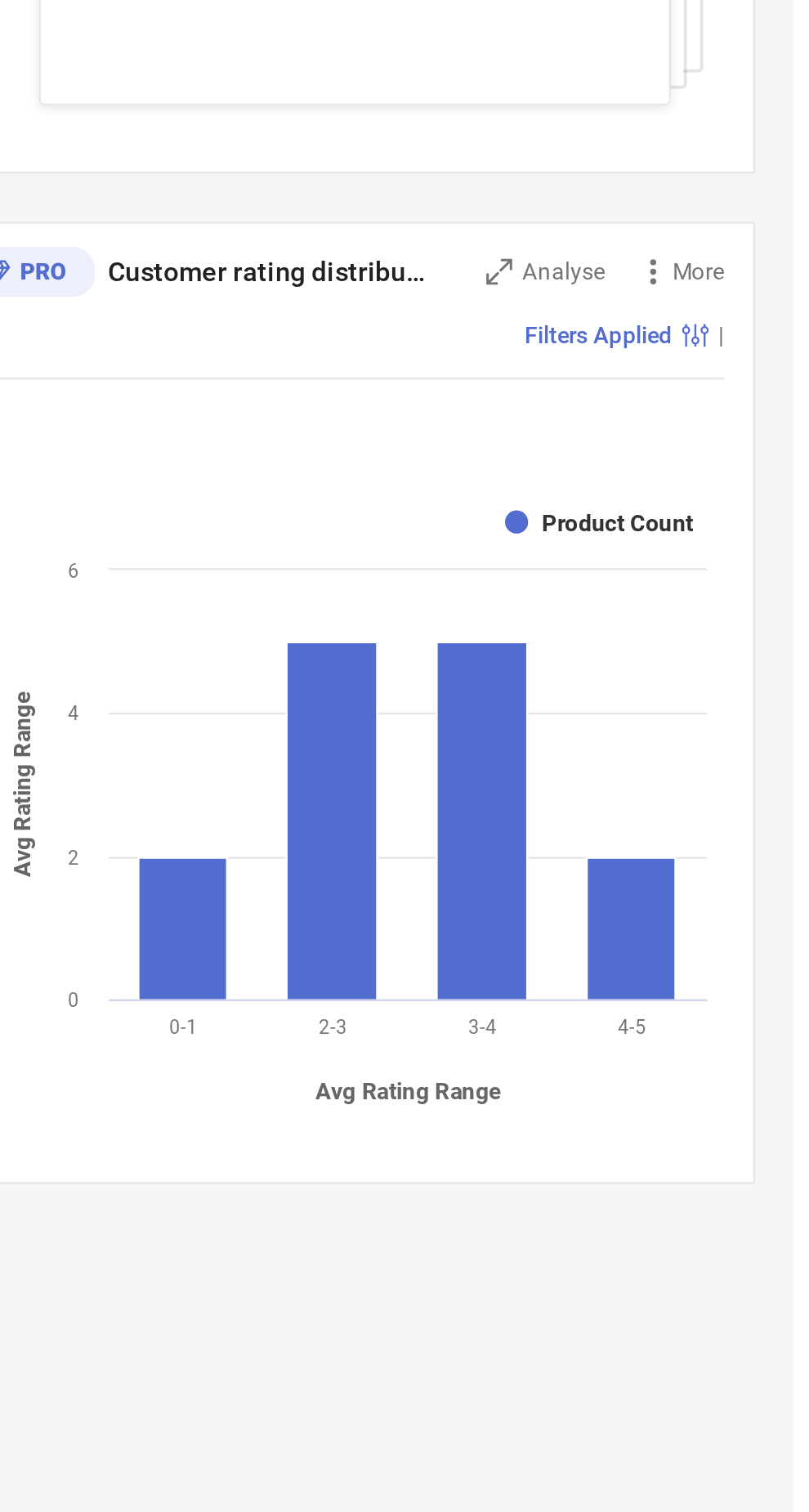
click at [737, 770] on div "Filters Applied |" at bounding box center [623, 759] width 316 height 38
click at [745, 763] on div "Filters Applied |" at bounding box center [623, 759] width 316 height 38
click at [724, 752] on span "Filters Applied" at bounding box center [726, 758] width 63 height 12
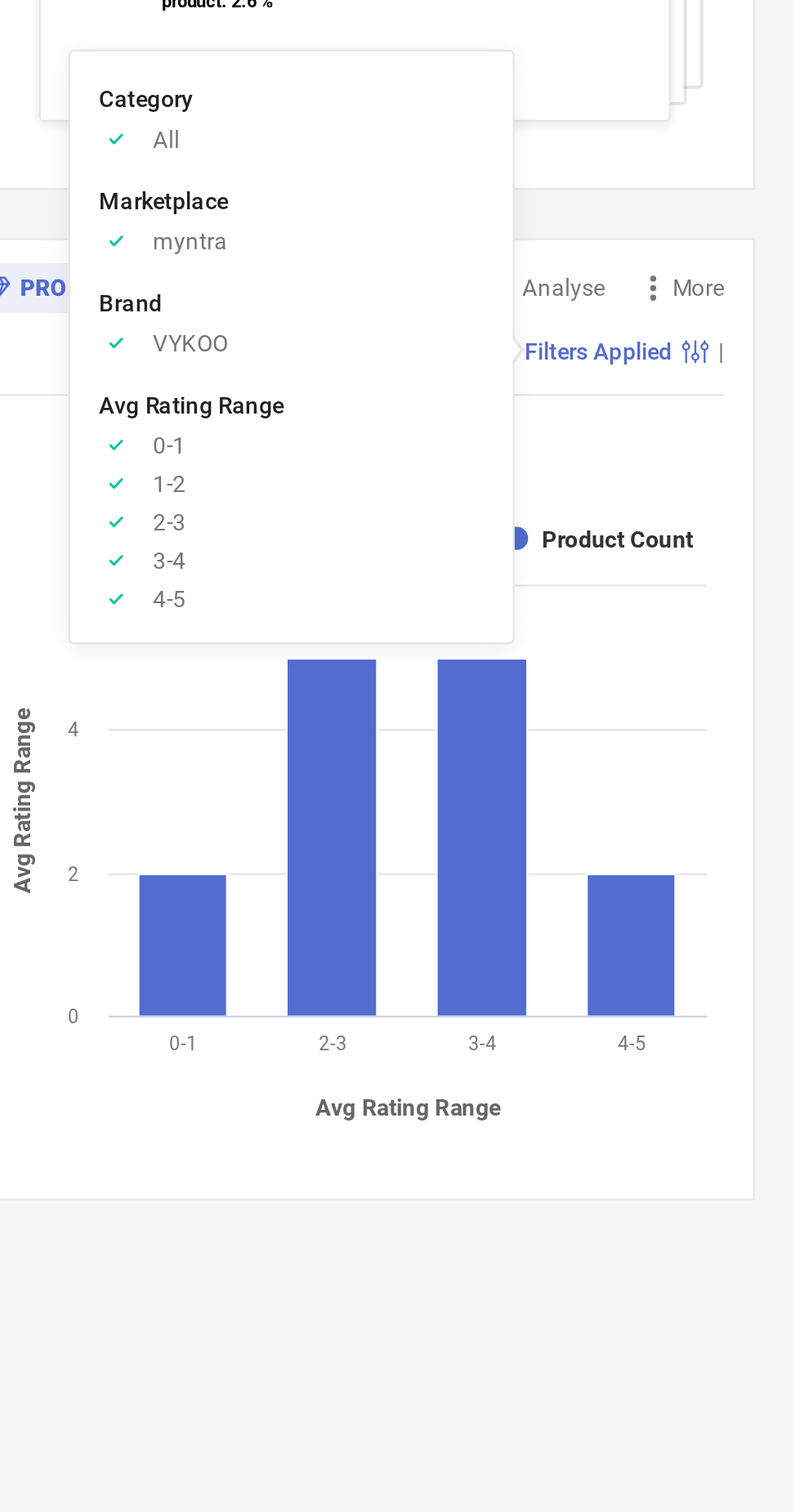
click at [526, 869] on icon "Approve /Deselected" at bounding box center [521, 864] width 14 height 13
click at [521, 868] on icon "Approve /Deselected" at bounding box center [521, 864] width 14 height 13
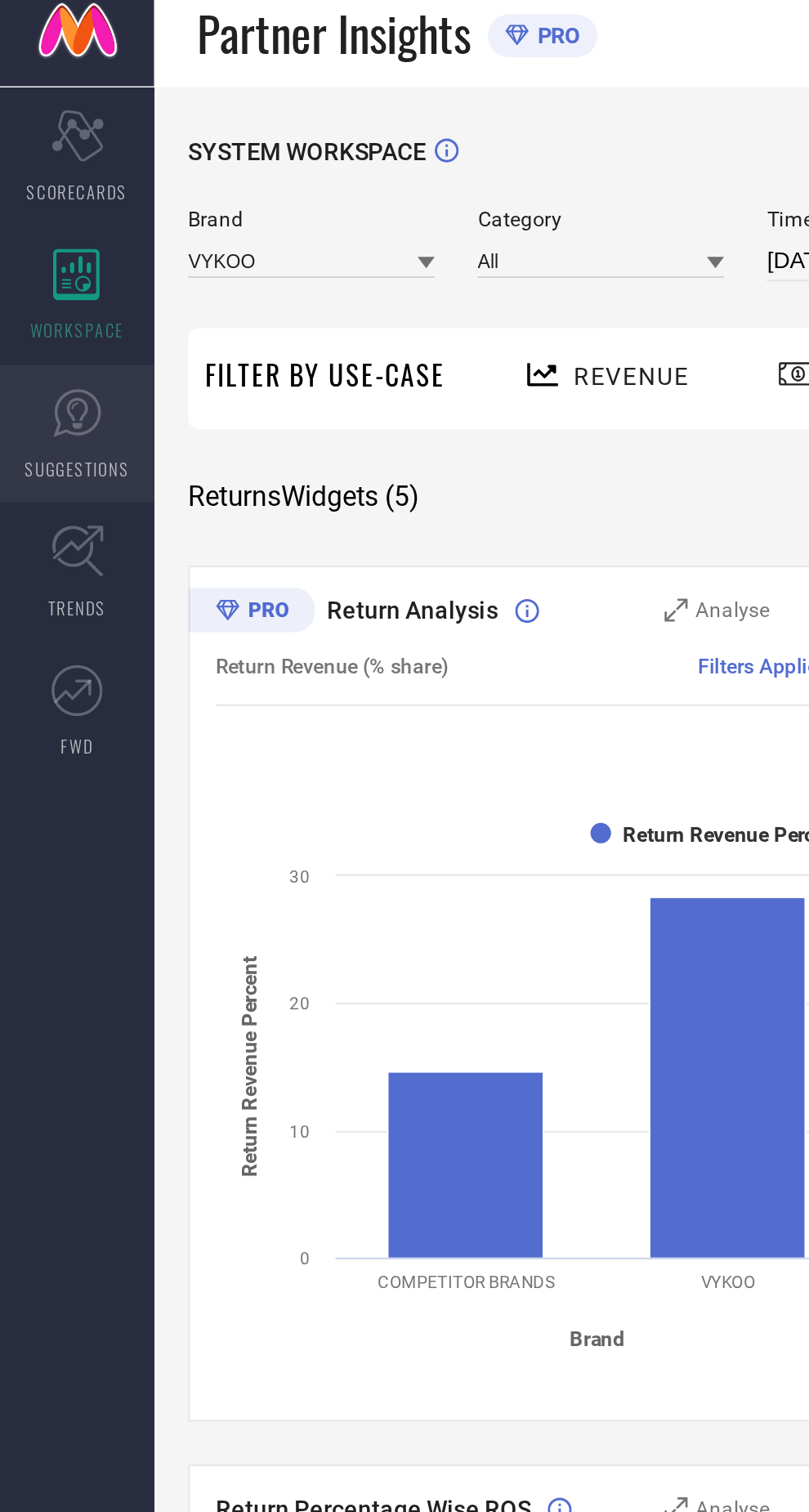
click at [53, 218] on link "SUGGESTIONS" at bounding box center [37, 218] width 74 height 66
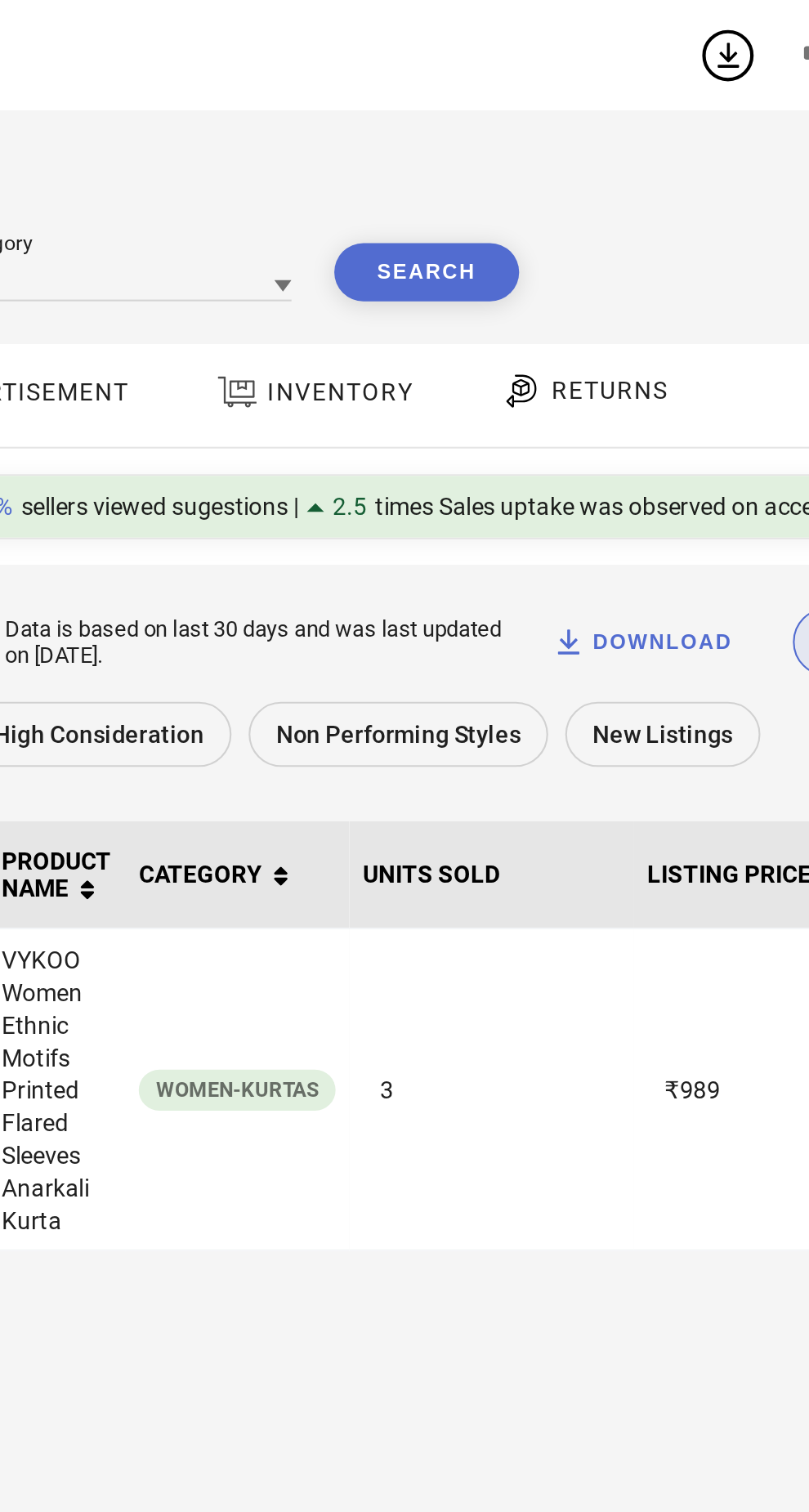
click at [571, 213] on div "RETURNS" at bounding box center [577, 189] width 121 height 49
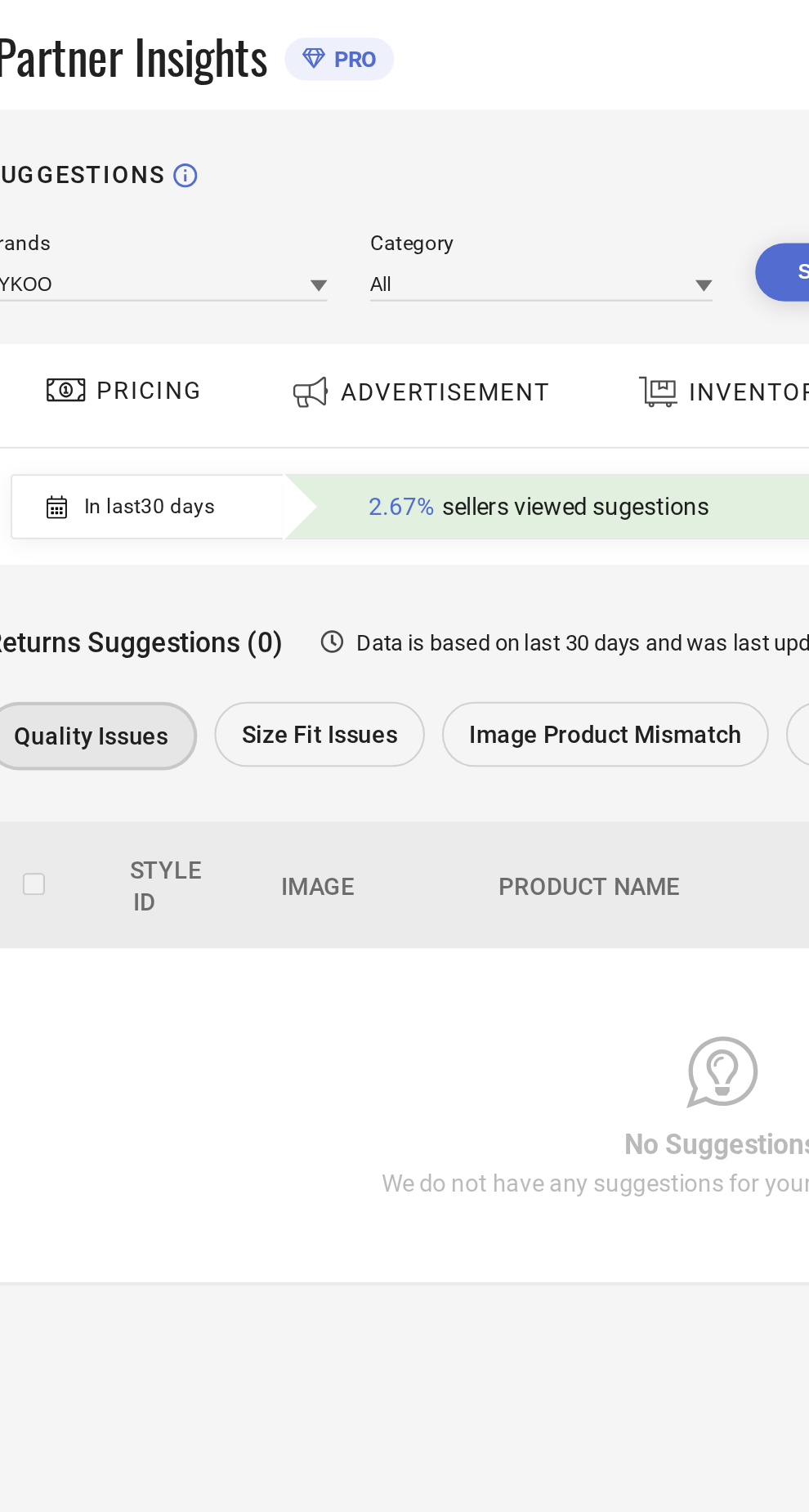
click at [162, 254] on div "In last 30 days" at bounding box center [158, 241] width 112 height 28
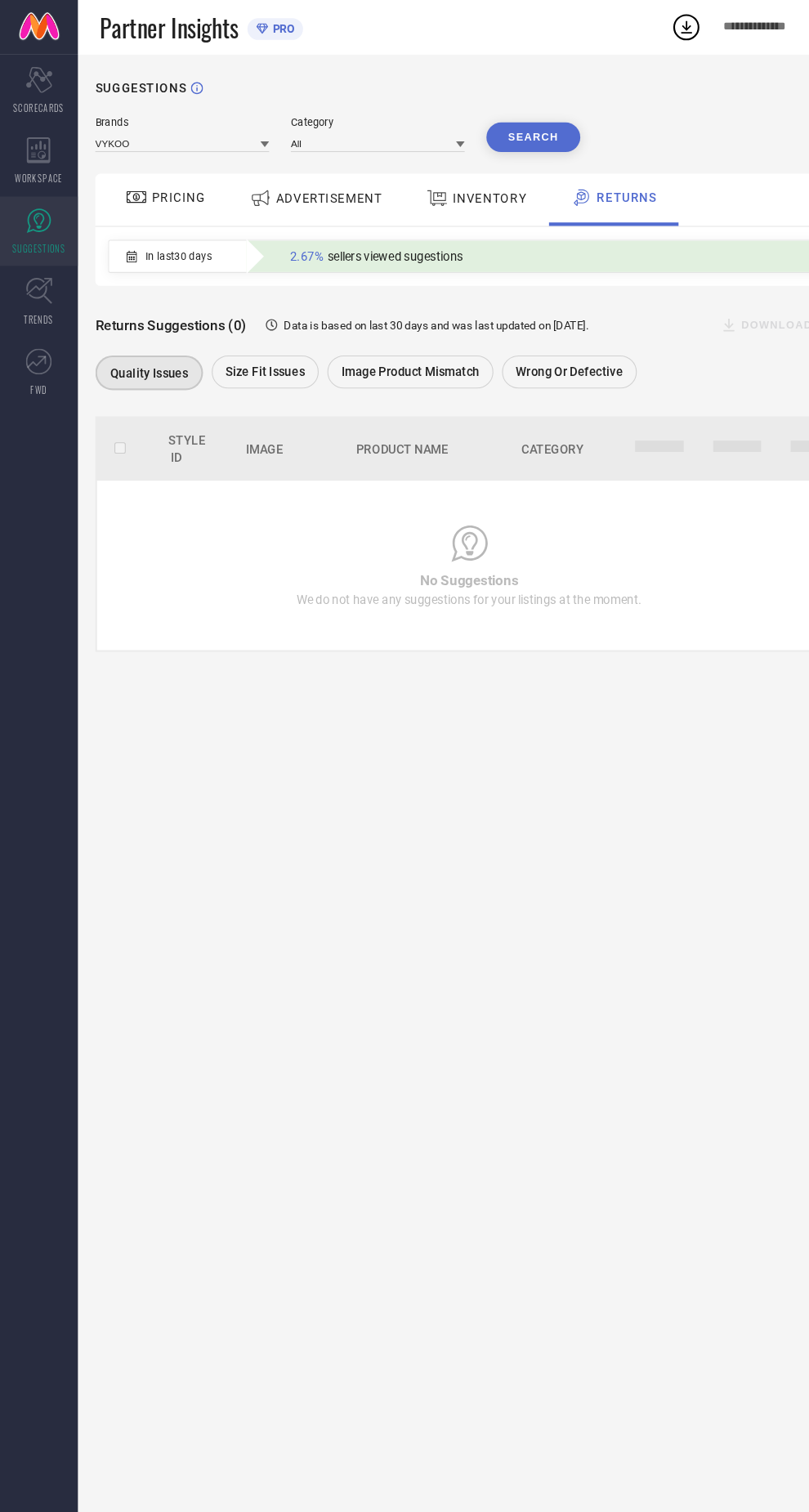
click at [292, 347] on div "Size fit issues" at bounding box center [250, 350] width 101 height 32
click at [415, 352] on span "Image product mismatch" at bounding box center [386, 350] width 130 height 14
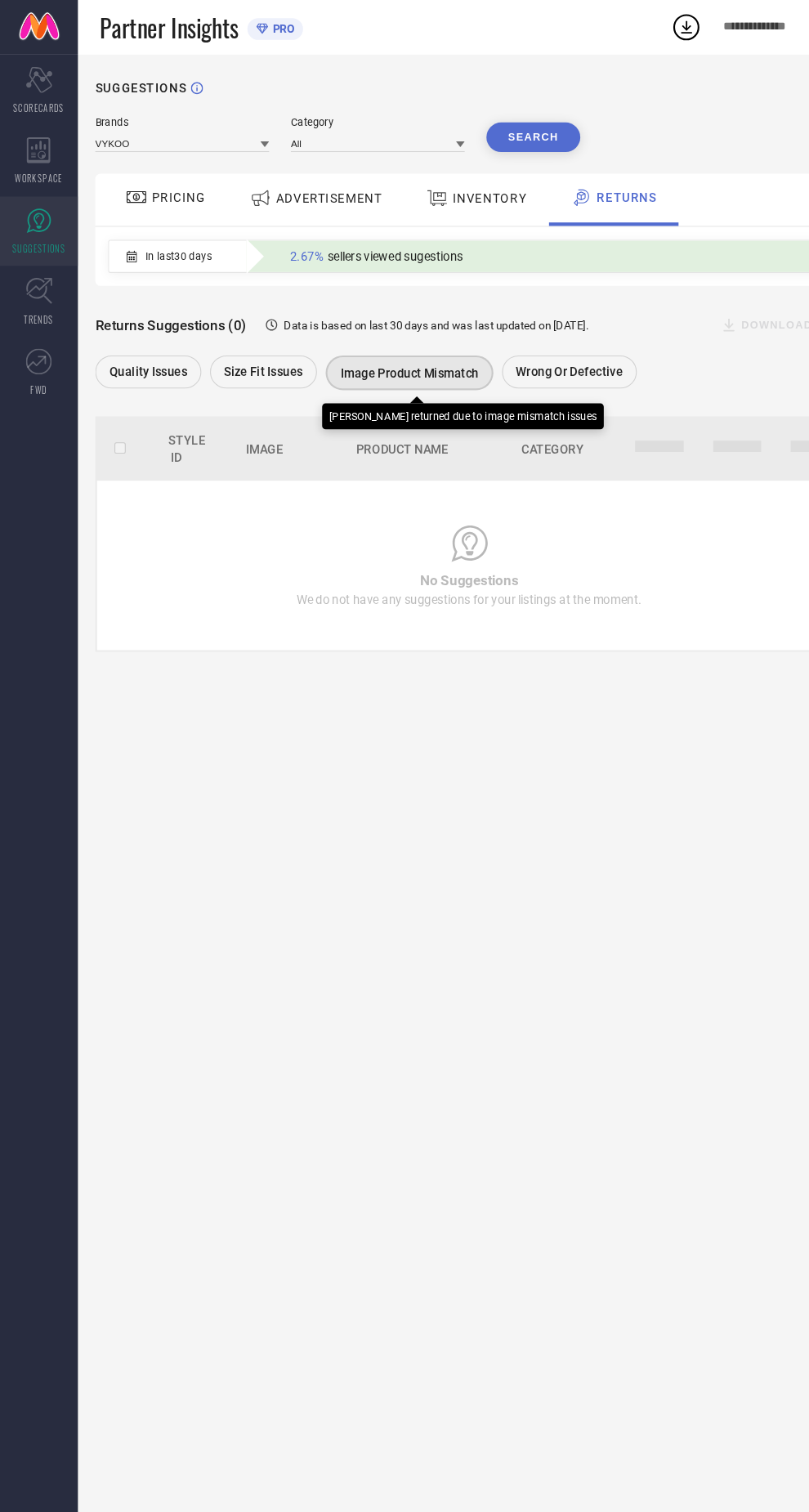
click at [508, 136] on button "Search" at bounding box center [502, 130] width 88 height 28
click at [589, 343] on div "Wrong or Defective" at bounding box center [535, 350] width 127 height 32
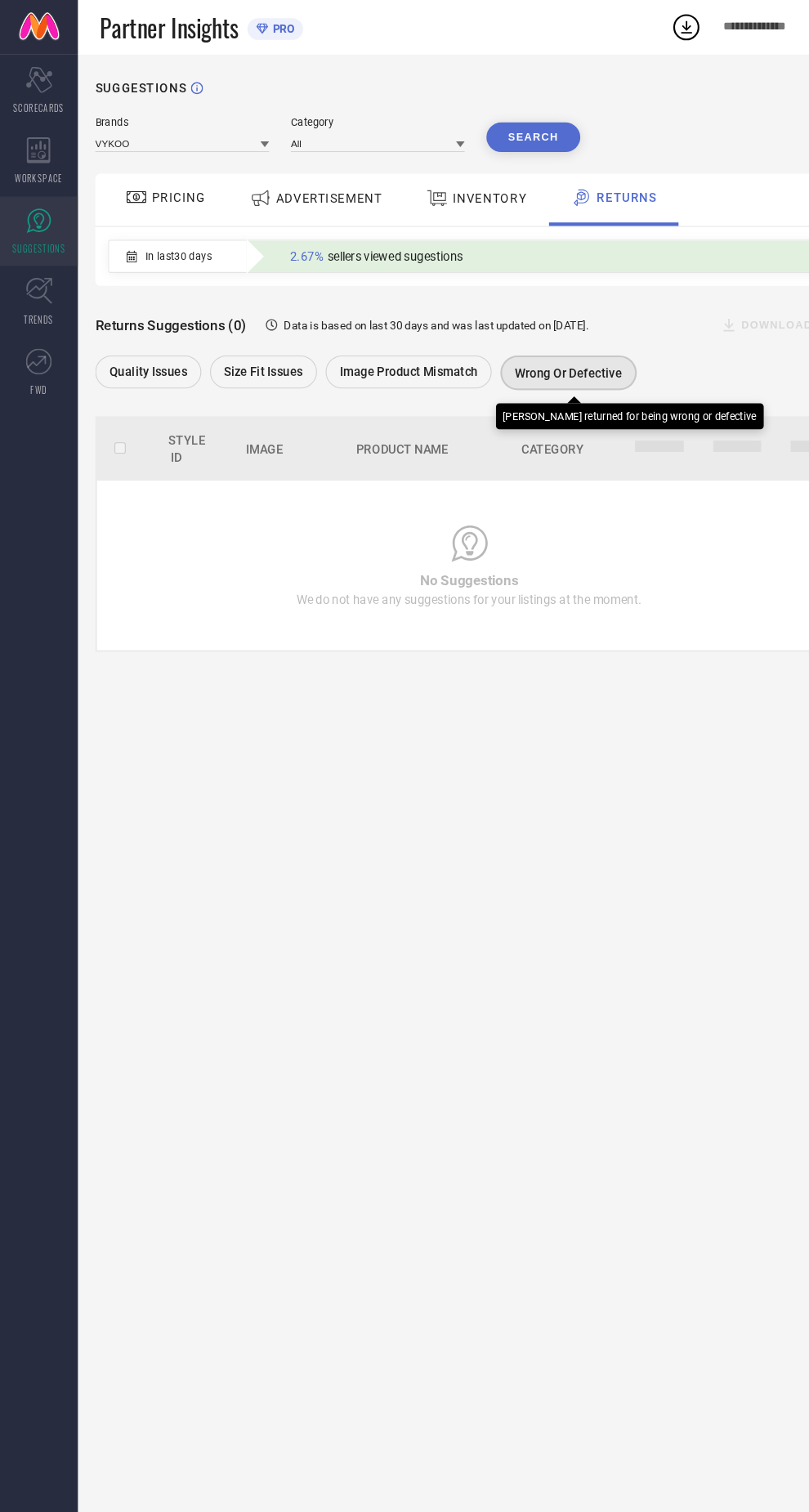
click at [226, 338] on div "Size fit issues" at bounding box center [248, 350] width 101 height 32
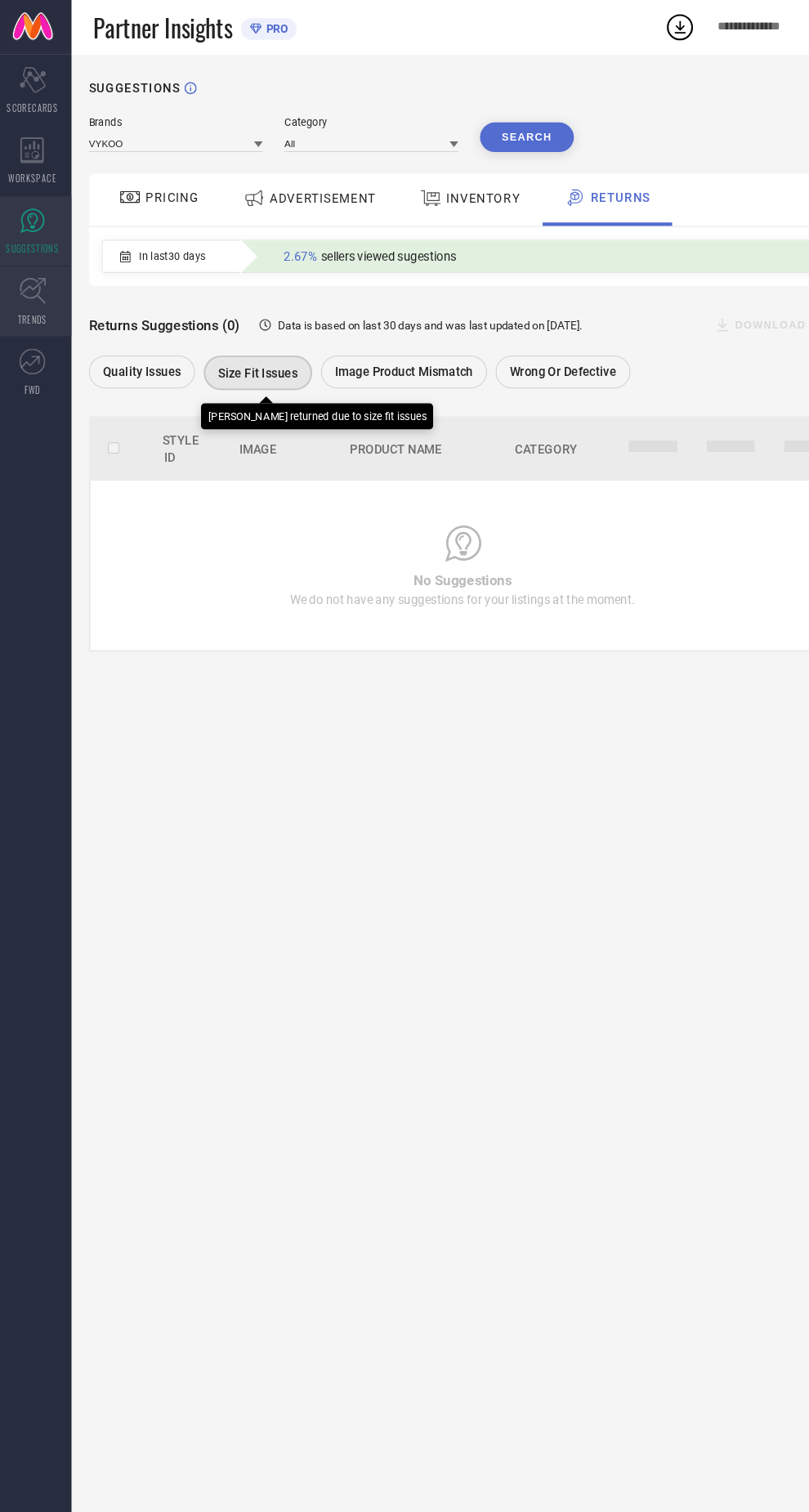
click at [37, 306] on span "TRENDS" at bounding box center [36, 302] width 28 height 13
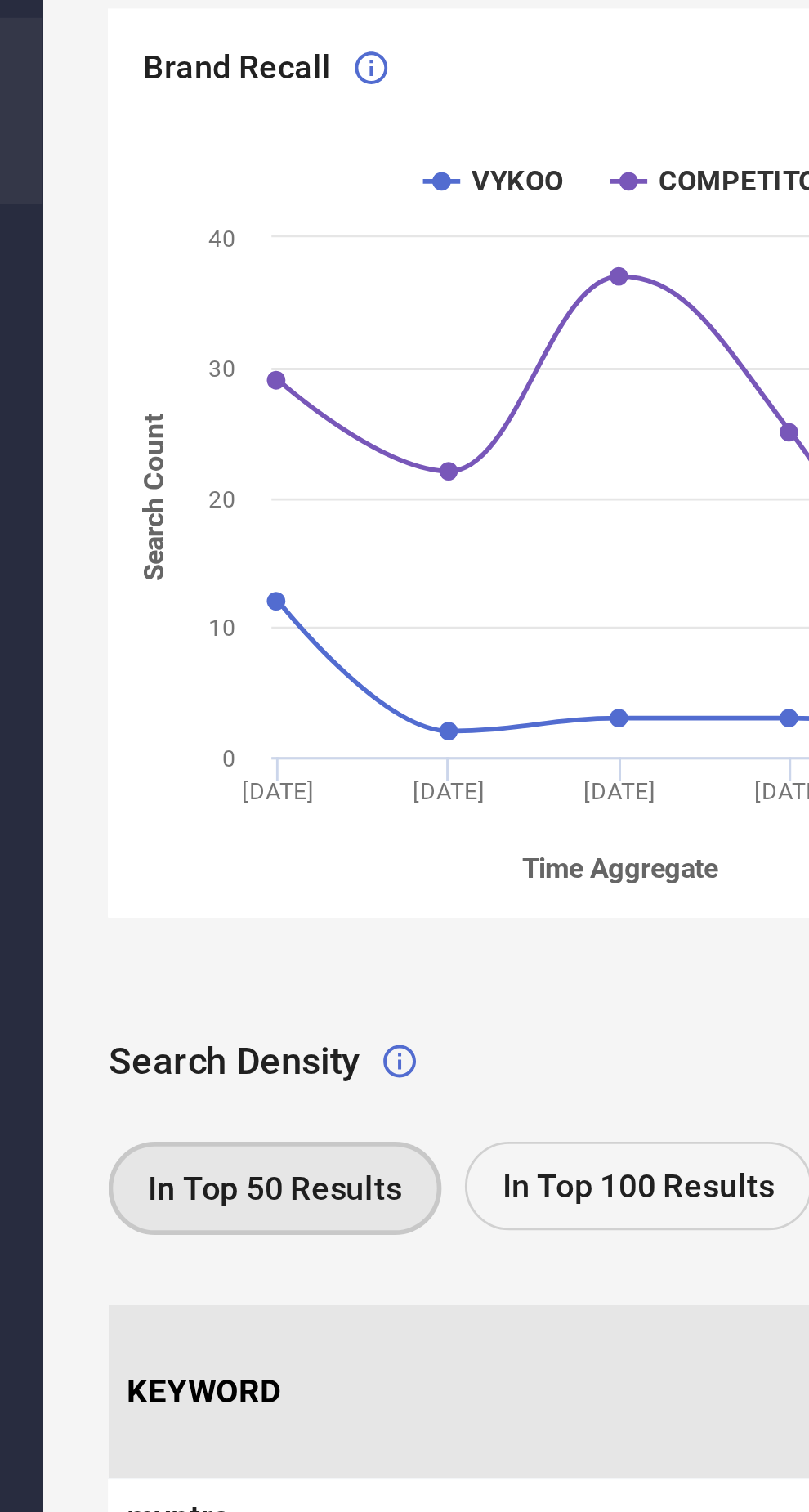
scroll to position [13, 0]
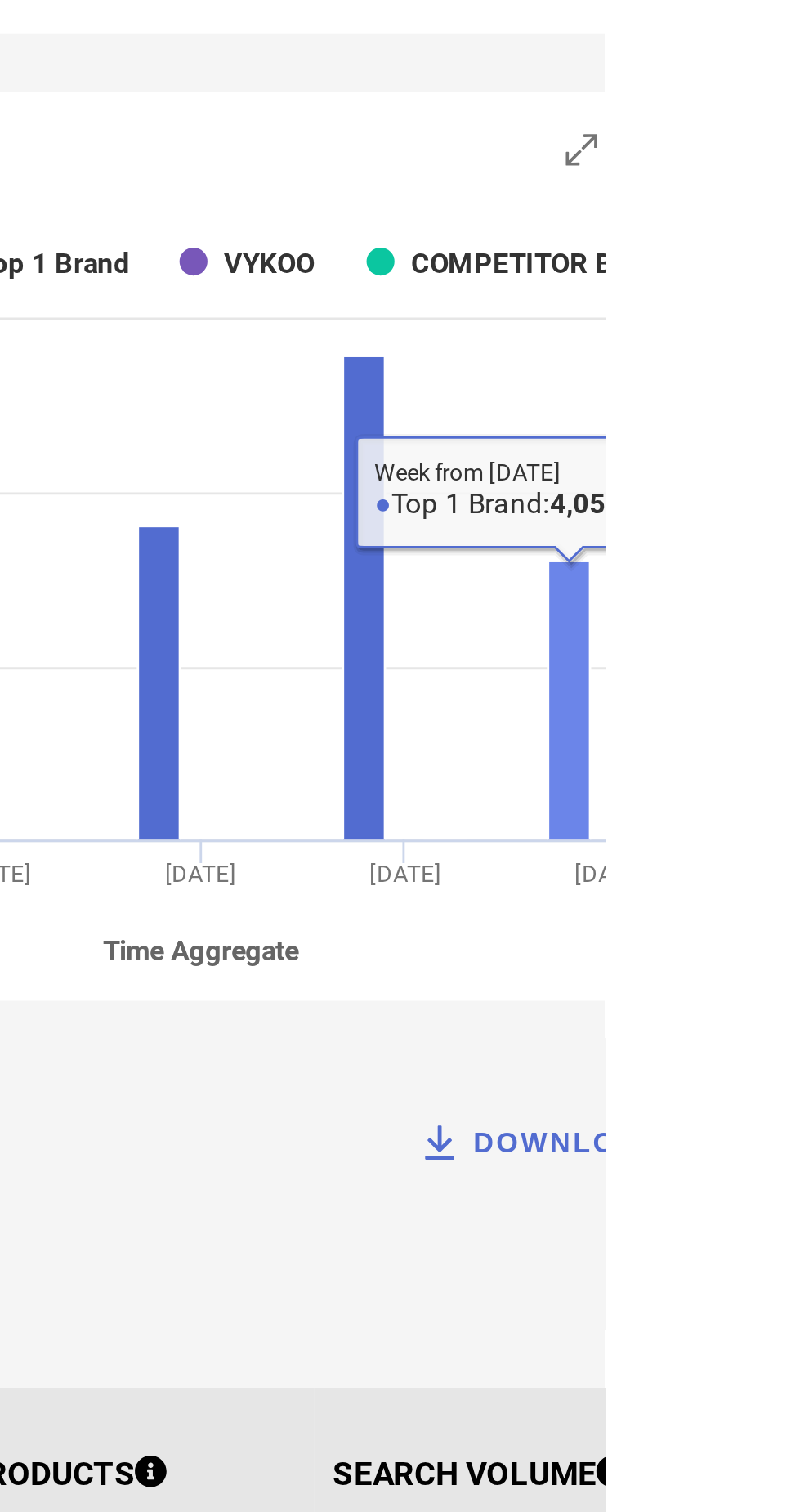
click at [801, 417] on rect at bounding box center [796, 463] width 14 height 98
click at [802, 421] on rect at bounding box center [796, 463] width 14 height 98
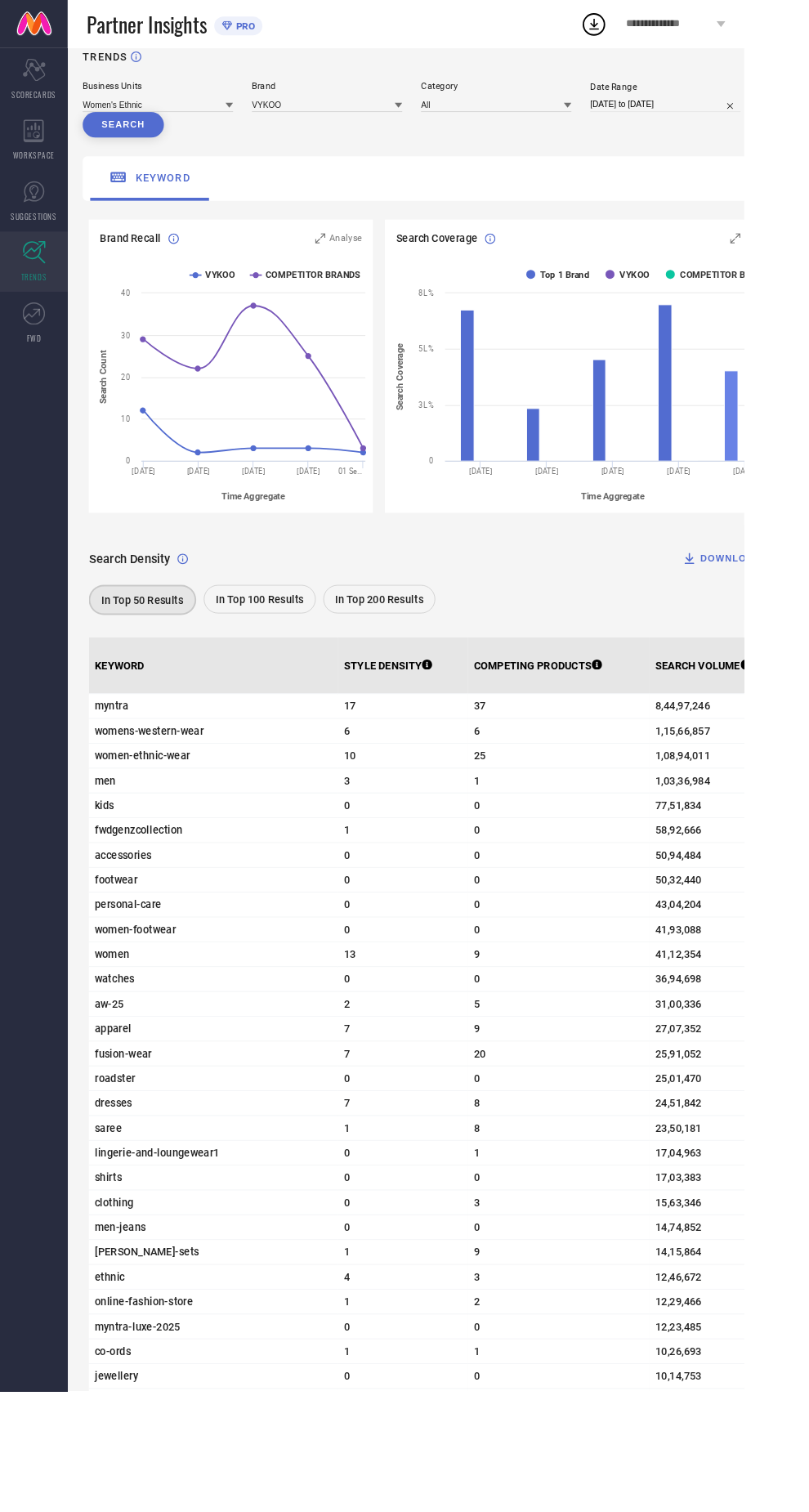
scroll to position [23, 0]
click at [804, 605] on div "DOWNLOAD" at bounding box center [785, 606] width 86 height 16
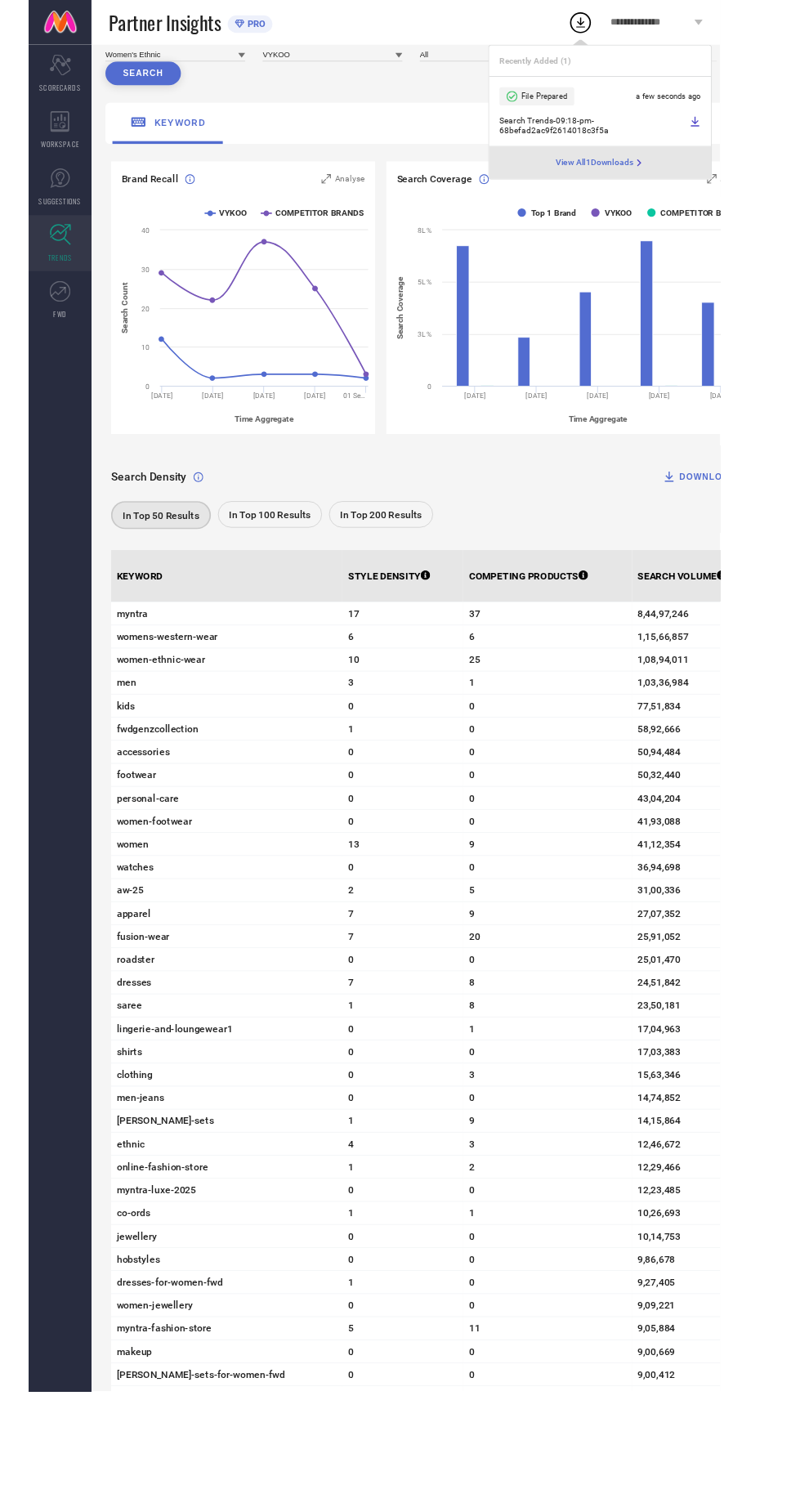
scroll to position [148, 0]
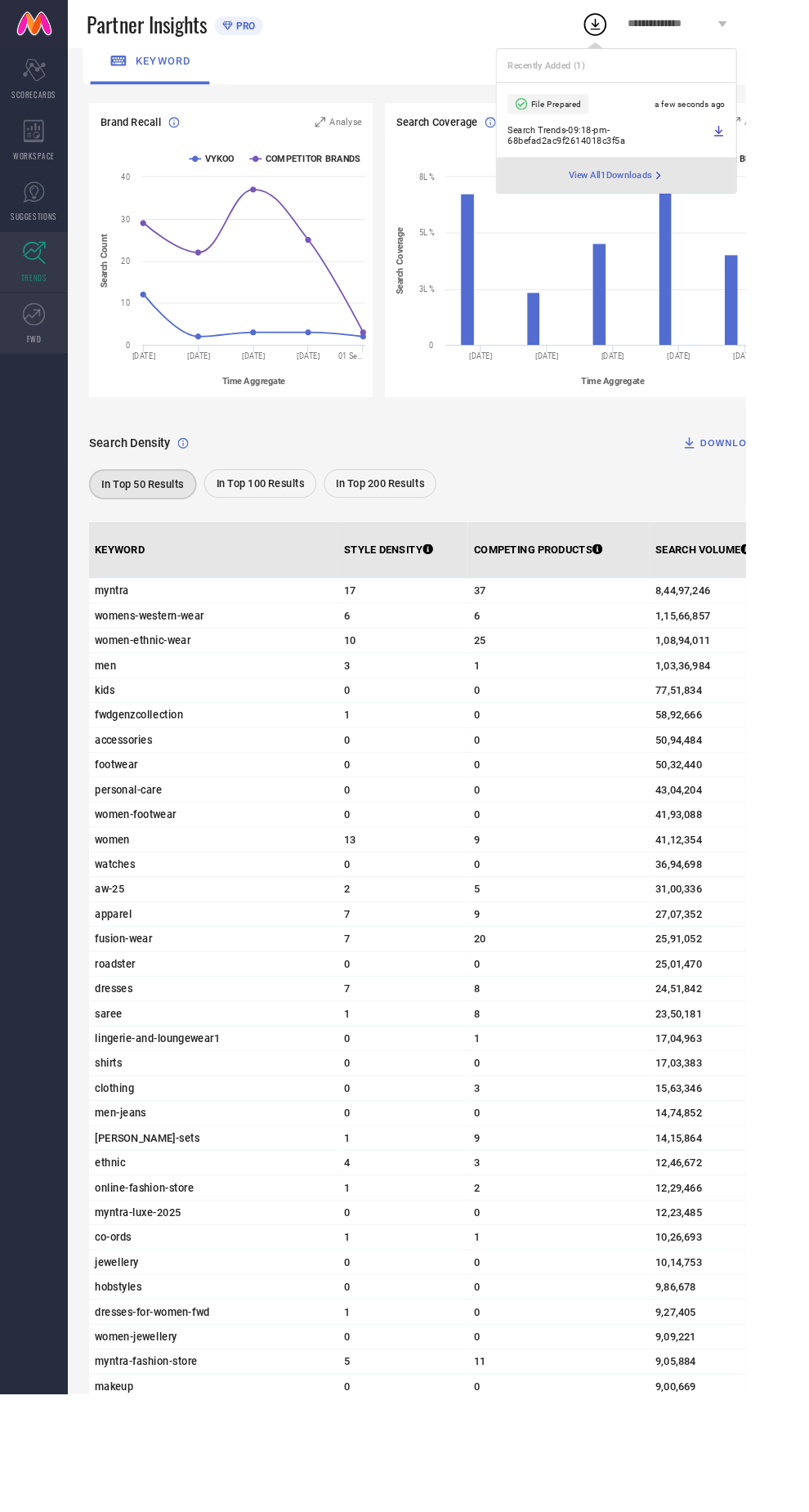
click at [36, 366] on span "FWD" at bounding box center [37, 367] width 15 height 13
